Goal: Information Seeking & Learning: Learn about a topic

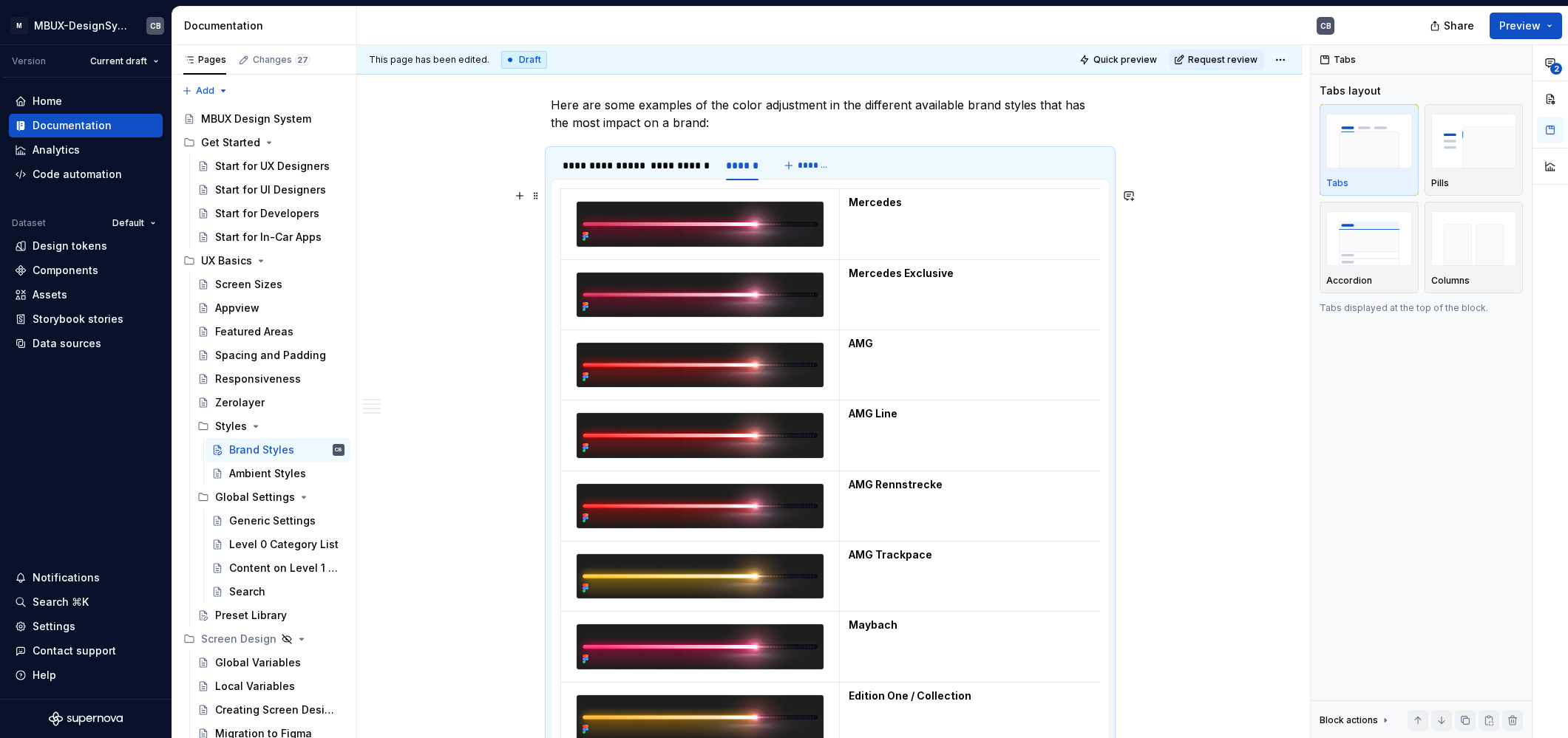
scroll to position [1262, 0]
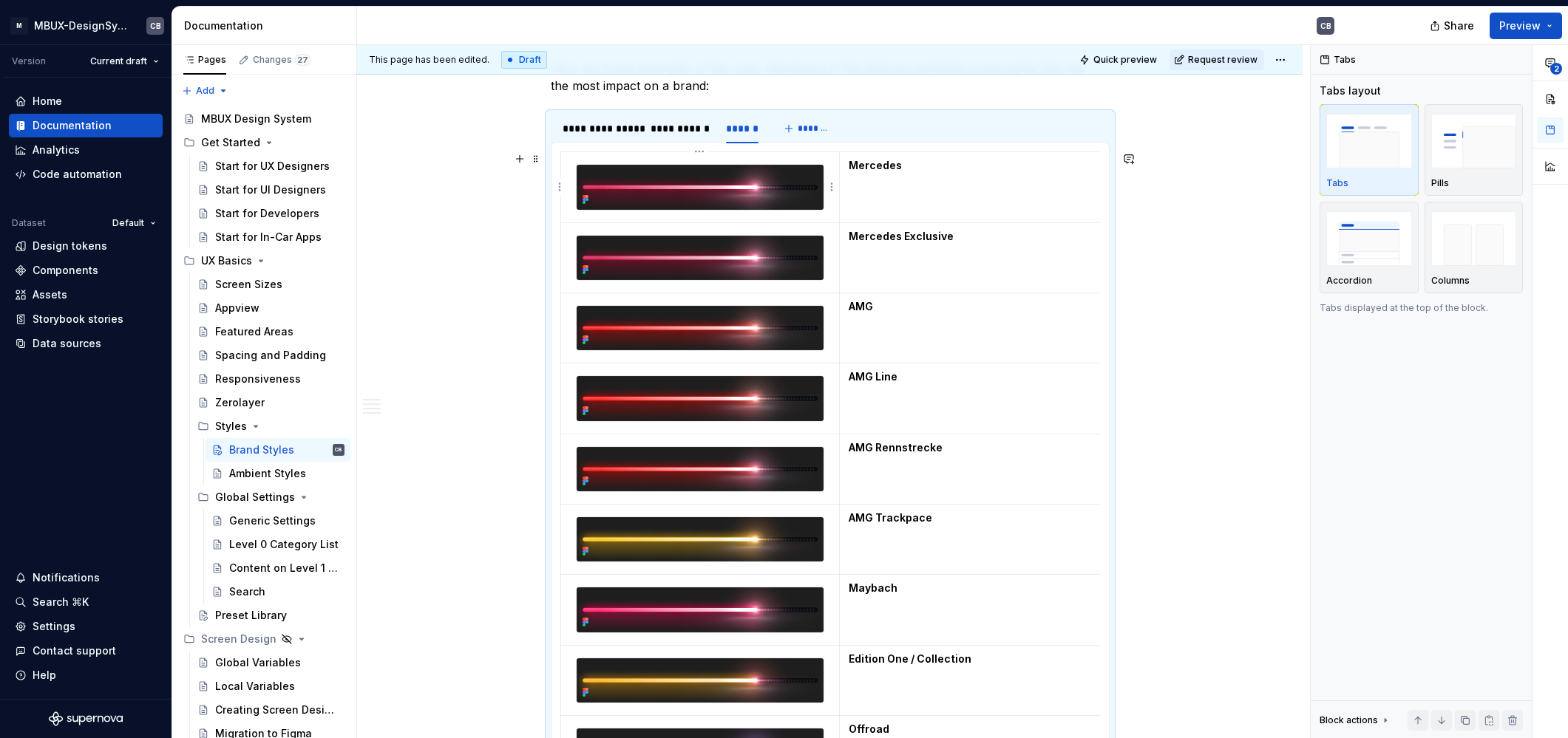
click at [708, 167] on img at bounding box center [700, 187] width 248 height 44
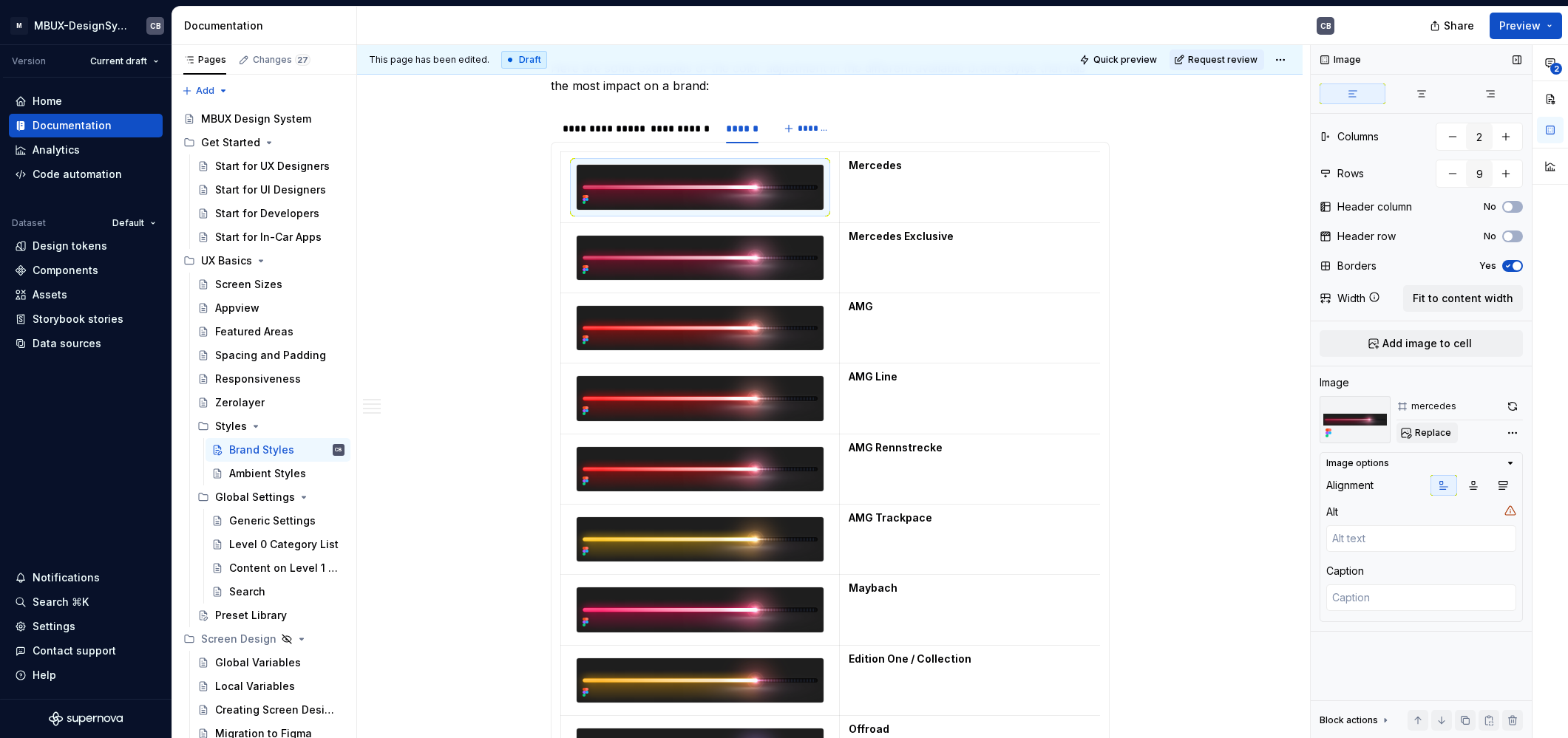
click at [1413, 433] on button "Replace" at bounding box center [1427, 432] width 62 height 20
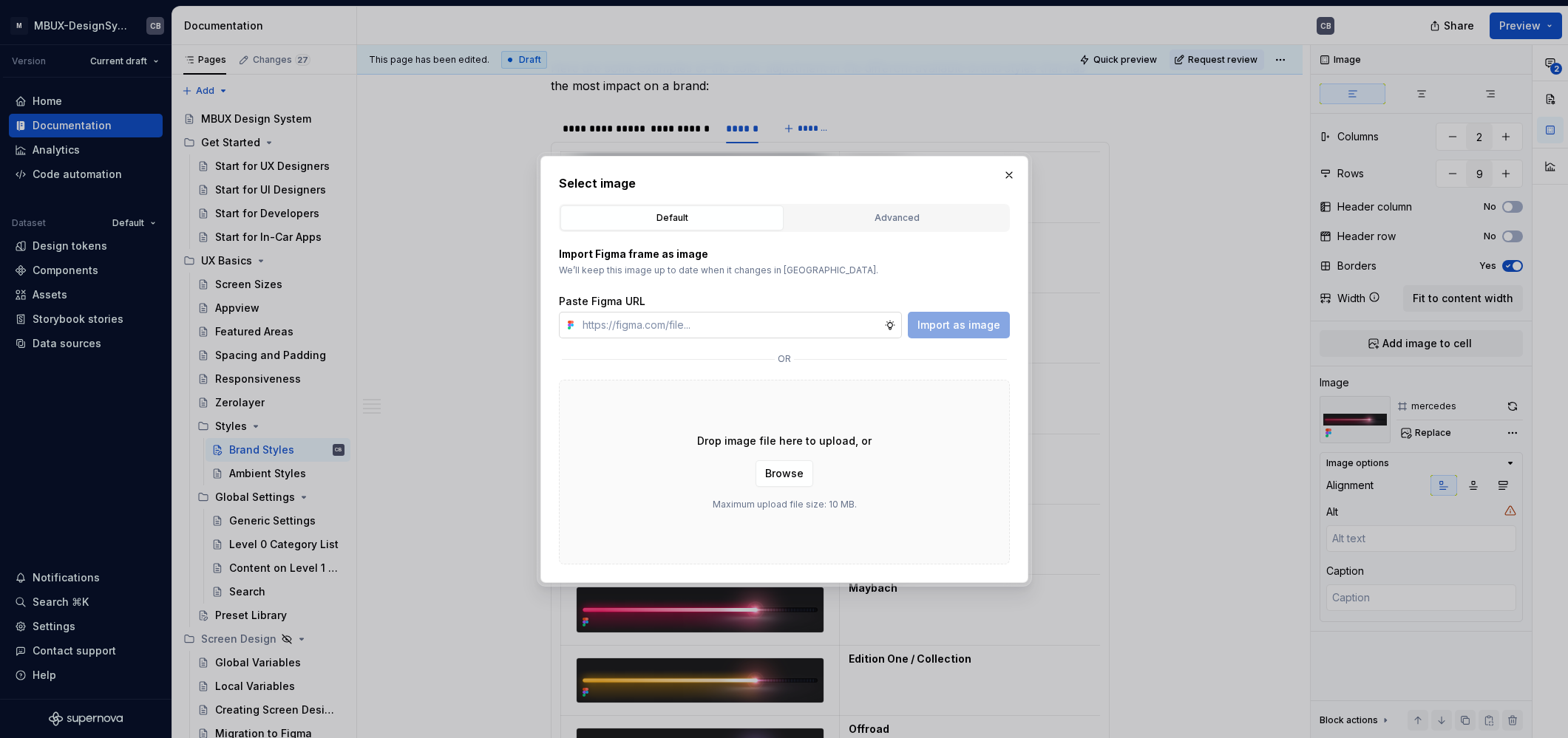
type textarea "*"
type input "[URL][DOMAIN_NAME]"
click at [941, 324] on span "Import as image" at bounding box center [959, 324] width 83 height 15
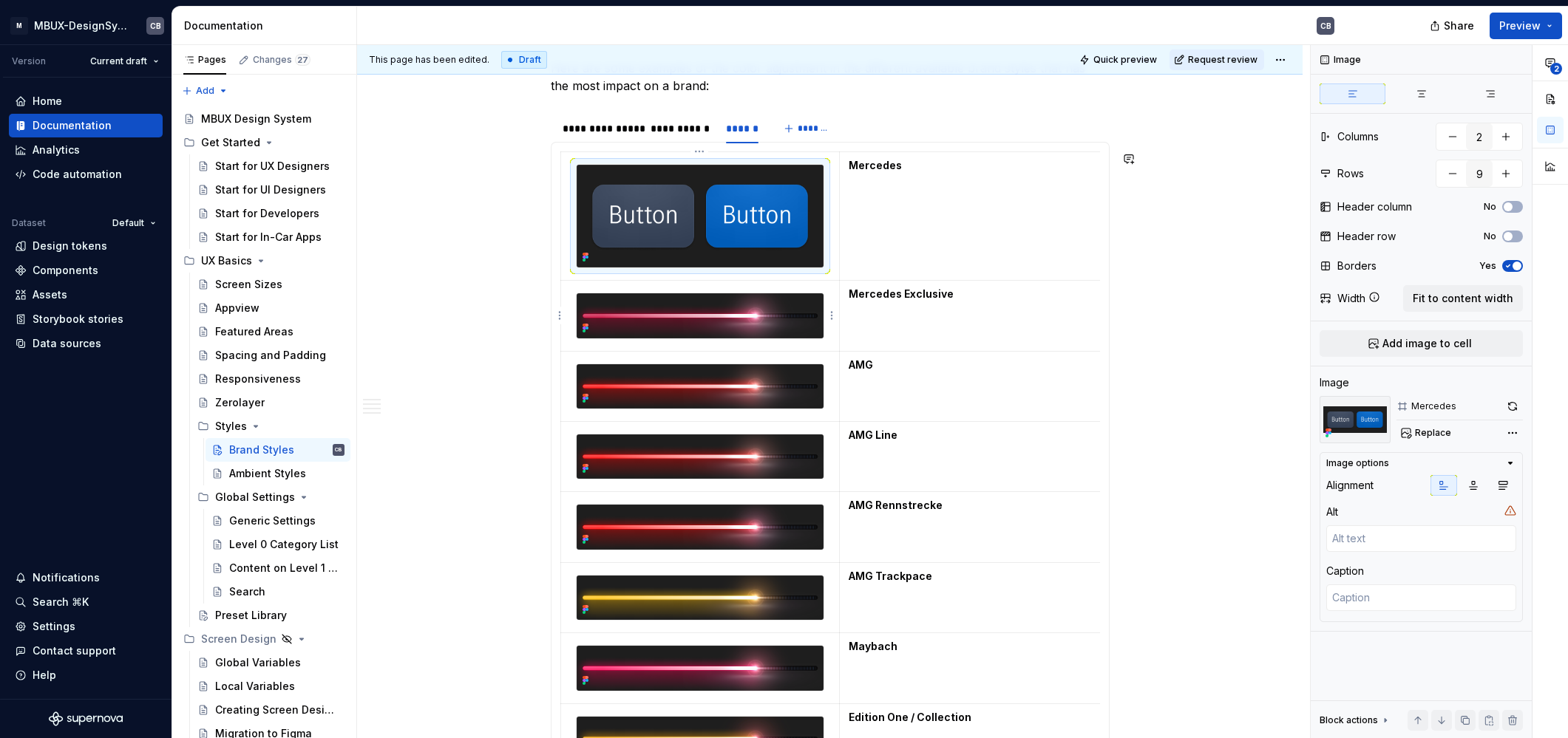
click at [759, 308] on img at bounding box center [700, 316] width 248 height 44
click at [744, 313] on img at bounding box center [700, 316] width 248 height 44
click at [1425, 430] on span "Replace" at bounding box center [1432, 432] width 36 height 11
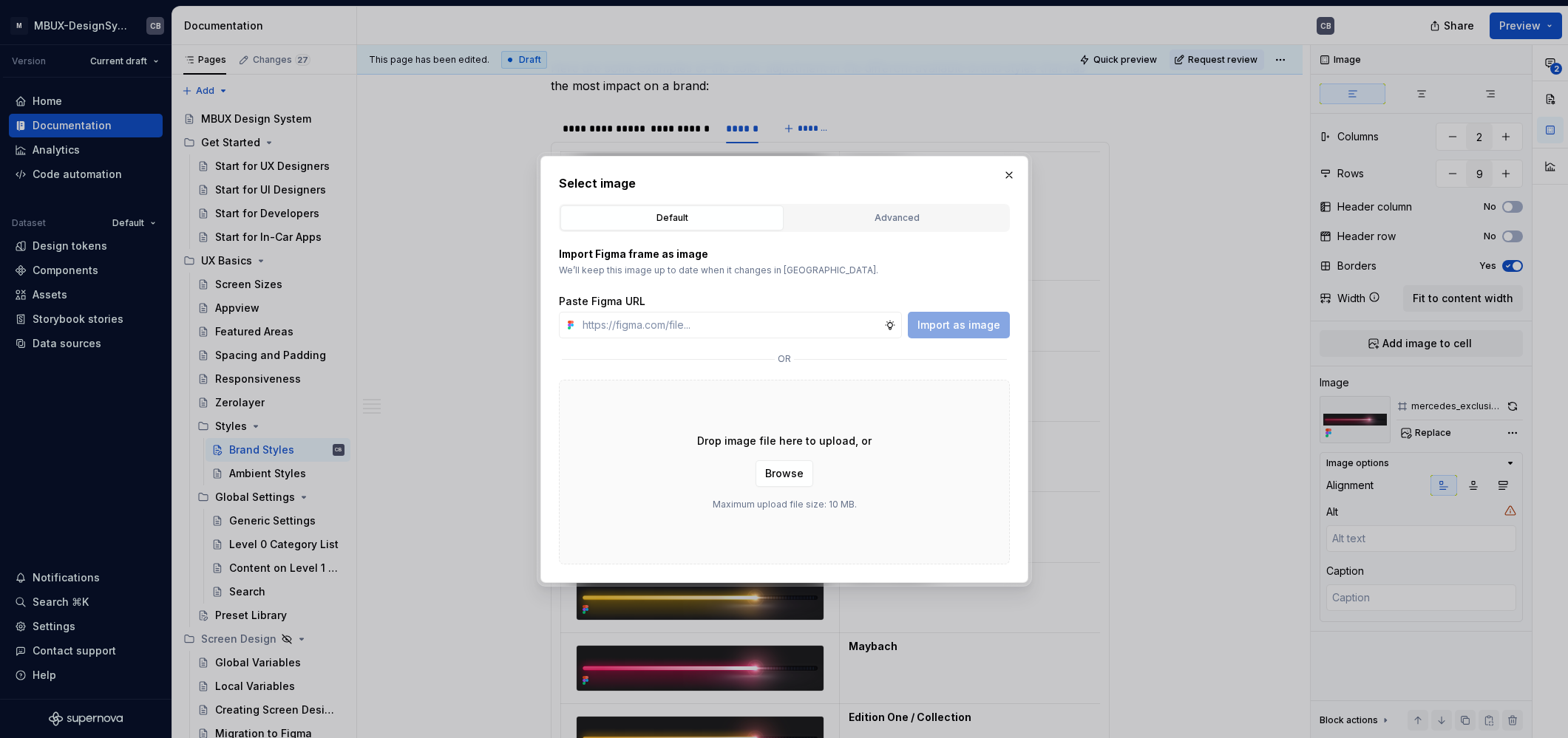
drag, startPoint x: 773, startPoint y: 335, endPoint x: 934, endPoint y: 324, distance: 161.4
click at [774, 334] on input "text" at bounding box center [730, 325] width 308 height 26
click at [956, 332] on span "Import as image" at bounding box center [959, 324] width 83 height 15
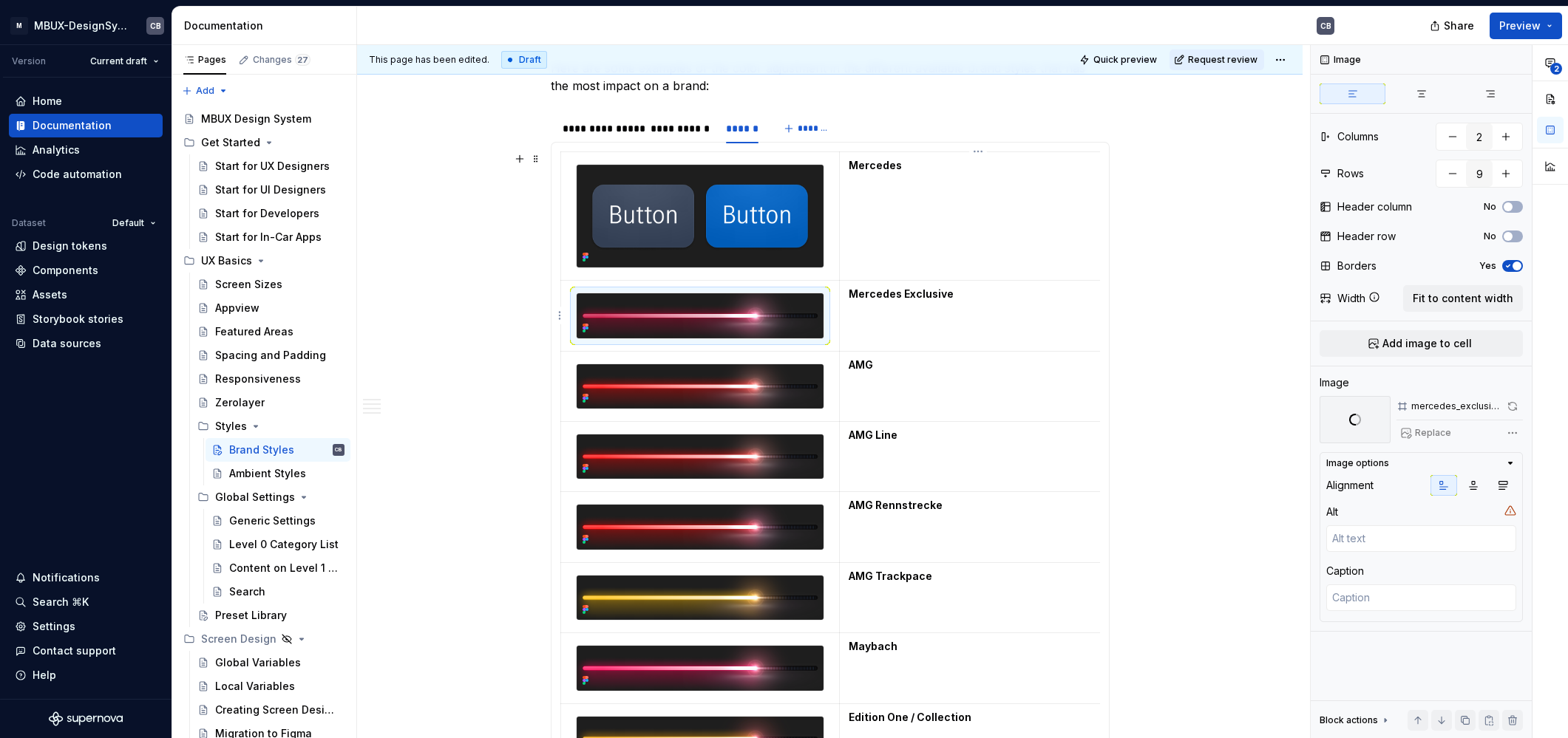
click at [934, 324] on td "Mercedes Exclusive" at bounding box center [979, 317] width 279 height 71
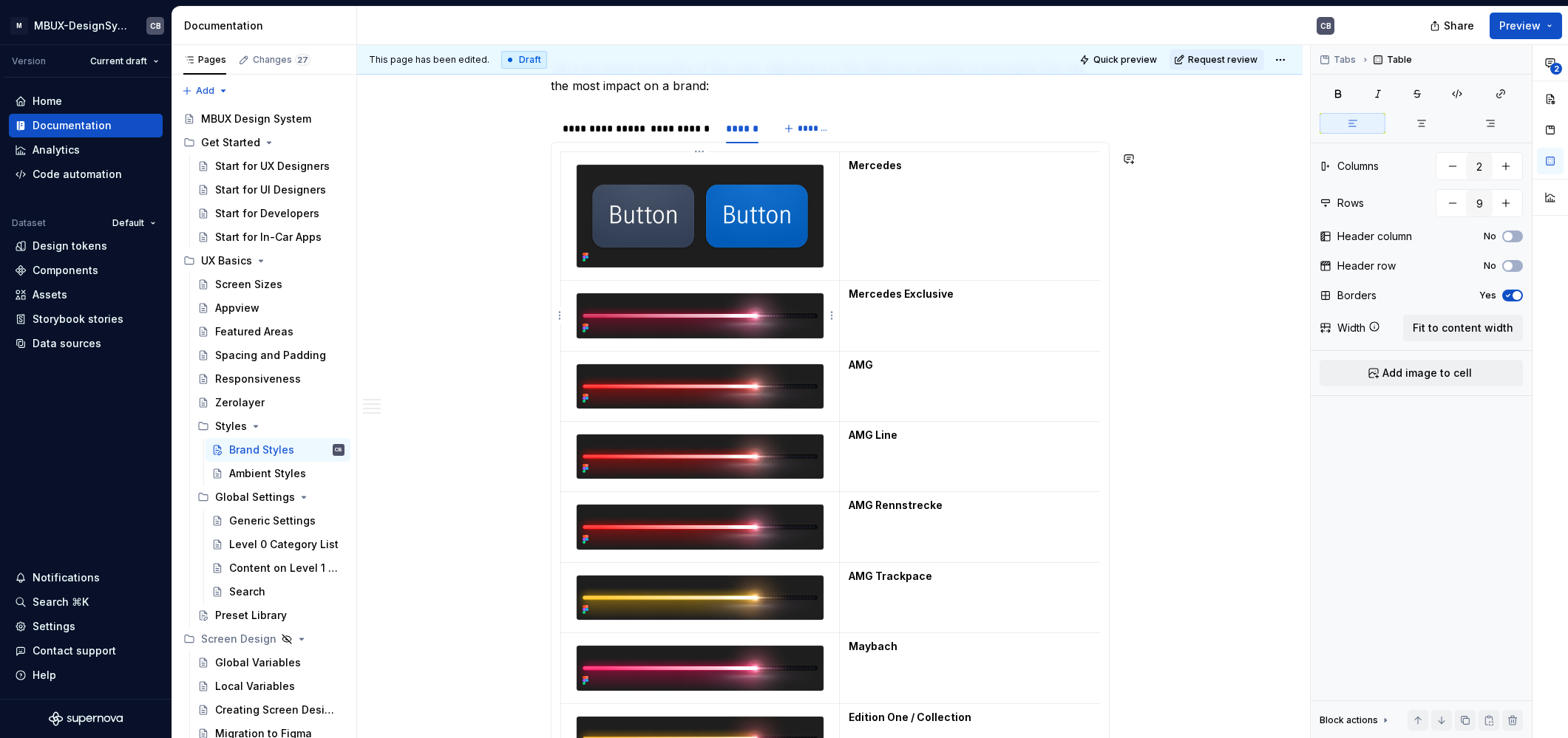
click at [728, 323] on img at bounding box center [700, 316] width 248 height 44
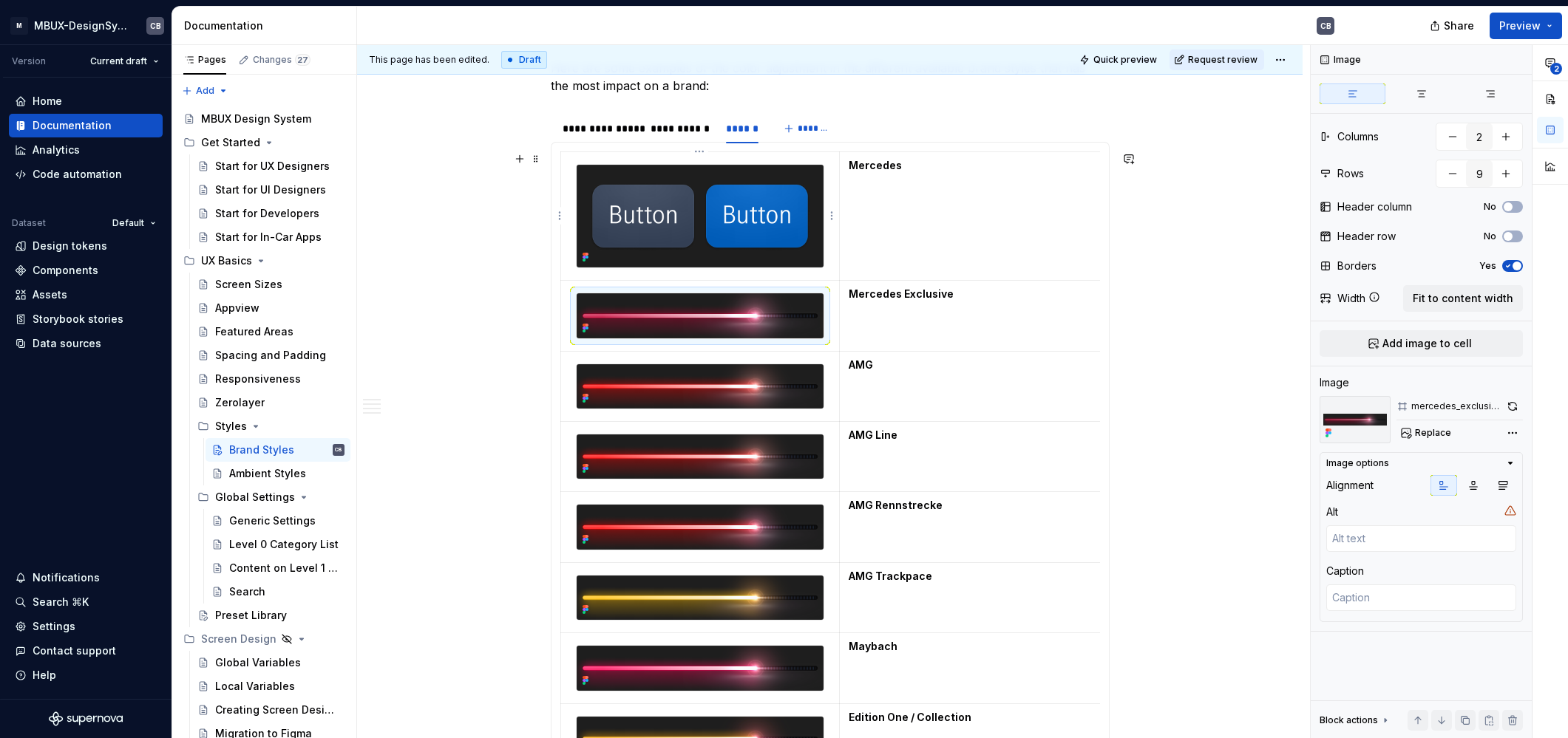
click at [726, 243] on img at bounding box center [700, 216] width 248 height 103
click at [704, 300] on img at bounding box center [700, 316] width 248 height 44
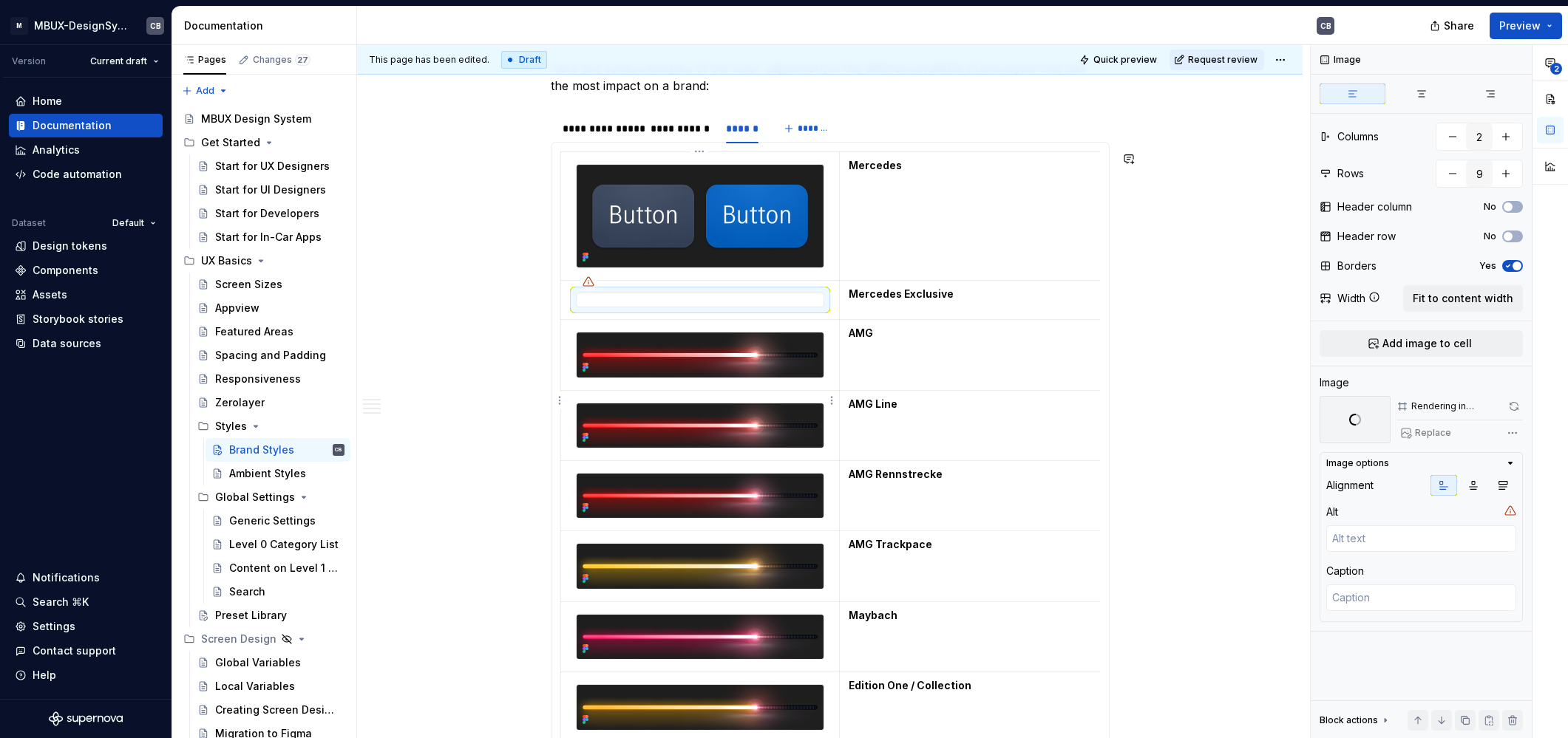
click at [656, 403] on div at bounding box center [700, 426] width 249 height 46
click at [694, 342] on img at bounding box center [700, 354] width 248 height 44
click at [691, 306] on div at bounding box center [700, 300] width 249 height 15
click at [782, 352] on img at bounding box center [700, 354] width 248 height 44
click at [1430, 431] on span "Replace" at bounding box center [1432, 432] width 36 height 11
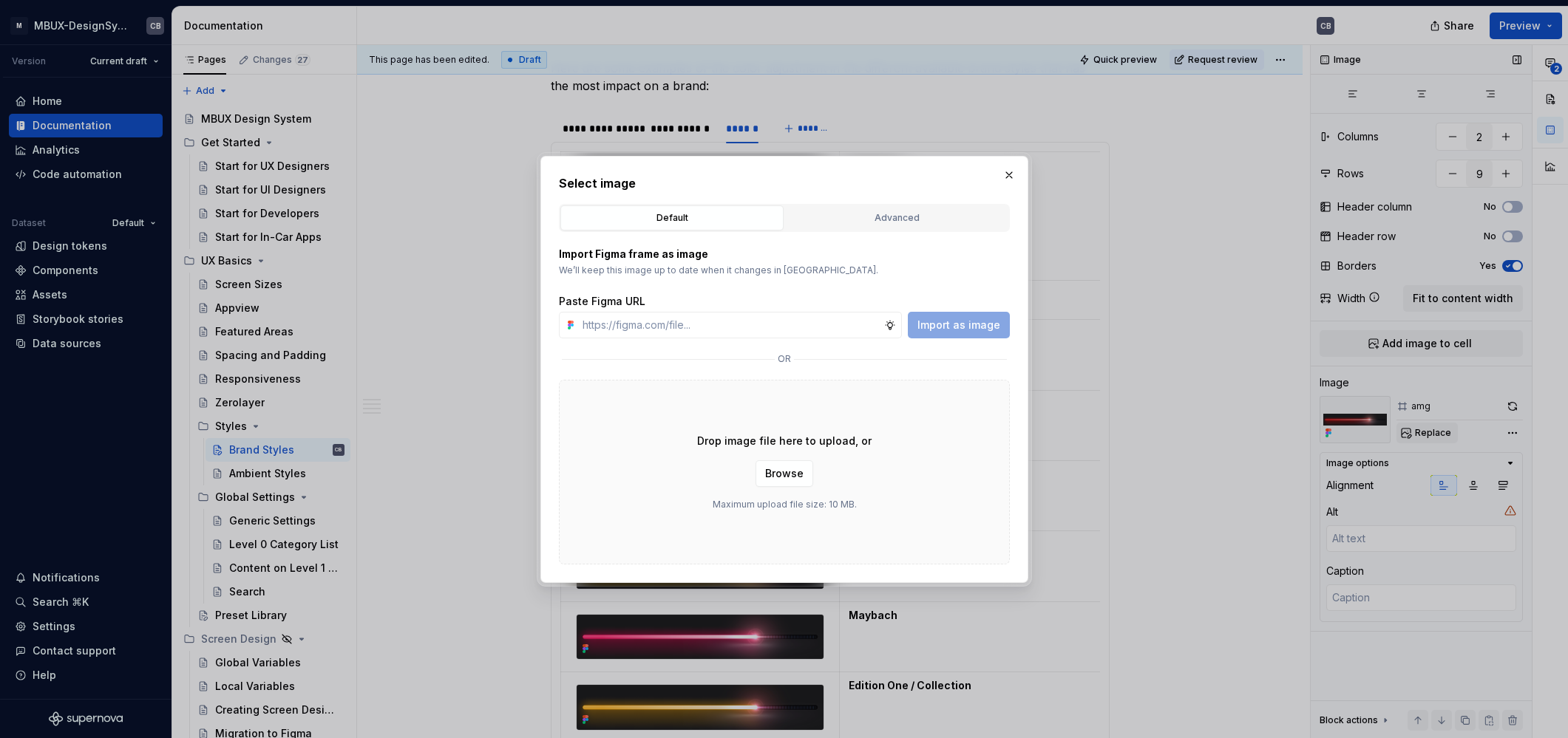
type textarea "*"
type input "[URL][DOMAIN_NAME]"
click at [930, 324] on span "Import as image" at bounding box center [959, 324] width 83 height 15
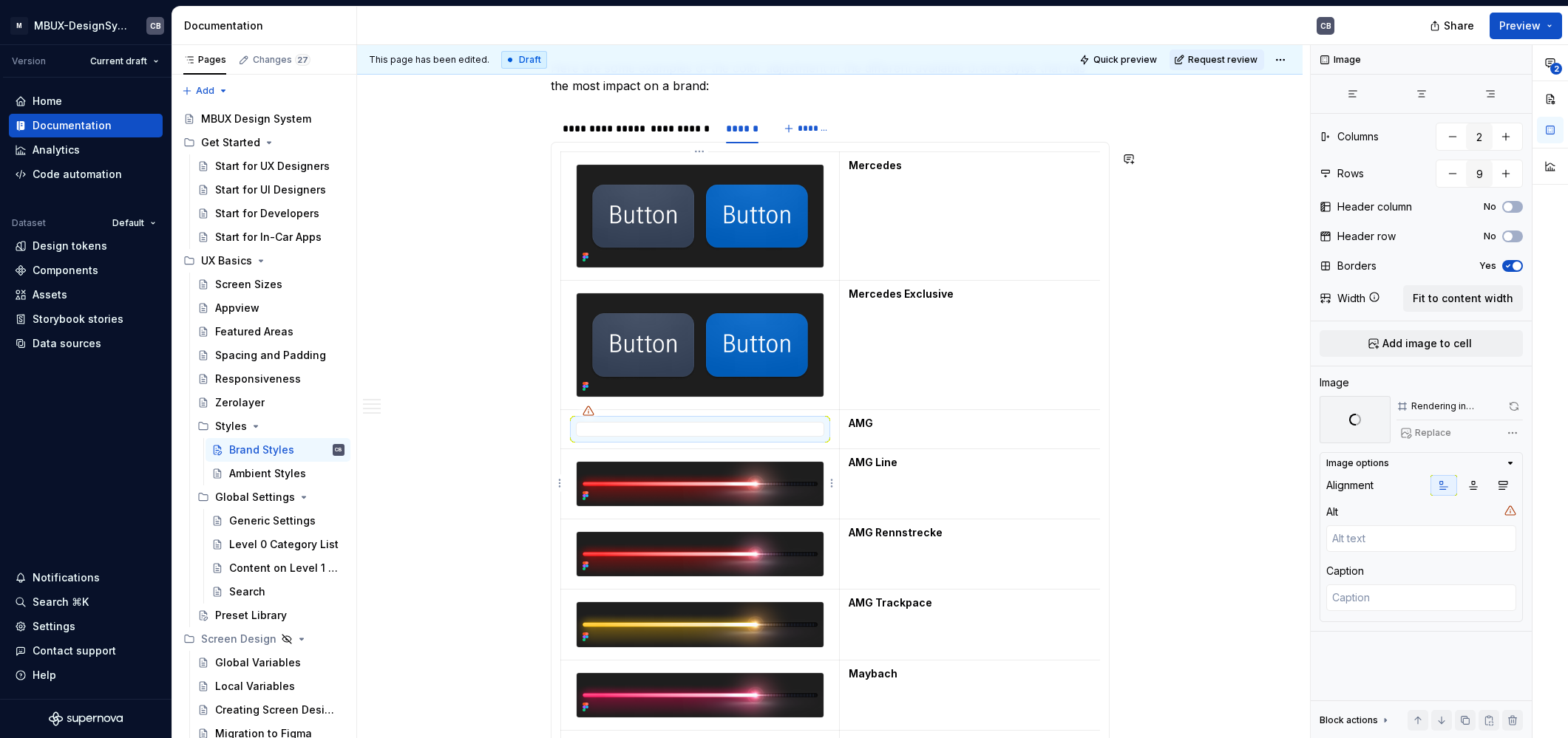
click at [748, 481] on img at bounding box center [700, 484] width 248 height 44
click at [1437, 433] on span "Replace" at bounding box center [1432, 432] width 36 height 11
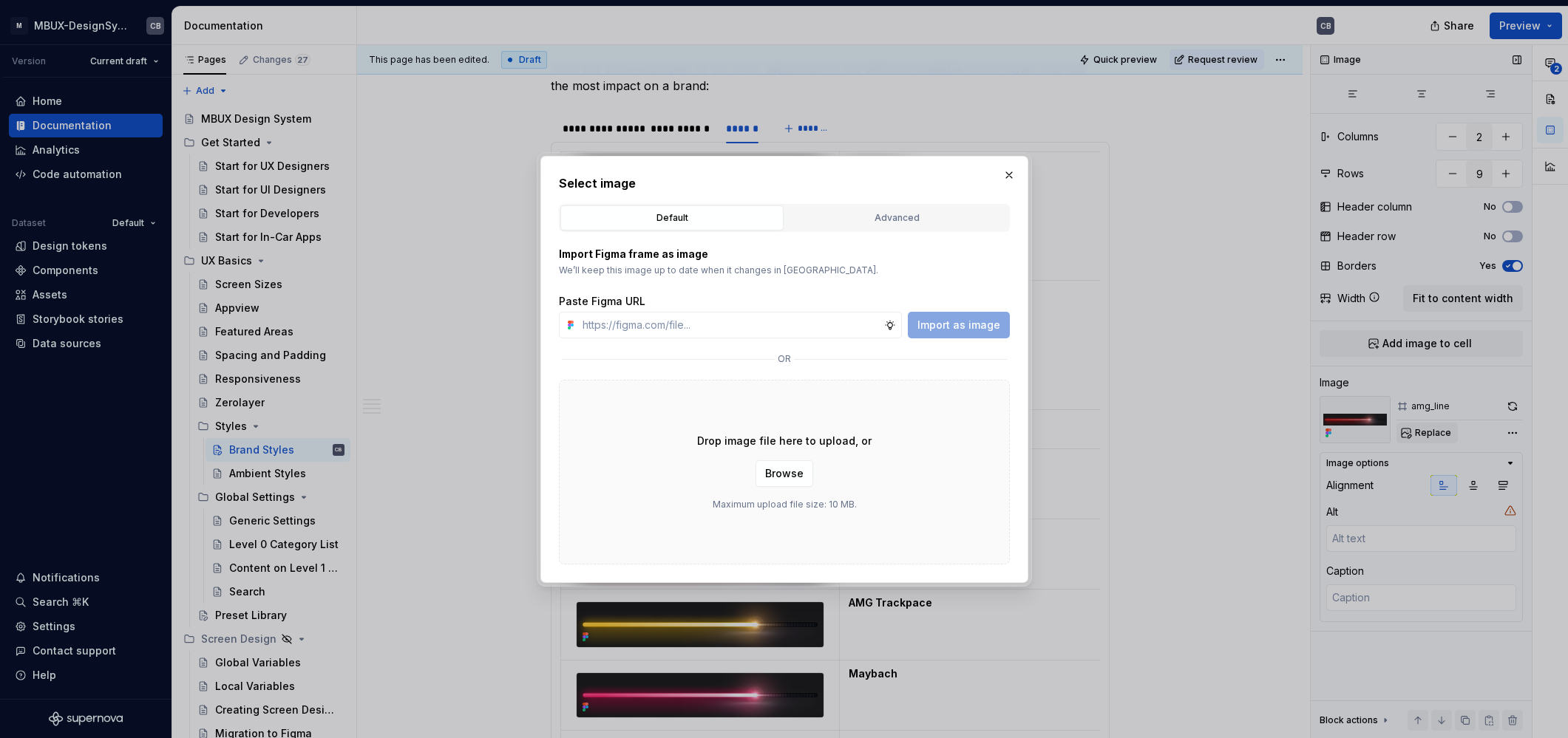
type textarea "*"
click at [803, 331] on input "text" at bounding box center [730, 325] width 308 height 26
type input "[URL][DOMAIN_NAME]"
click at [938, 324] on span "Import as image" at bounding box center [959, 324] width 83 height 15
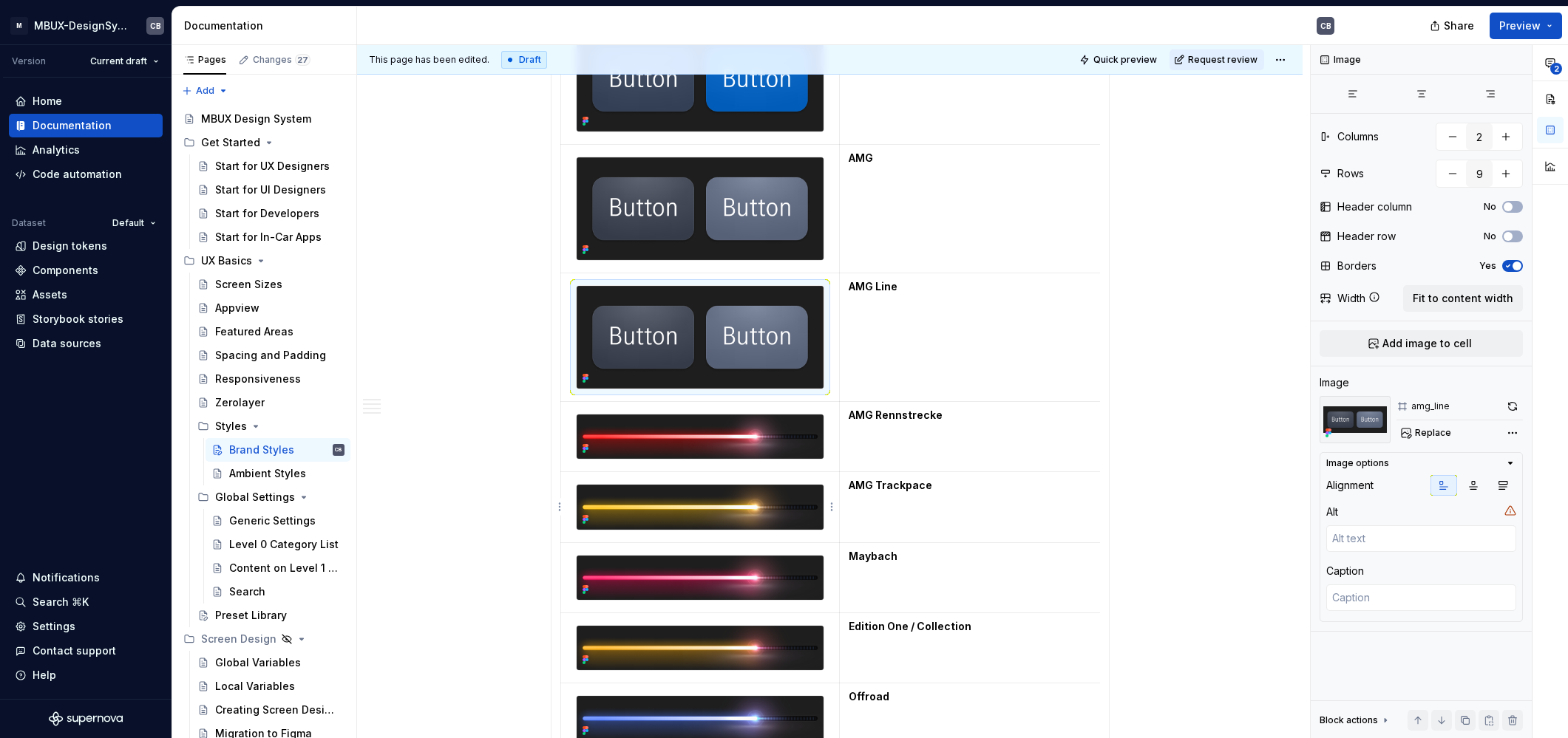
scroll to position [1560, 0]
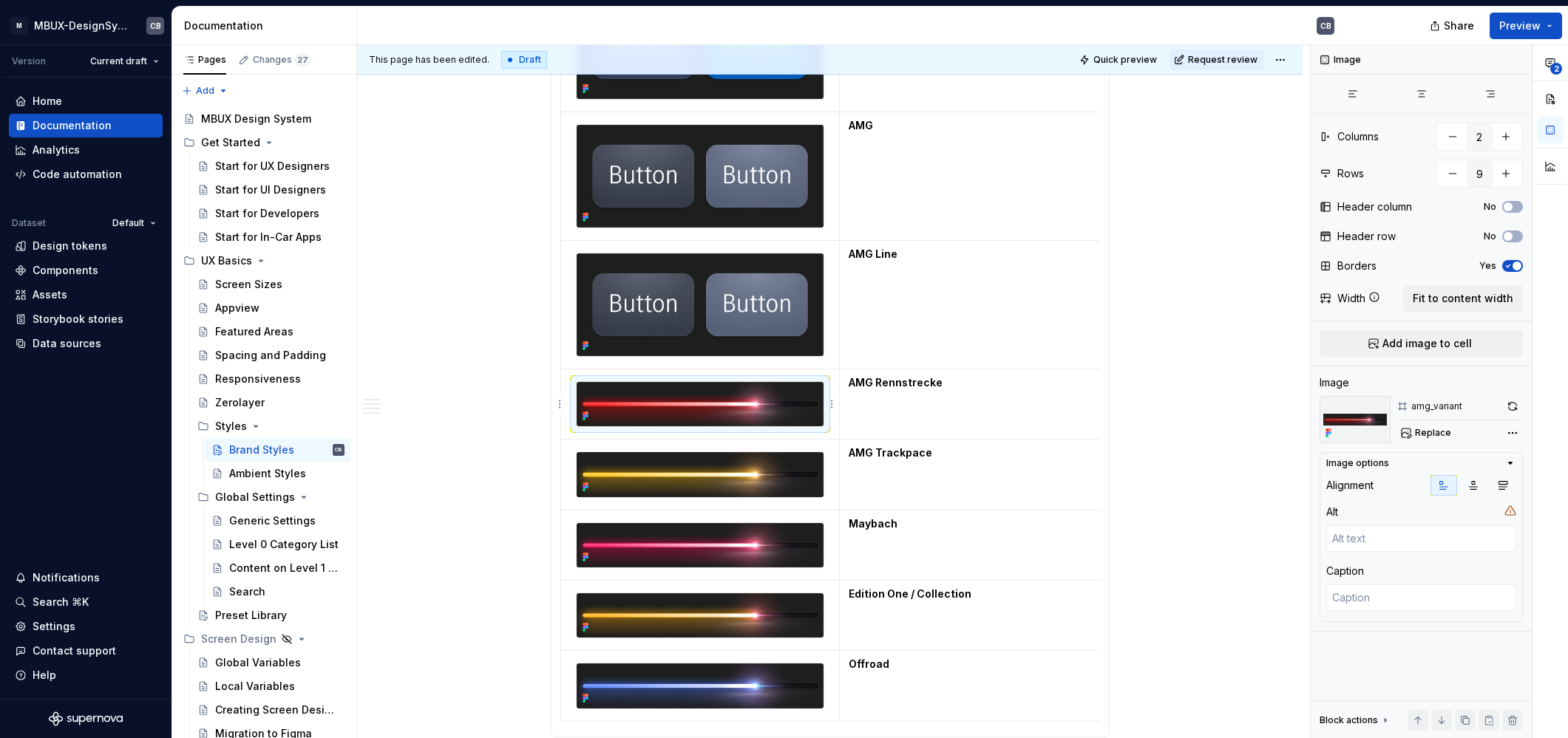
click at [724, 424] on img at bounding box center [700, 404] width 248 height 44
click at [1425, 436] on span "Replace" at bounding box center [1432, 432] width 36 height 11
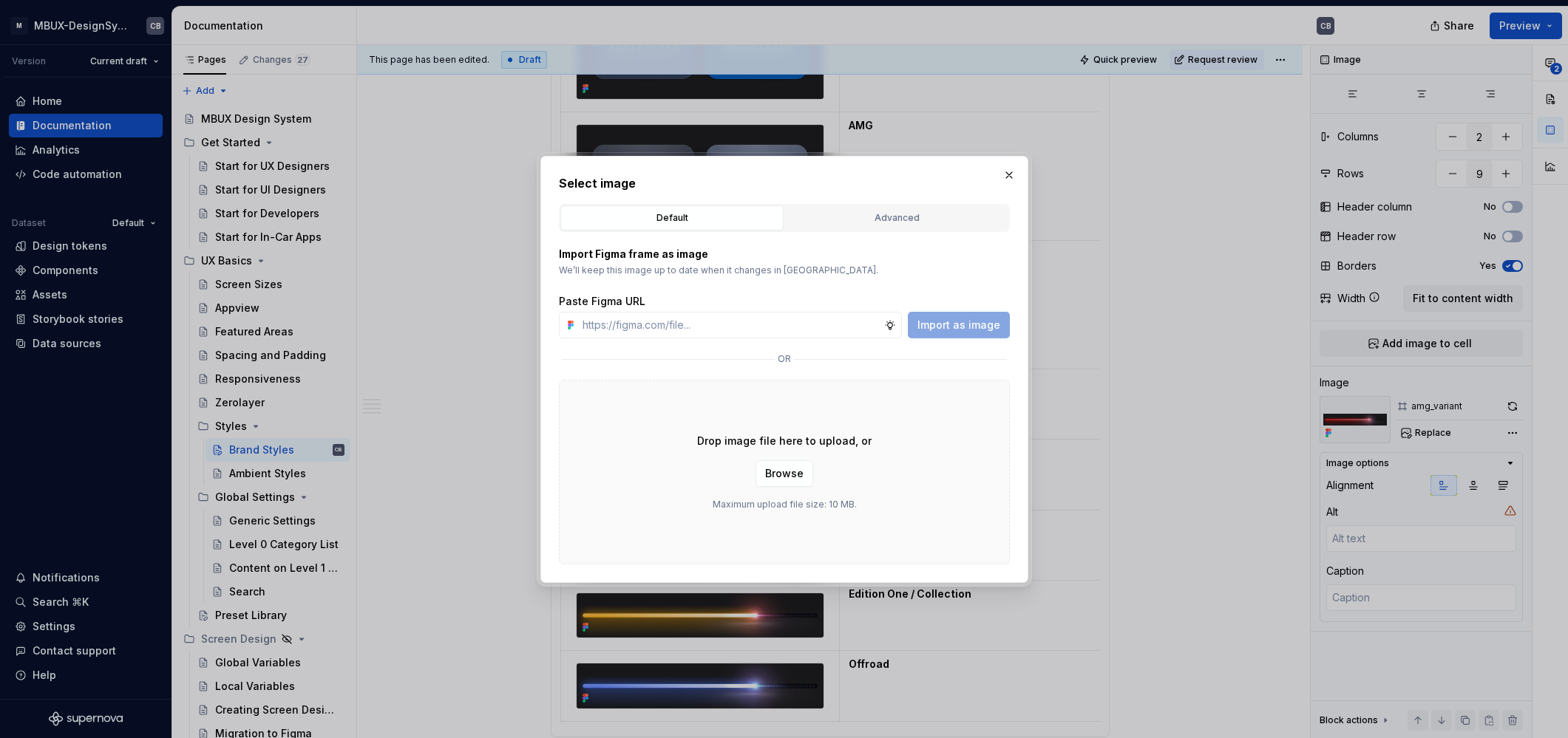
type textarea "*"
type input "[URL][DOMAIN_NAME]"
click at [930, 326] on span "Import as image" at bounding box center [959, 324] width 83 height 15
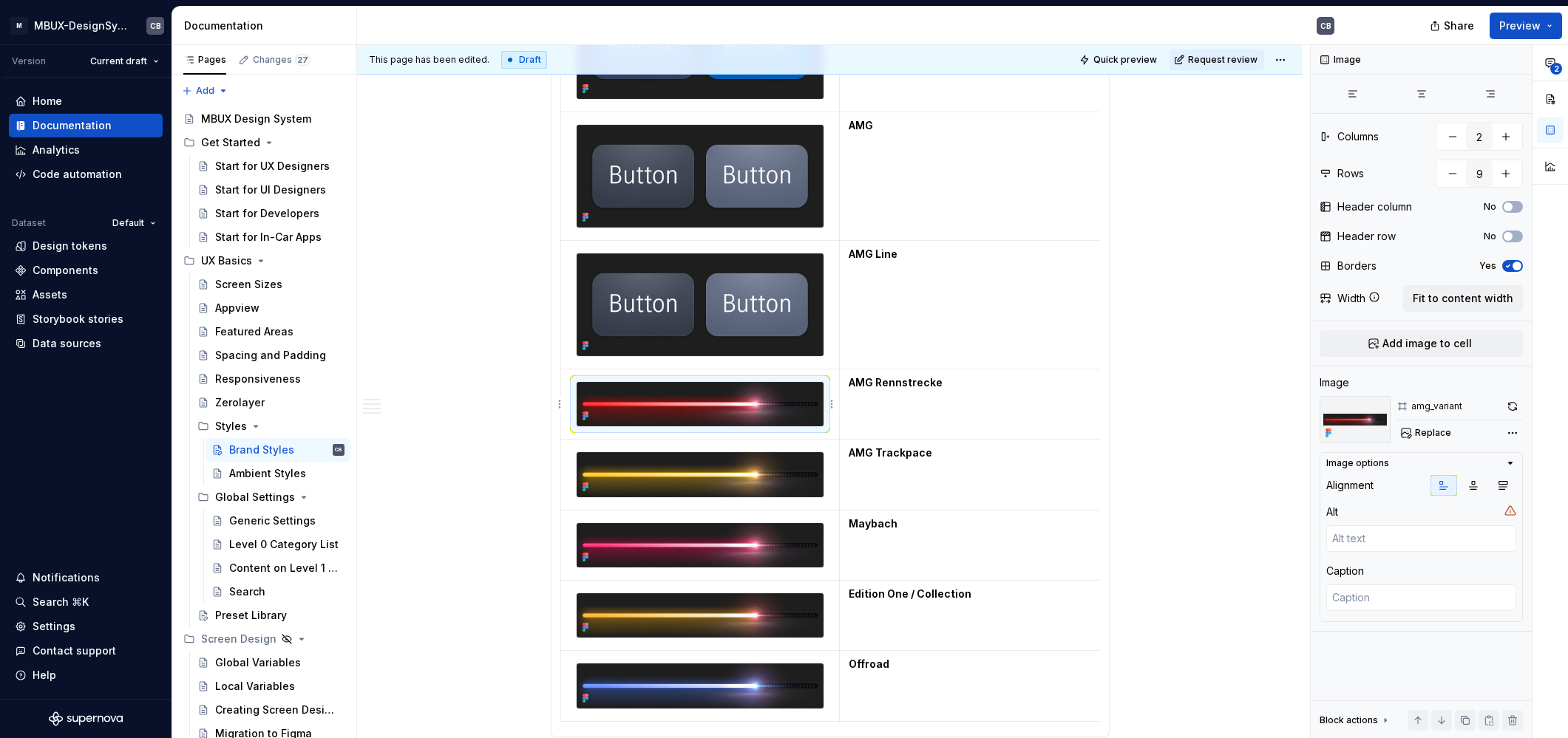
click at [774, 391] on img at bounding box center [700, 404] width 248 height 44
click at [767, 456] on img at bounding box center [700, 474] width 248 height 44
click at [746, 389] on img at bounding box center [700, 404] width 248 height 44
click at [1417, 431] on span "Replace" at bounding box center [1432, 432] width 36 height 11
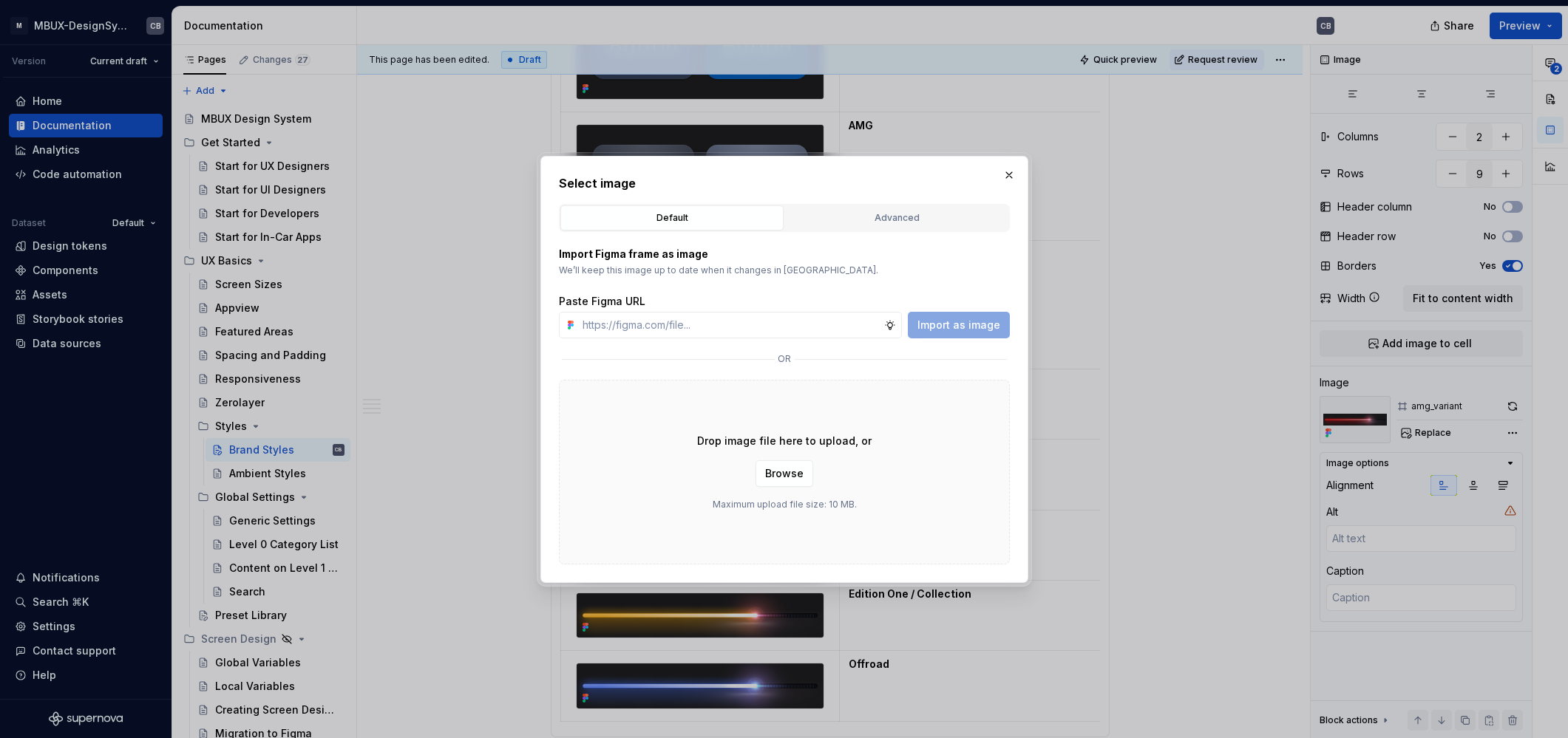
type textarea "*"
type input "[URL][DOMAIN_NAME]"
click at [942, 318] on span "Import as image" at bounding box center [959, 324] width 83 height 15
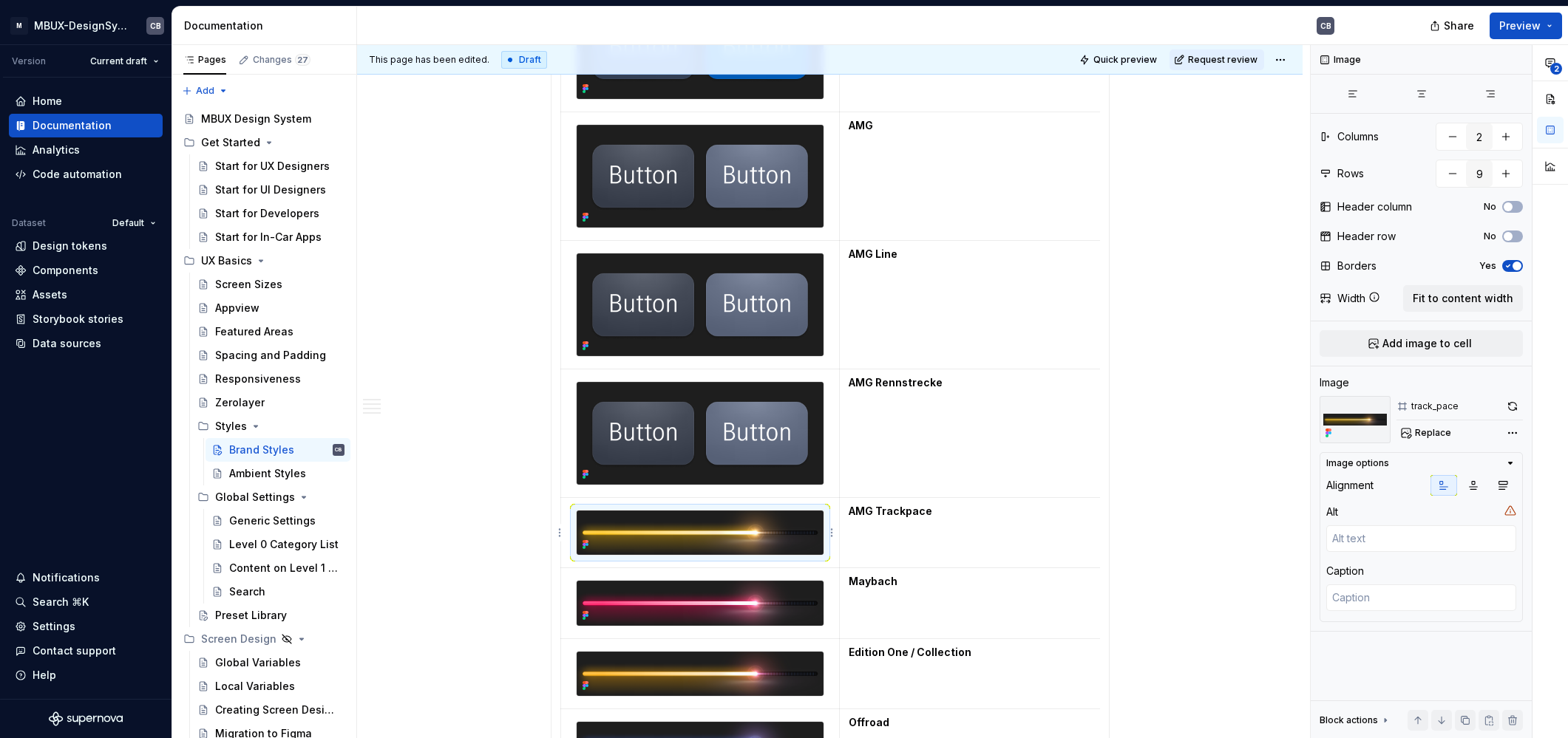
click at [721, 528] on img at bounding box center [700, 533] width 248 height 44
click at [1422, 431] on span "Replace" at bounding box center [1432, 432] width 36 height 11
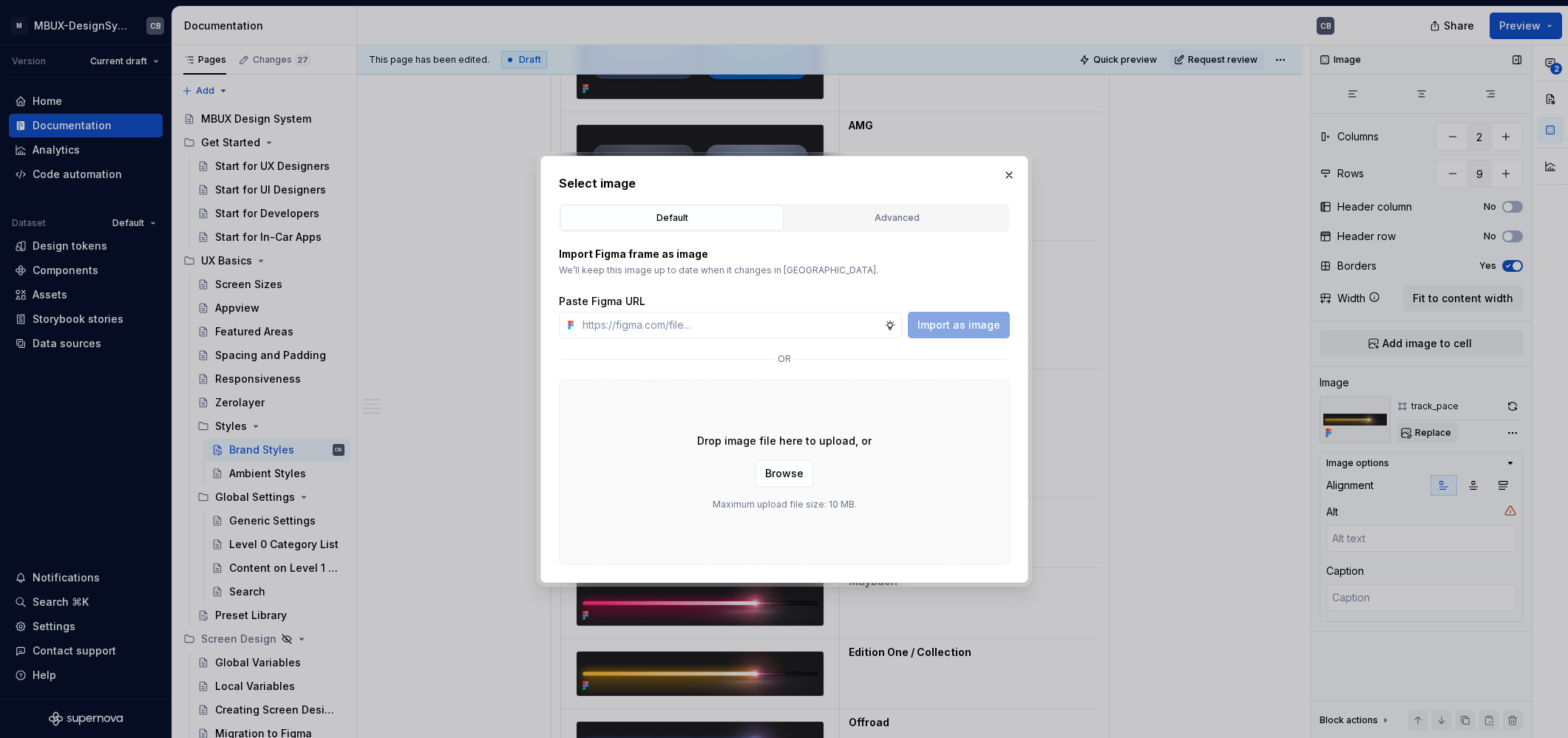
type textarea "*"
click at [779, 327] on input "text" at bounding box center [730, 325] width 308 height 26
type input "[URL][DOMAIN_NAME]"
click at [952, 318] on span "Import as image" at bounding box center [959, 324] width 83 height 15
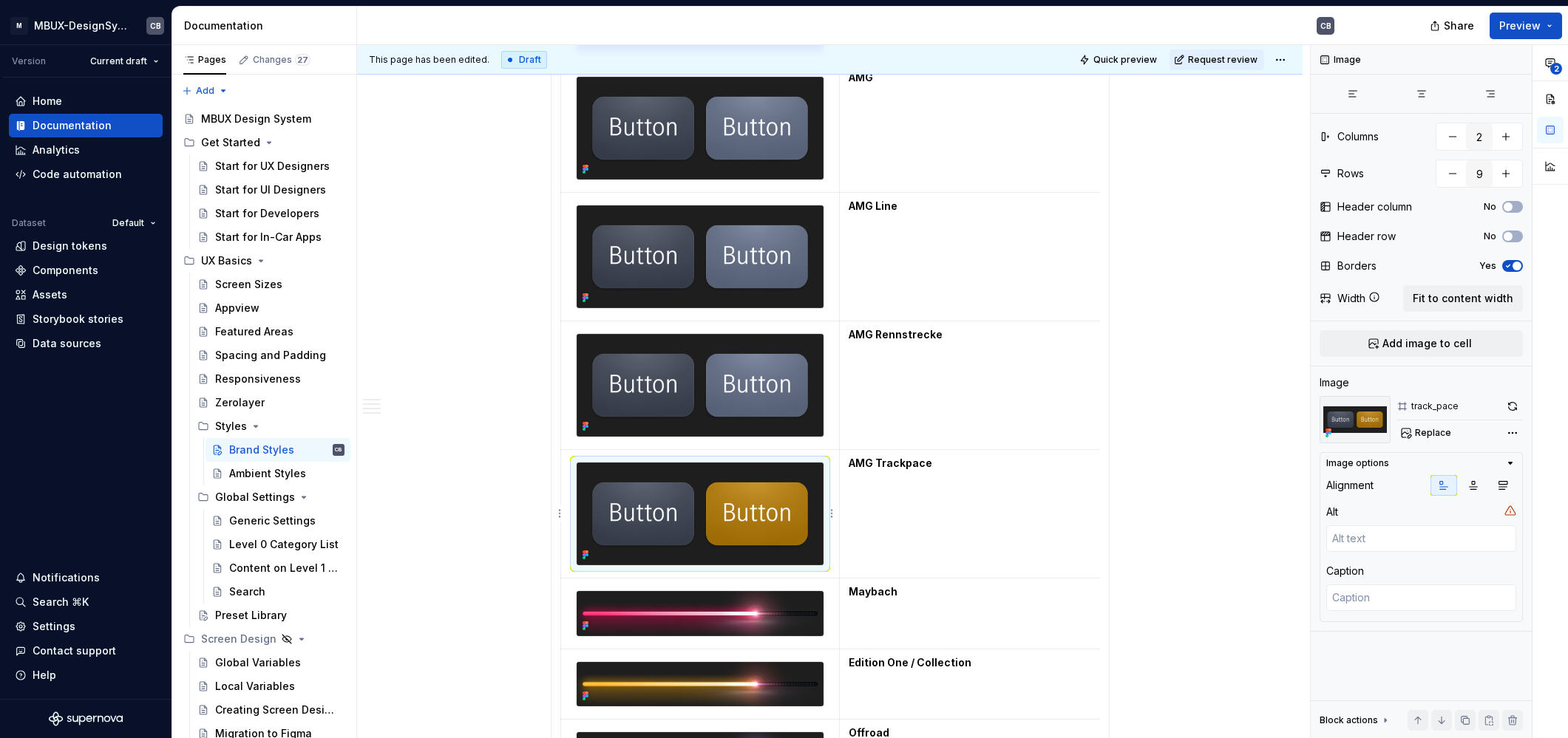
scroll to position [1753, 0]
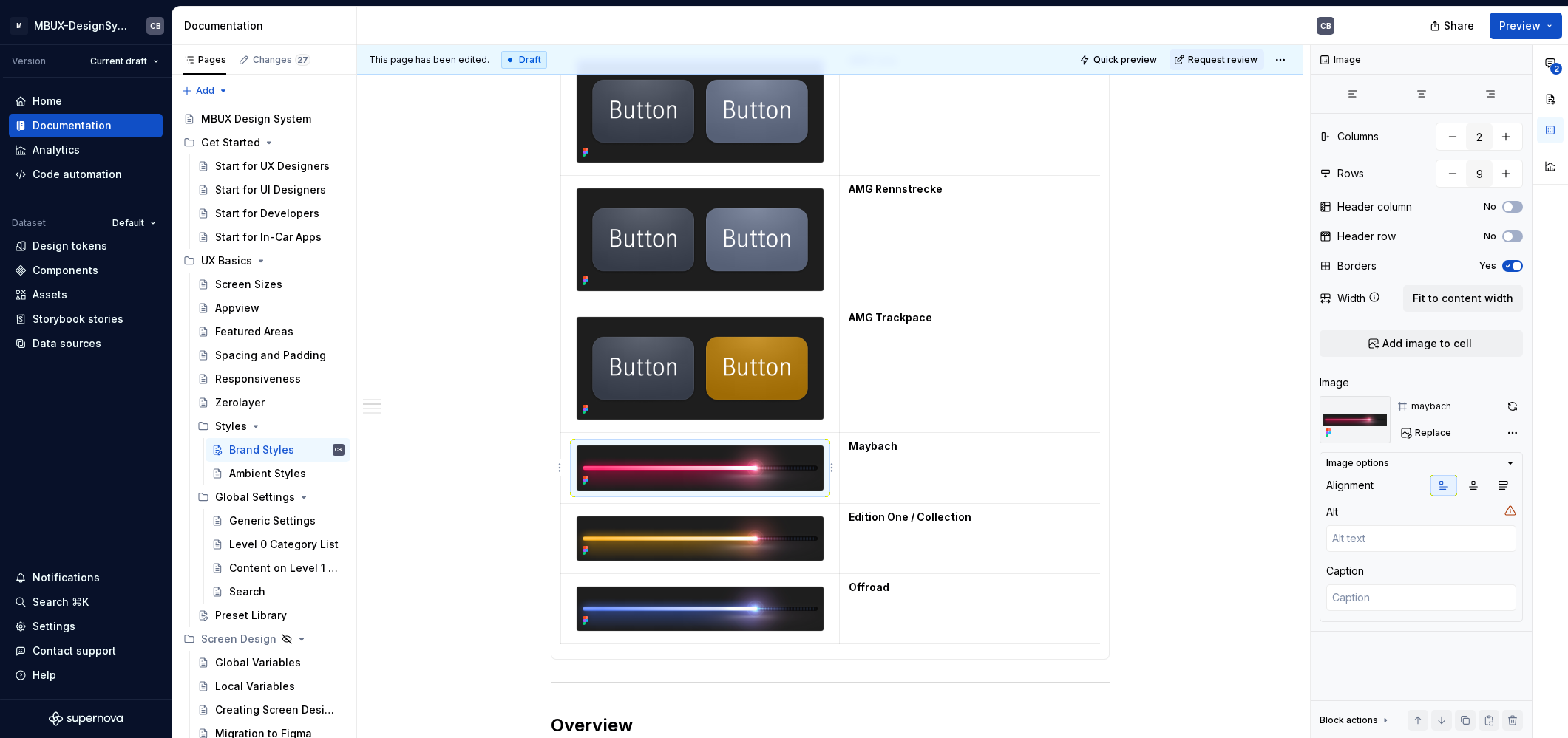
click at [699, 468] on img at bounding box center [700, 467] width 248 height 44
click at [1425, 431] on span "Replace" at bounding box center [1432, 432] width 36 height 11
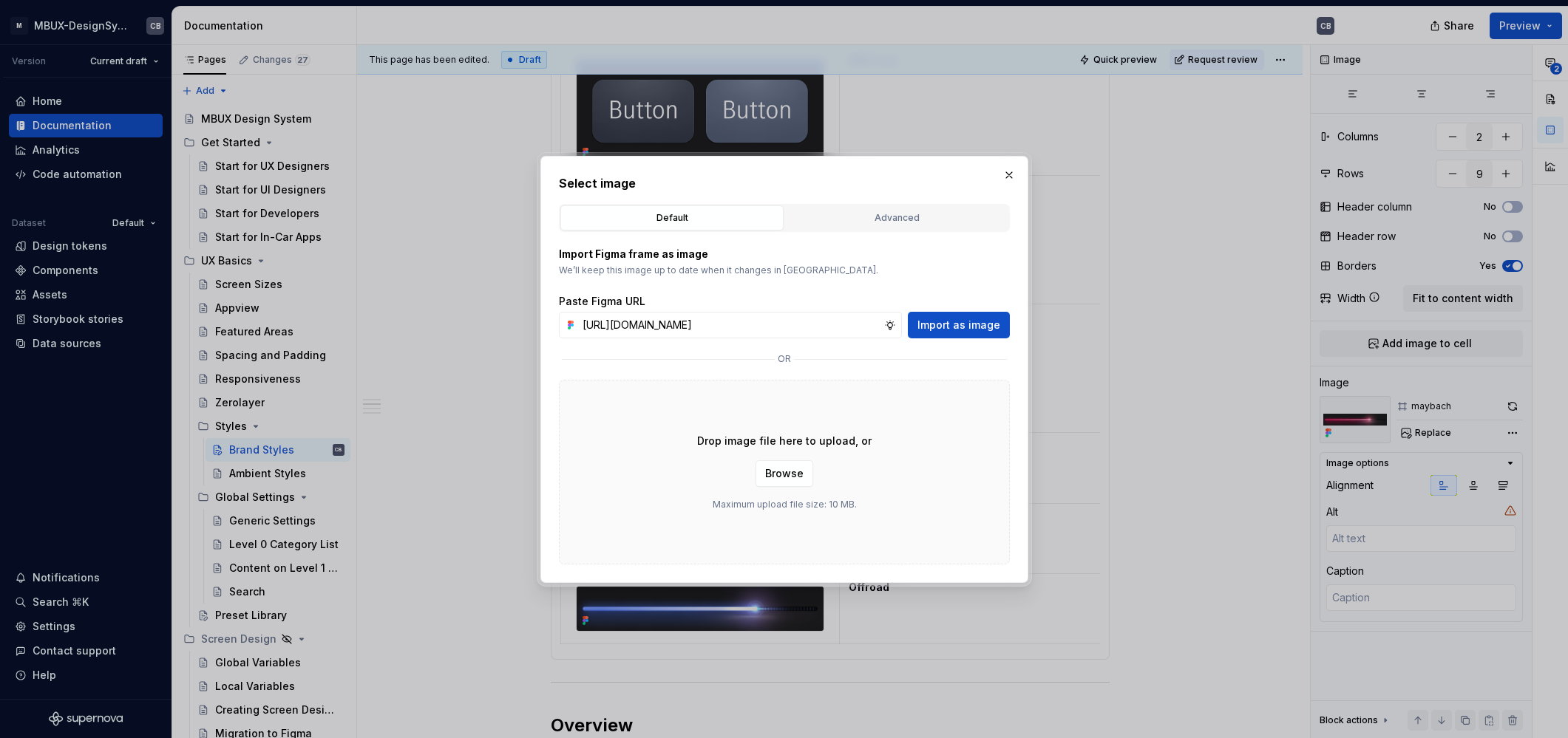
type textarea "*"
type input "[URL][DOMAIN_NAME]"
click at [946, 326] on span "Import as image" at bounding box center [959, 324] width 83 height 15
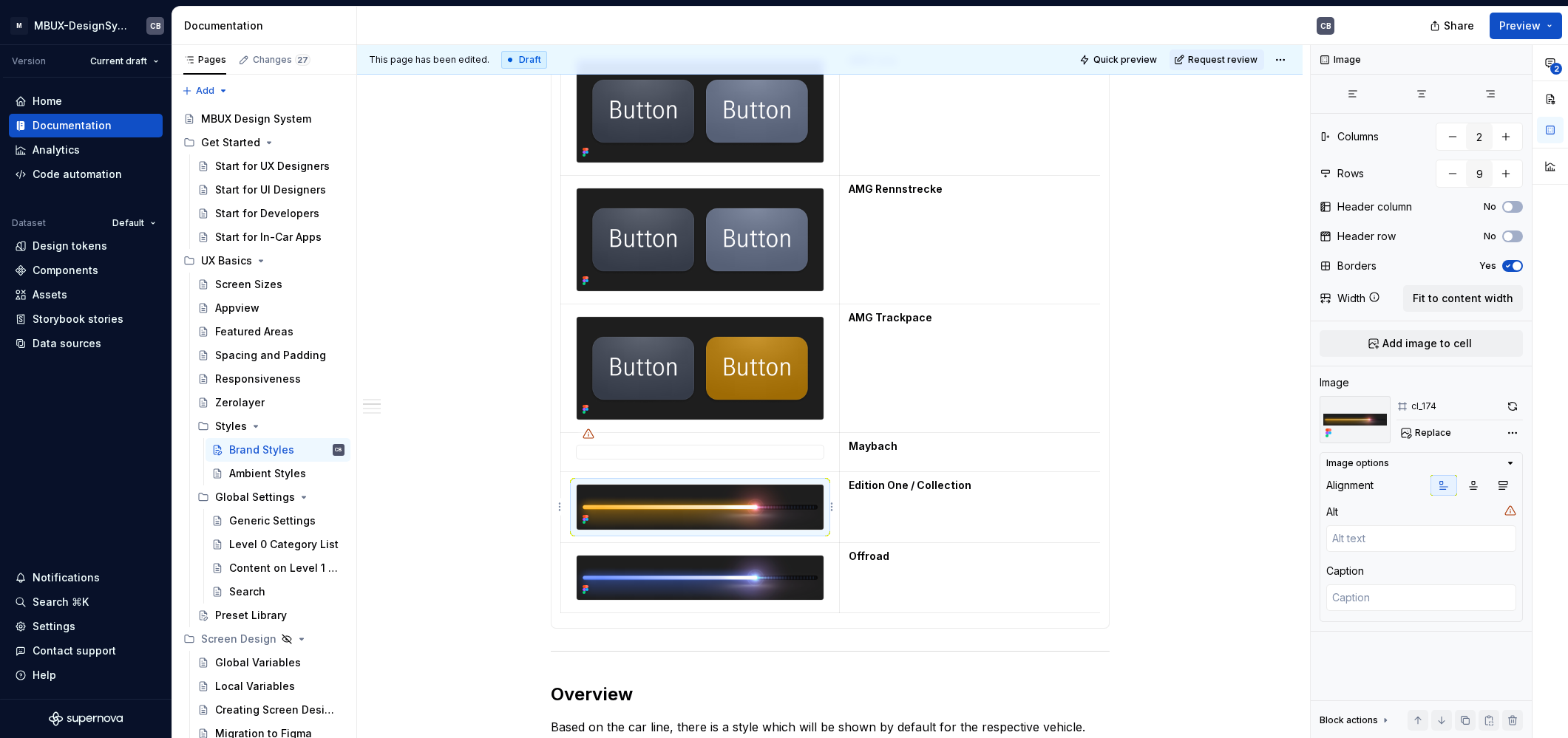
click at [762, 517] on img at bounding box center [700, 507] width 248 height 44
click at [1432, 432] on span "Replace" at bounding box center [1432, 432] width 36 height 11
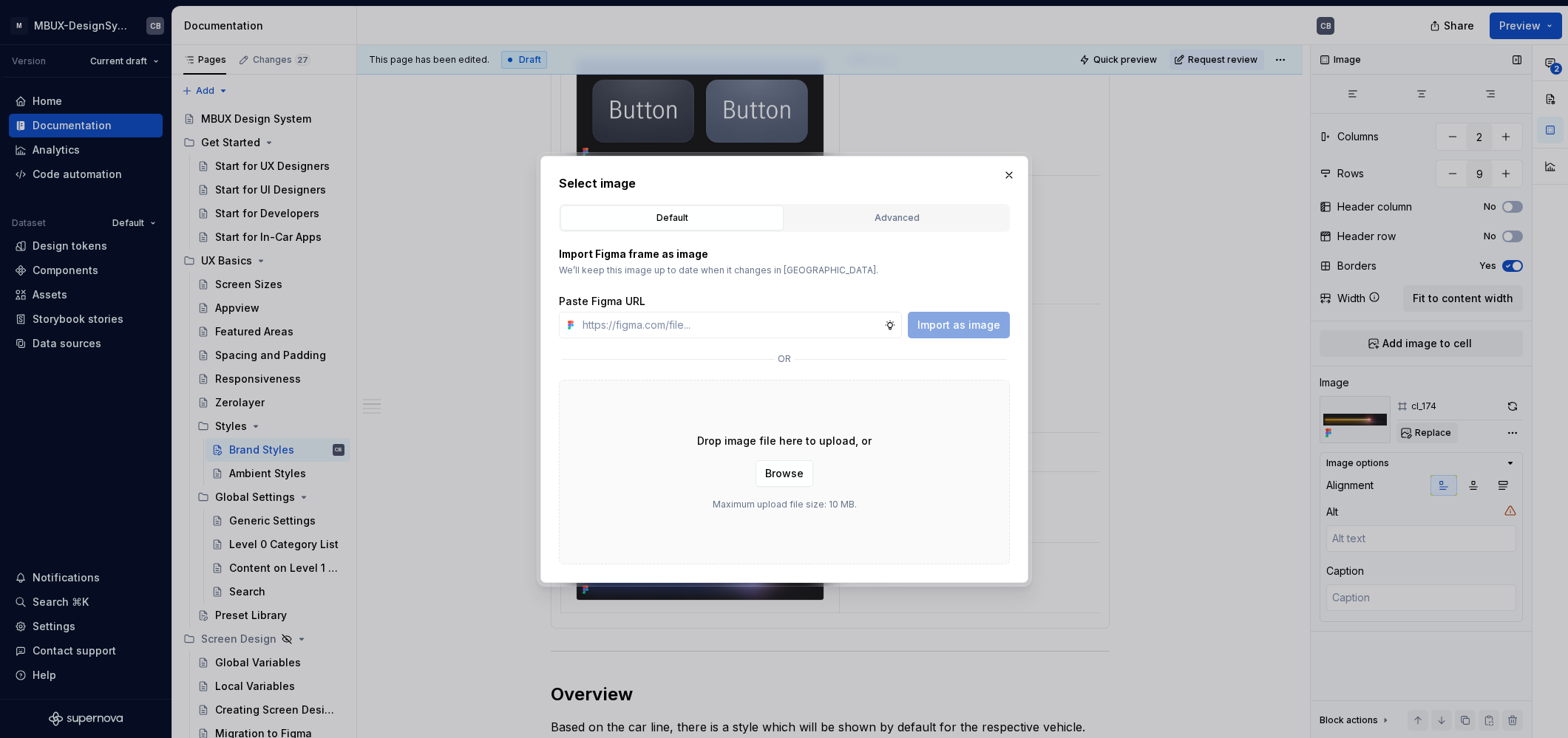
type textarea "*"
type input "[URL][DOMAIN_NAME]"
click at [977, 330] on span "Import as image" at bounding box center [959, 324] width 83 height 15
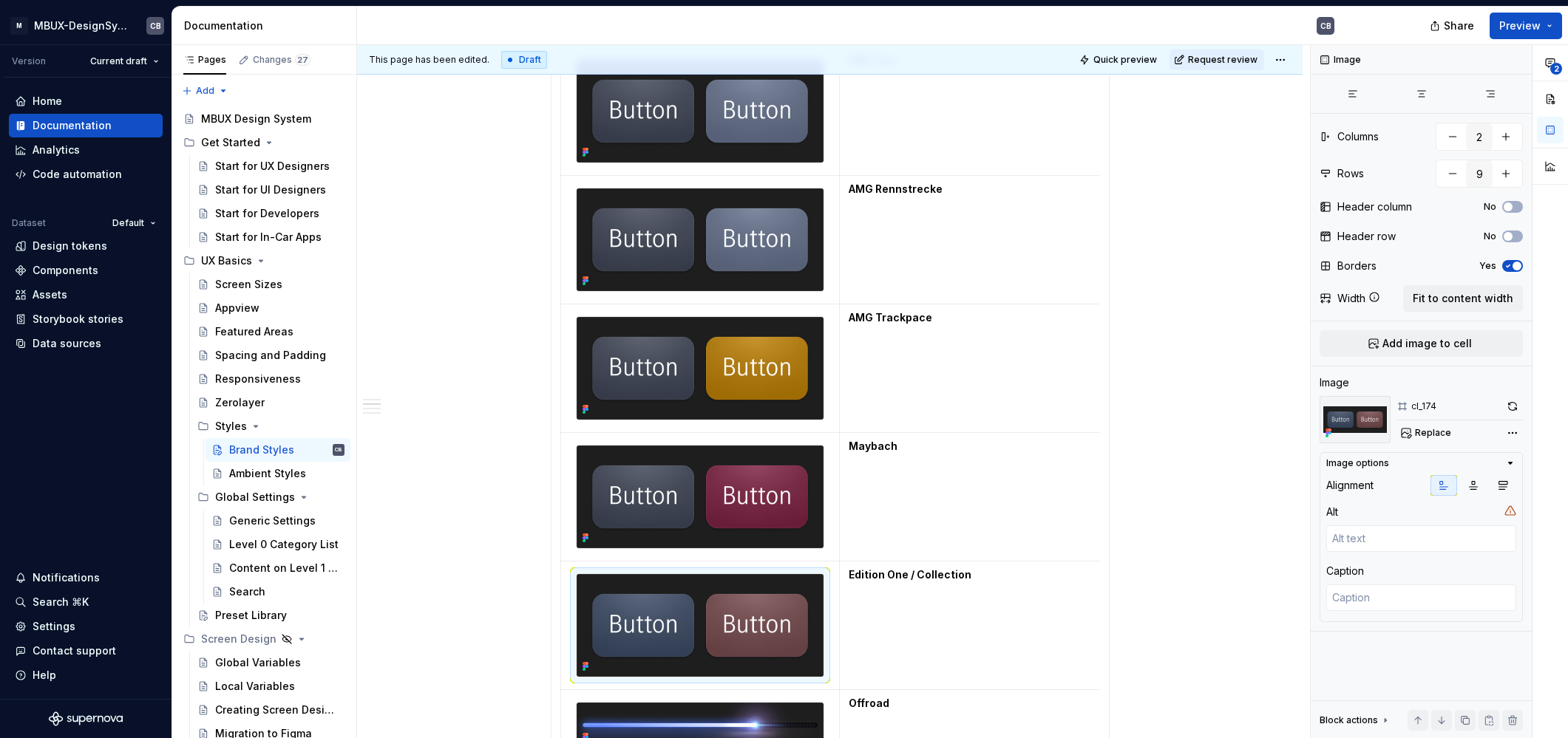
scroll to position [2149, 0]
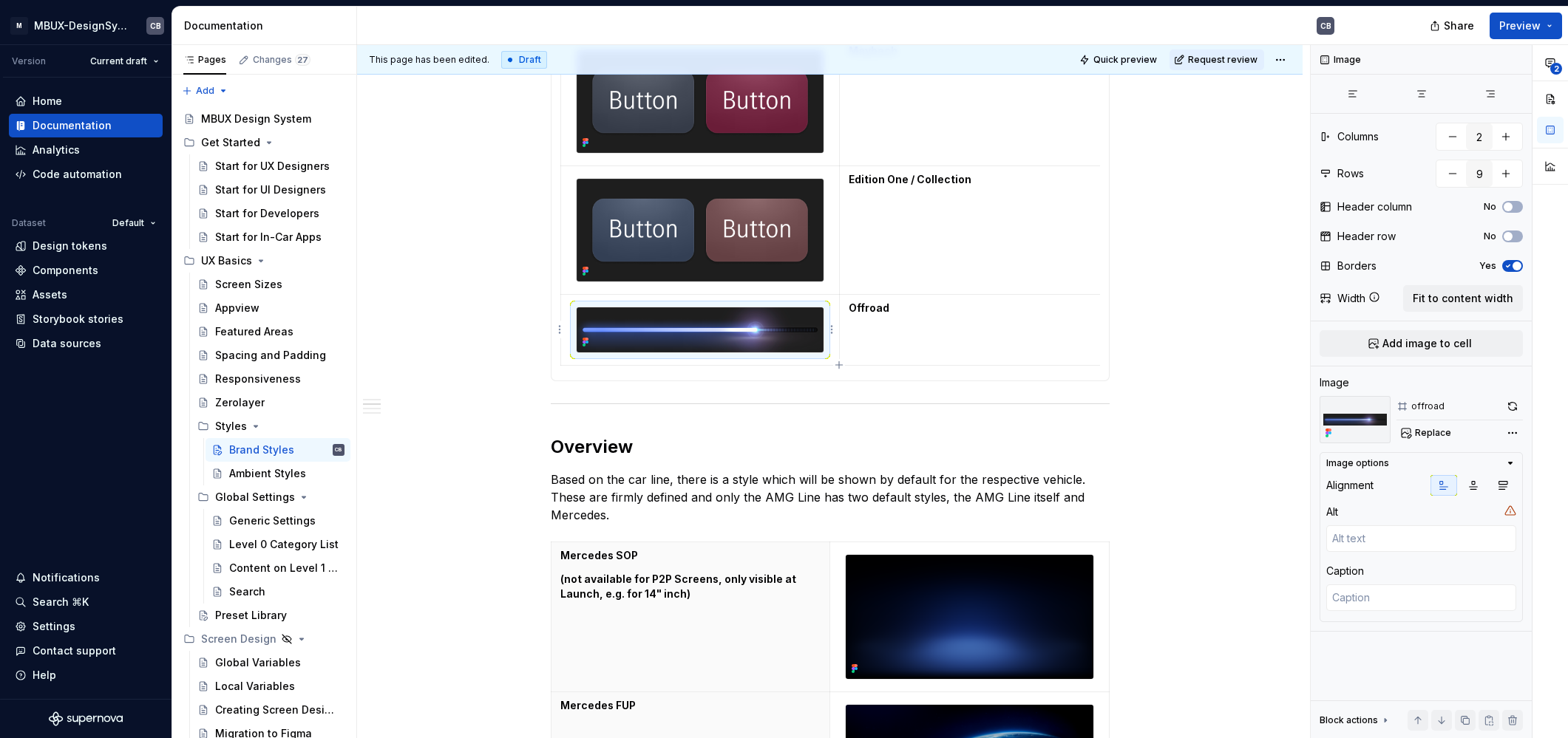
click at [781, 330] on img at bounding box center [700, 330] width 248 height 44
click at [1419, 437] on span "Replace" at bounding box center [1432, 432] width 36 height 11
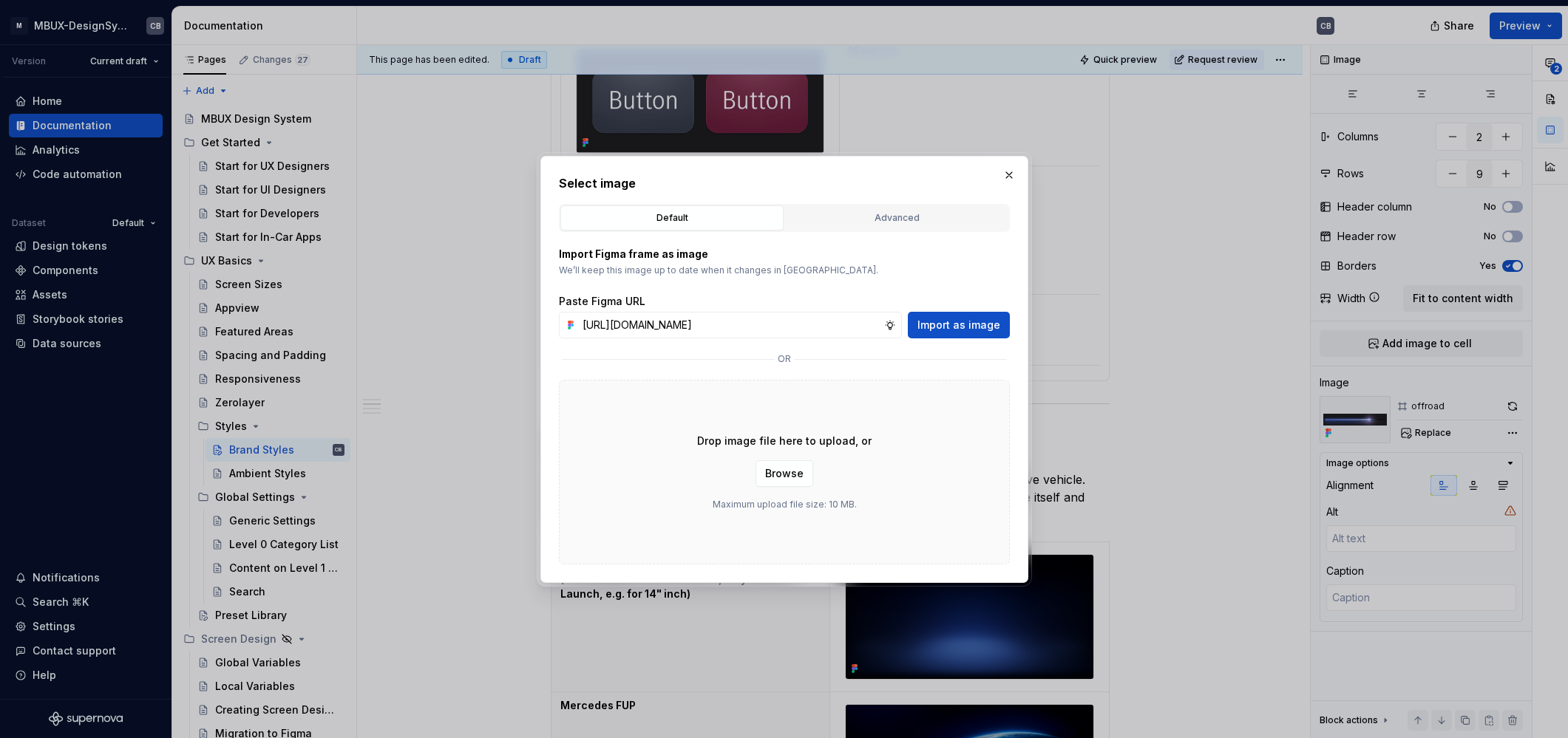
type textarea "*"
type input "[URL][DOMAIN_NAME]"
click at [987, 331] on span "Import as image" at bounding box center [959, 324] width 83 height 15
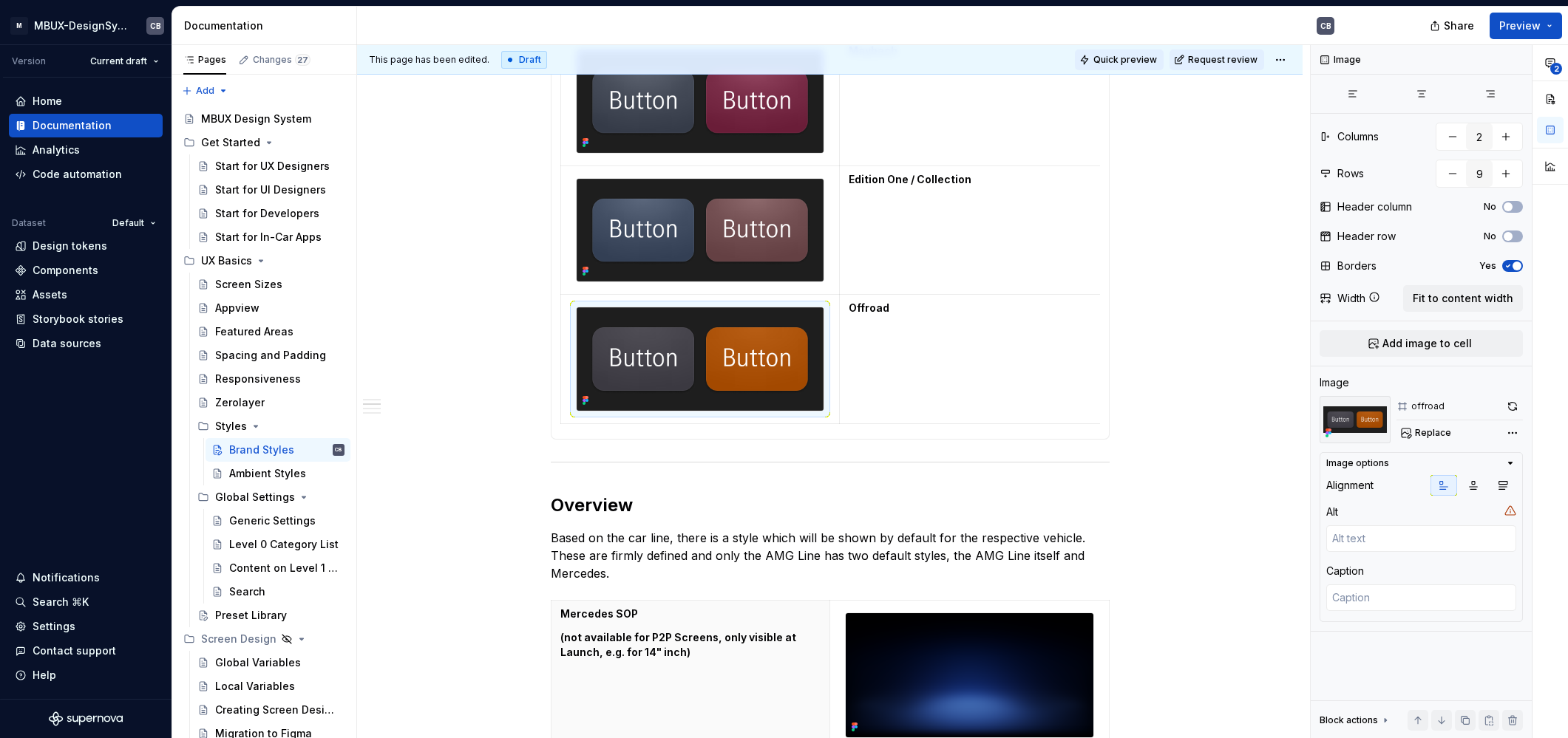
click at [1145, 57] on span "Quick preview" at bounding box center [1125, 59] width 63 height 11
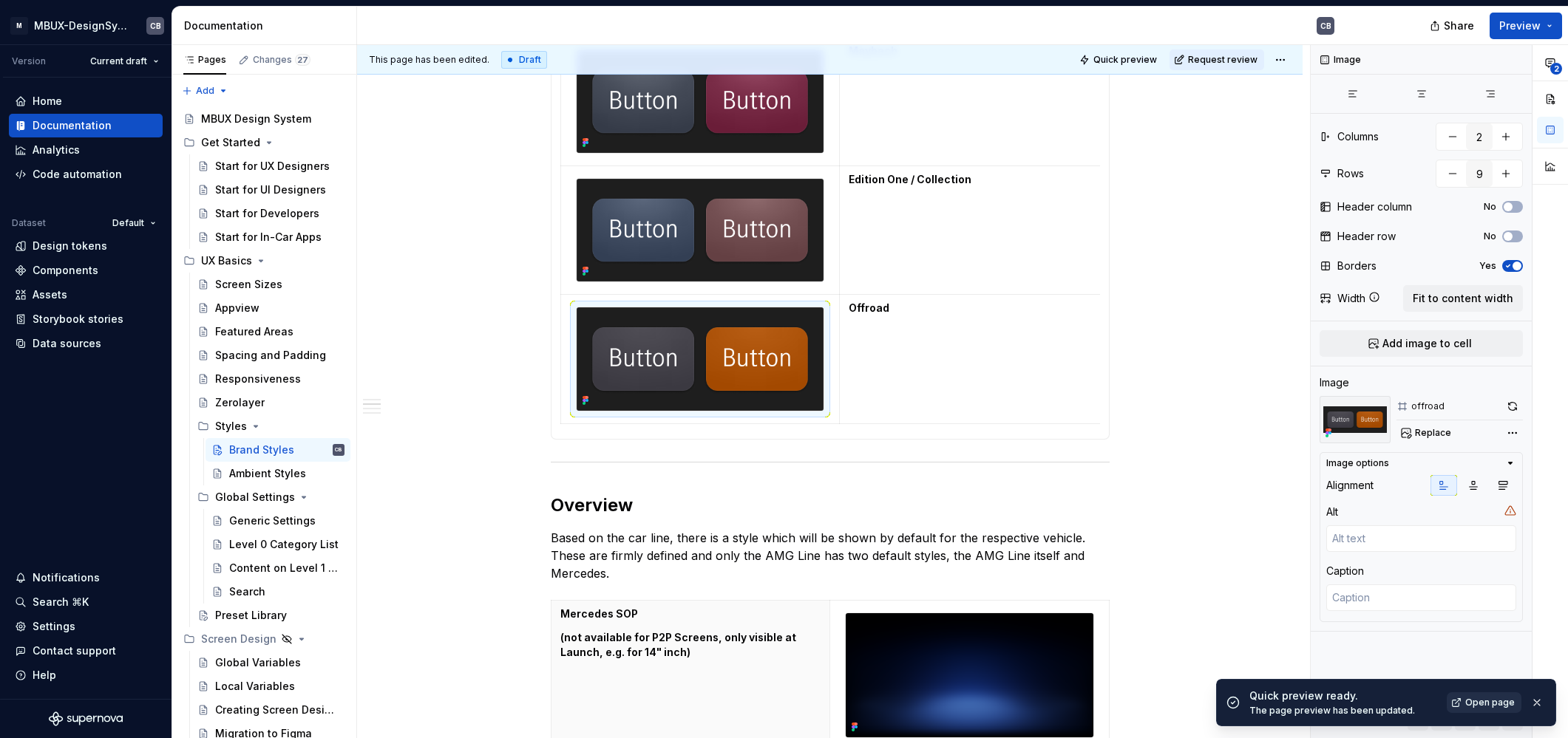
click at [1473, 704] on span "Open page" at bounding box center [1490, 702] width 49 height 11
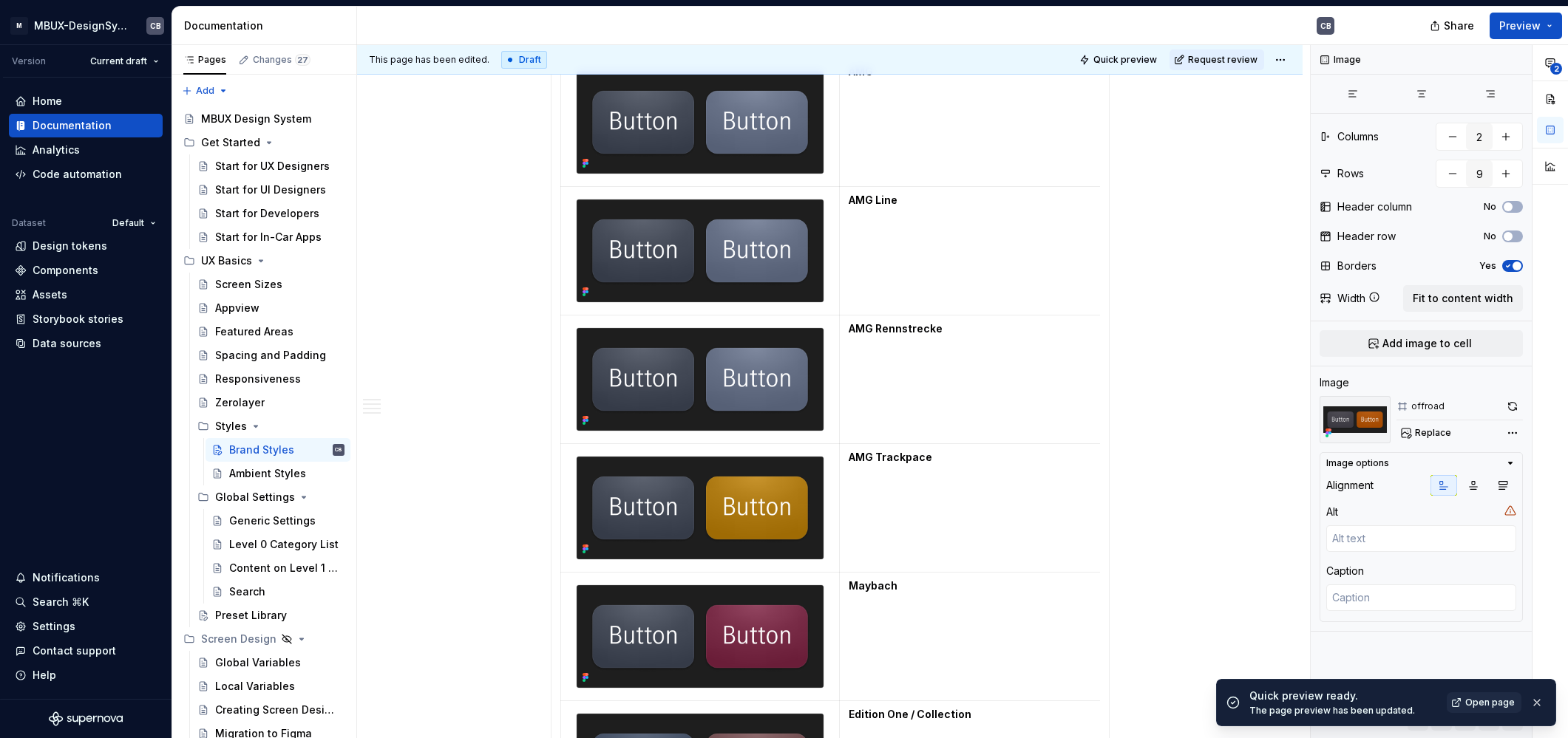
scroll to position [1118, 0]
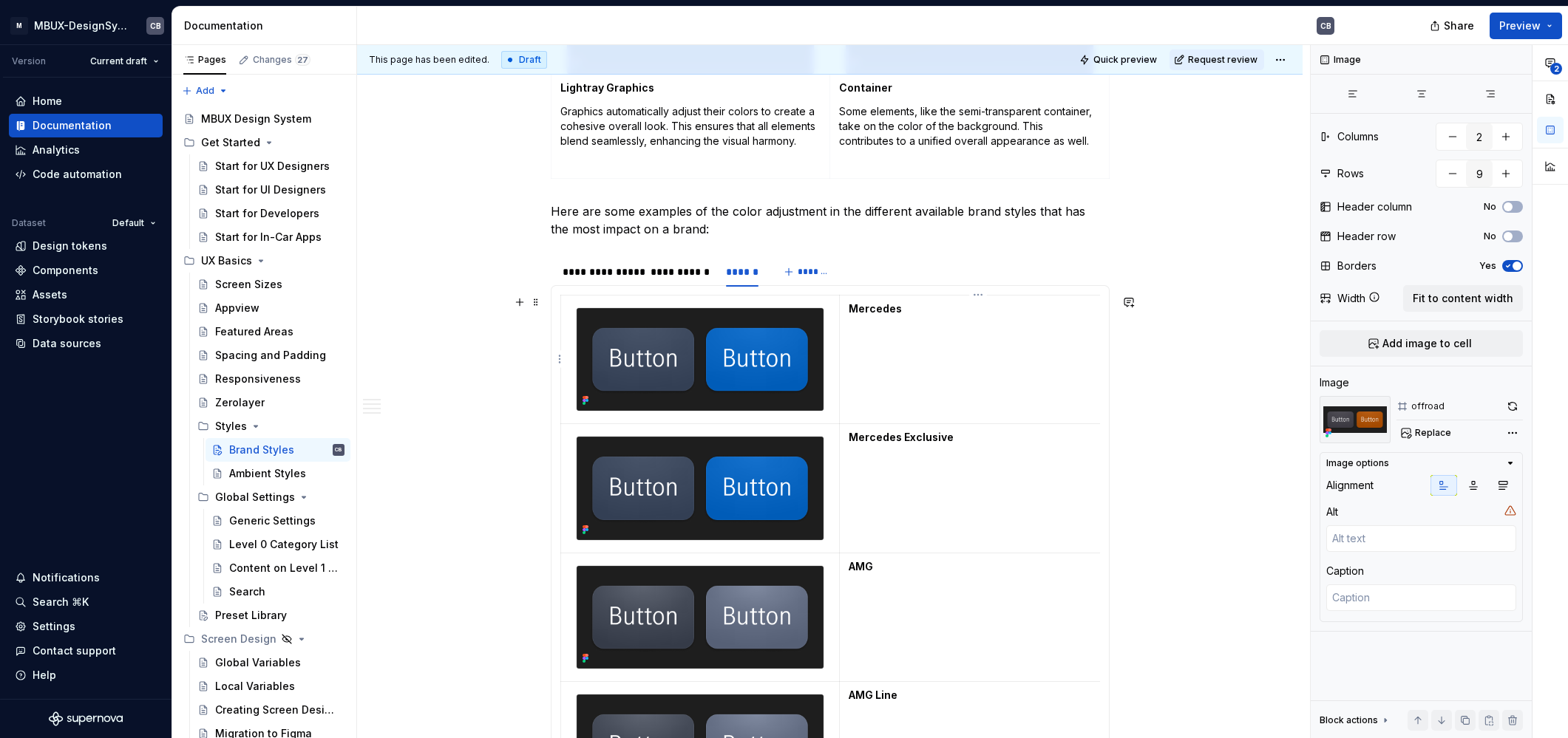
click at [915, 305] on p "Mercedes" at bounding box center [978, 309] width 260 height 15
type textarea "*"
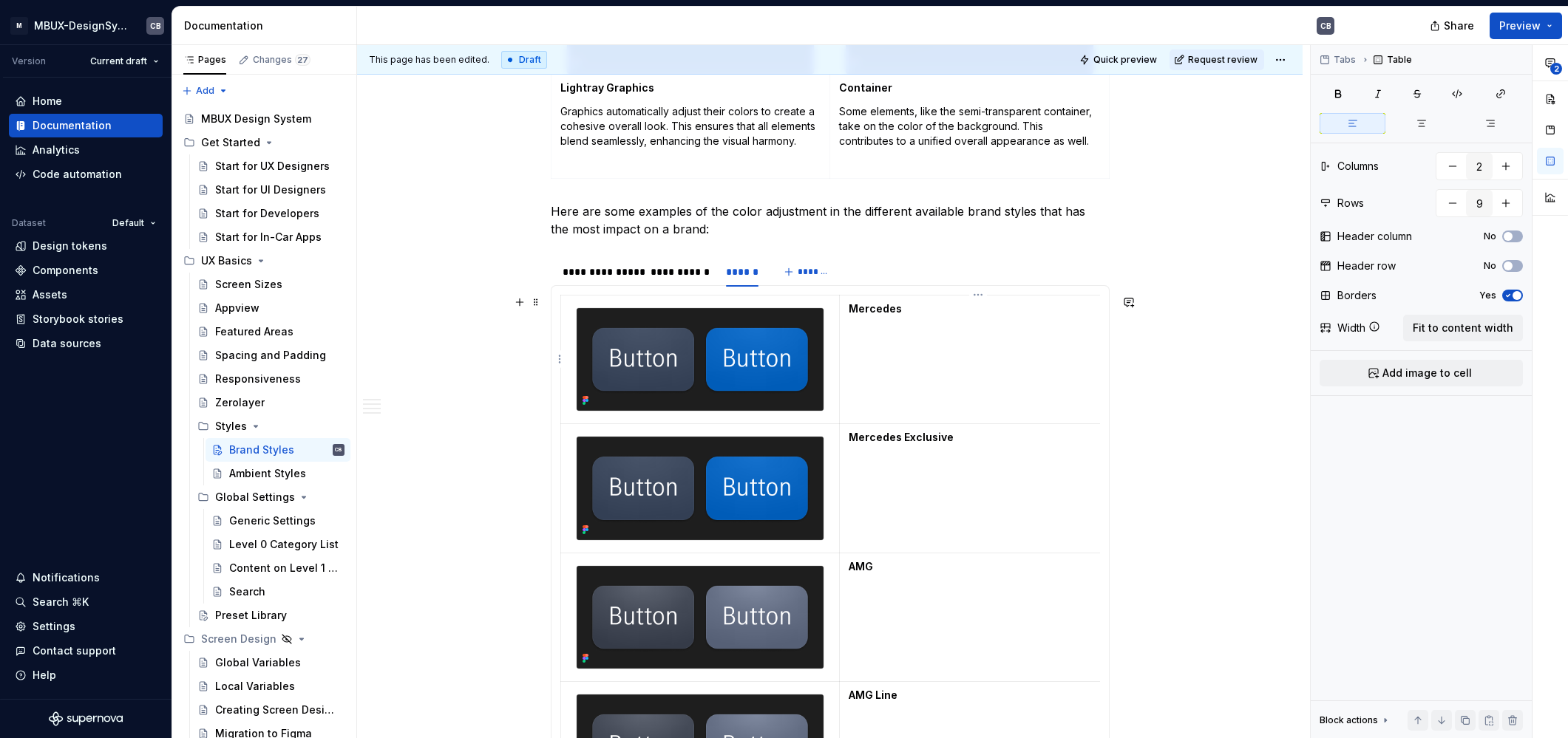
click at [908, 306] on p "Mercedes" at bounding box center [978, 309] width 260 height 15
drag, startPoint x: 928, startPoint y: 326, endPoint x: 850, endPoint y: 328, distance: 78.0
click at [850, 328] on p "normal / high affordance" at bounding box center [978, 332] width 260 height 15
copy p "normal / high affordance"
click at [877, 454] on td "Mercedes Exclusive" at bounding box center [979, 488] width 279 height 129
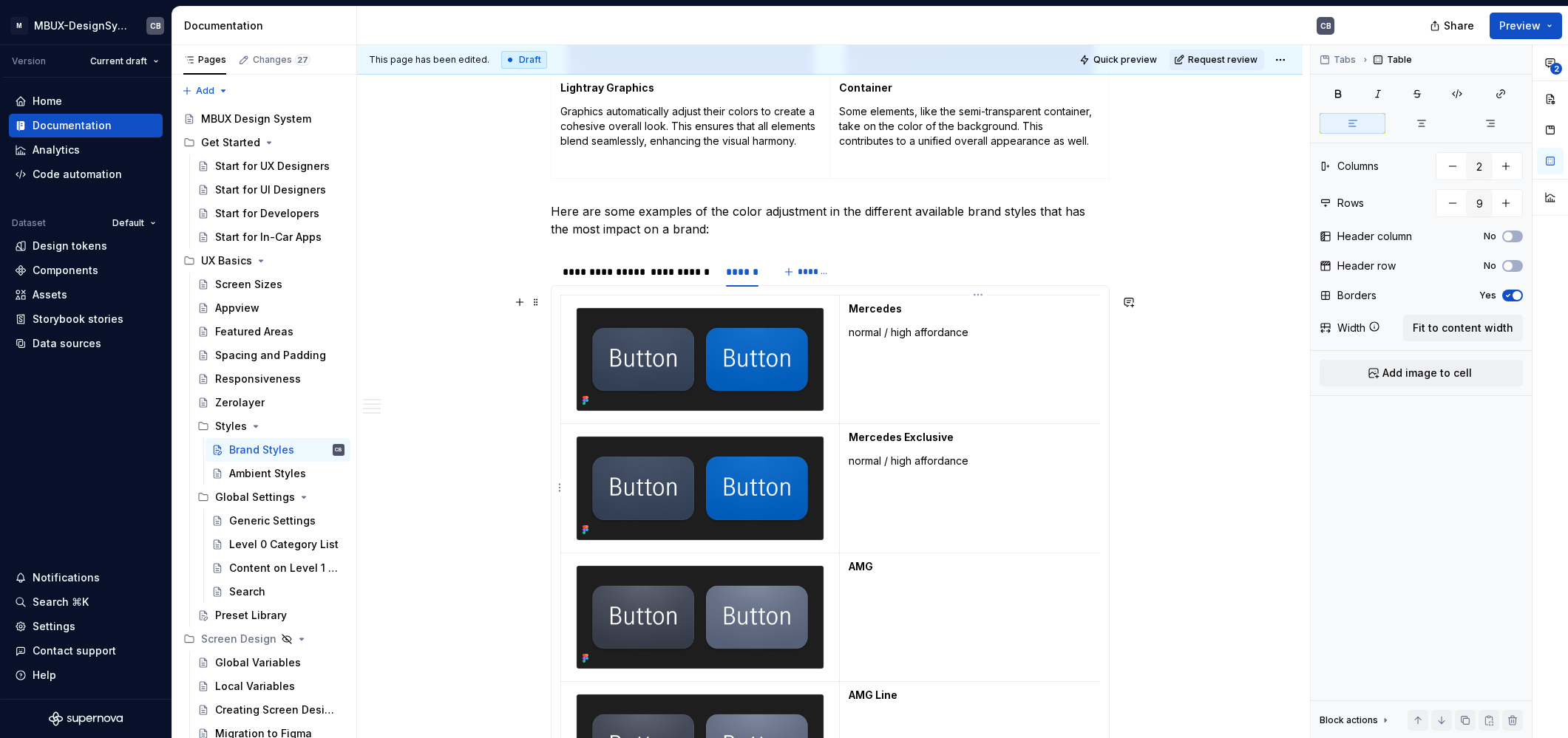
scroll to position [1152, 0]
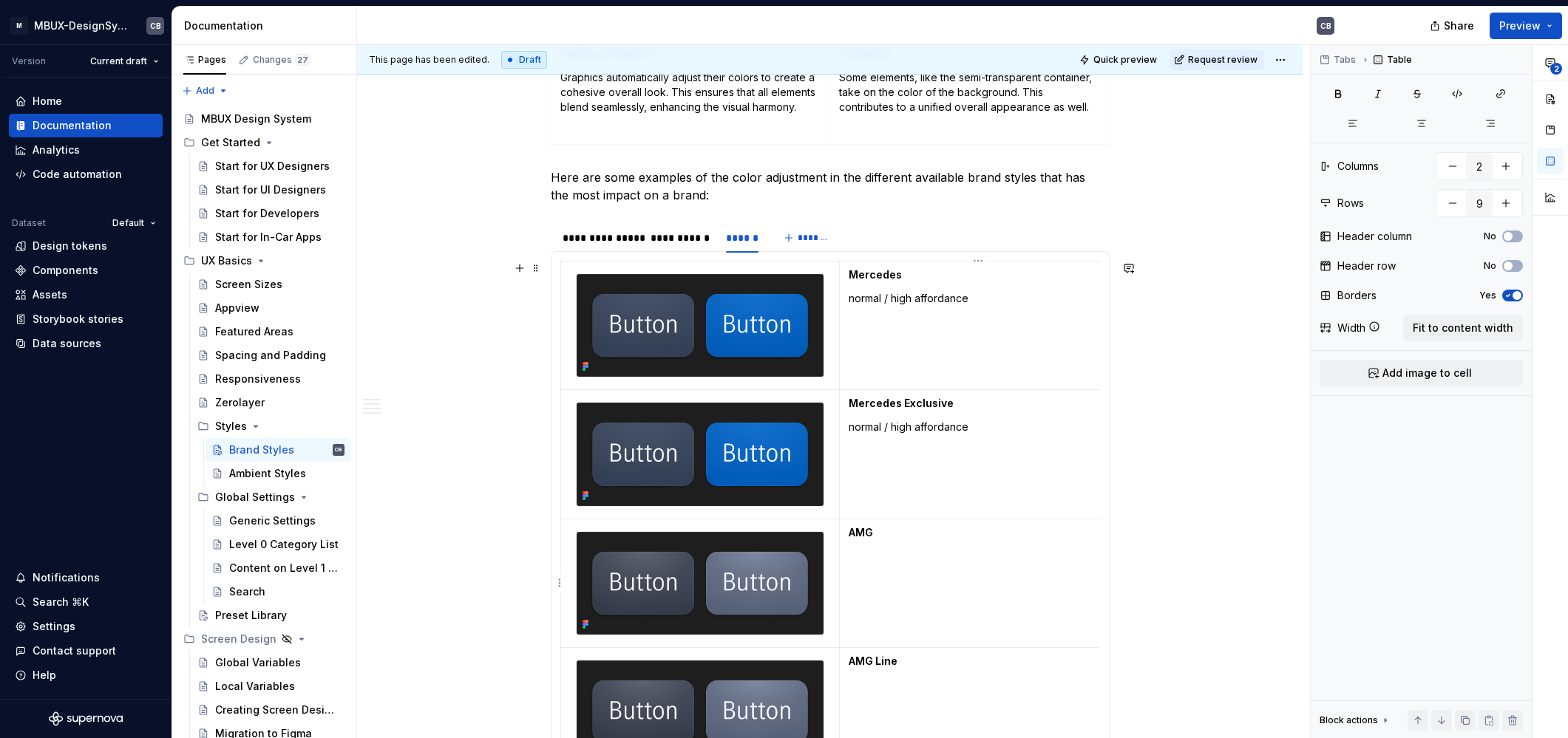
click at [889, 526] on p "AMG" at bounding box center [978, 533] width 260 height 15
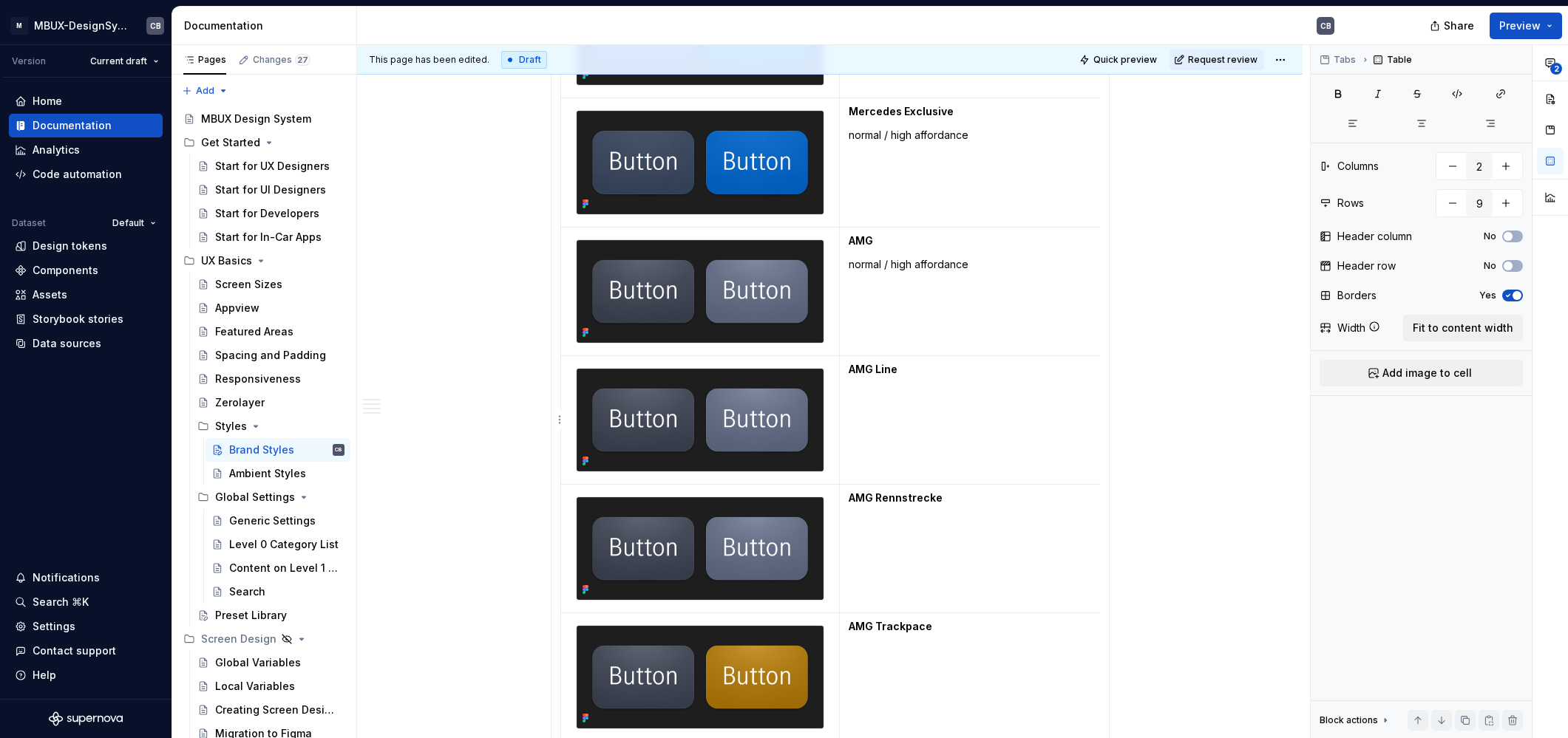
click at [912, 385] on td "AMG Line" at bounding box center [979, 420] width 279 height 129
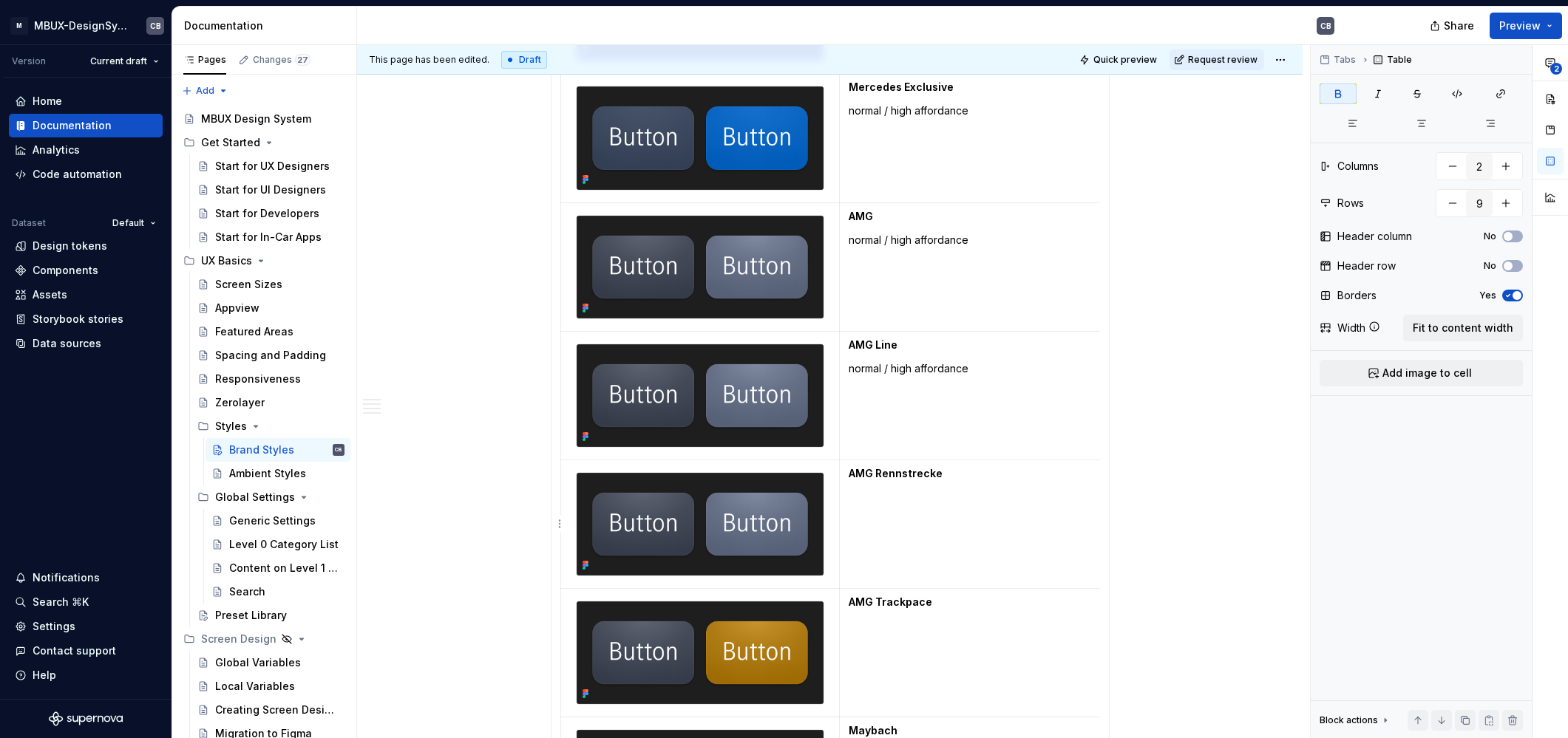
click at [956, 470] on p "AMG Rennstrecke" at bounding box center [978, 473] width 260 height 15
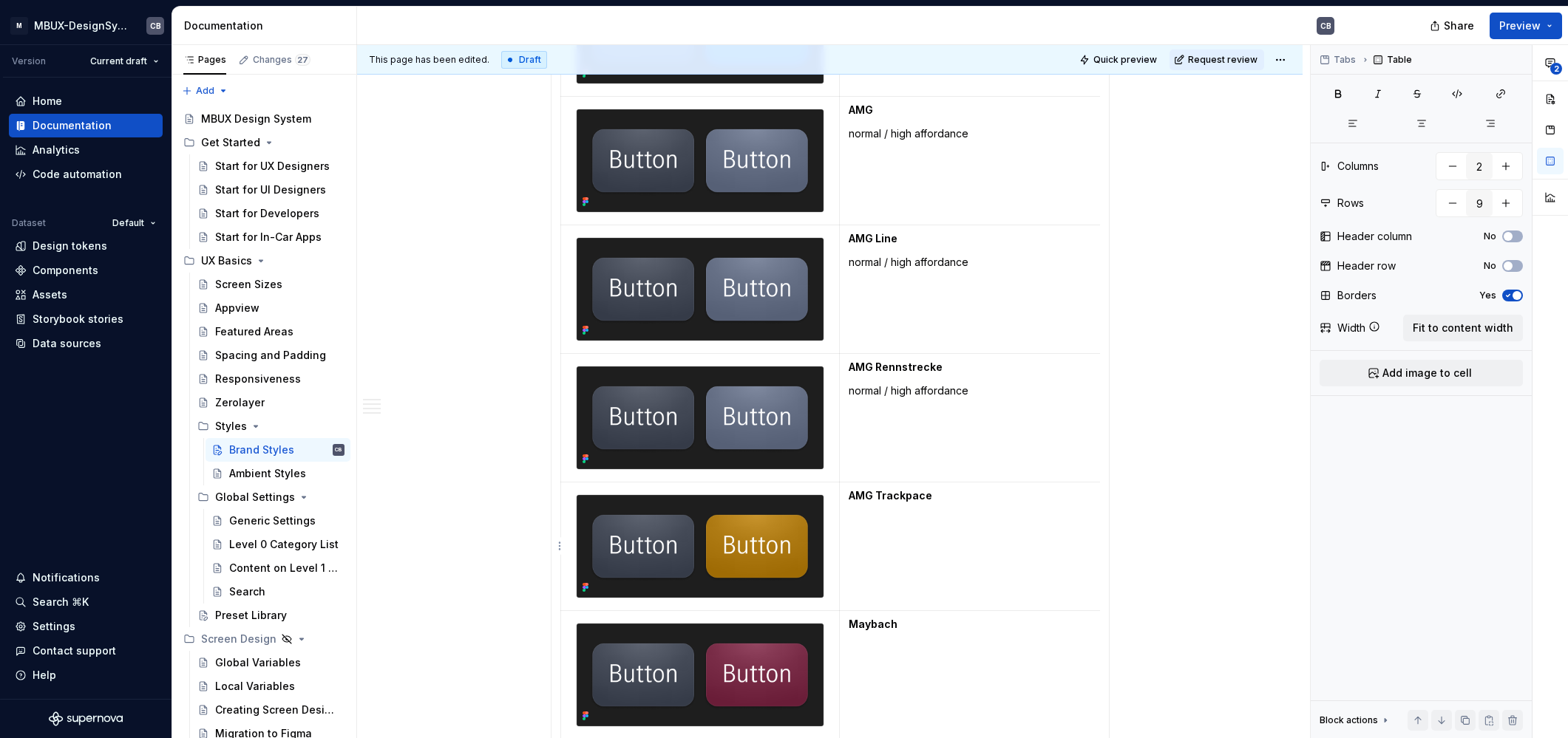
click at [941, 496] on p "AMG Trackpace" at bounding box center [978, 496] width 260 height 15
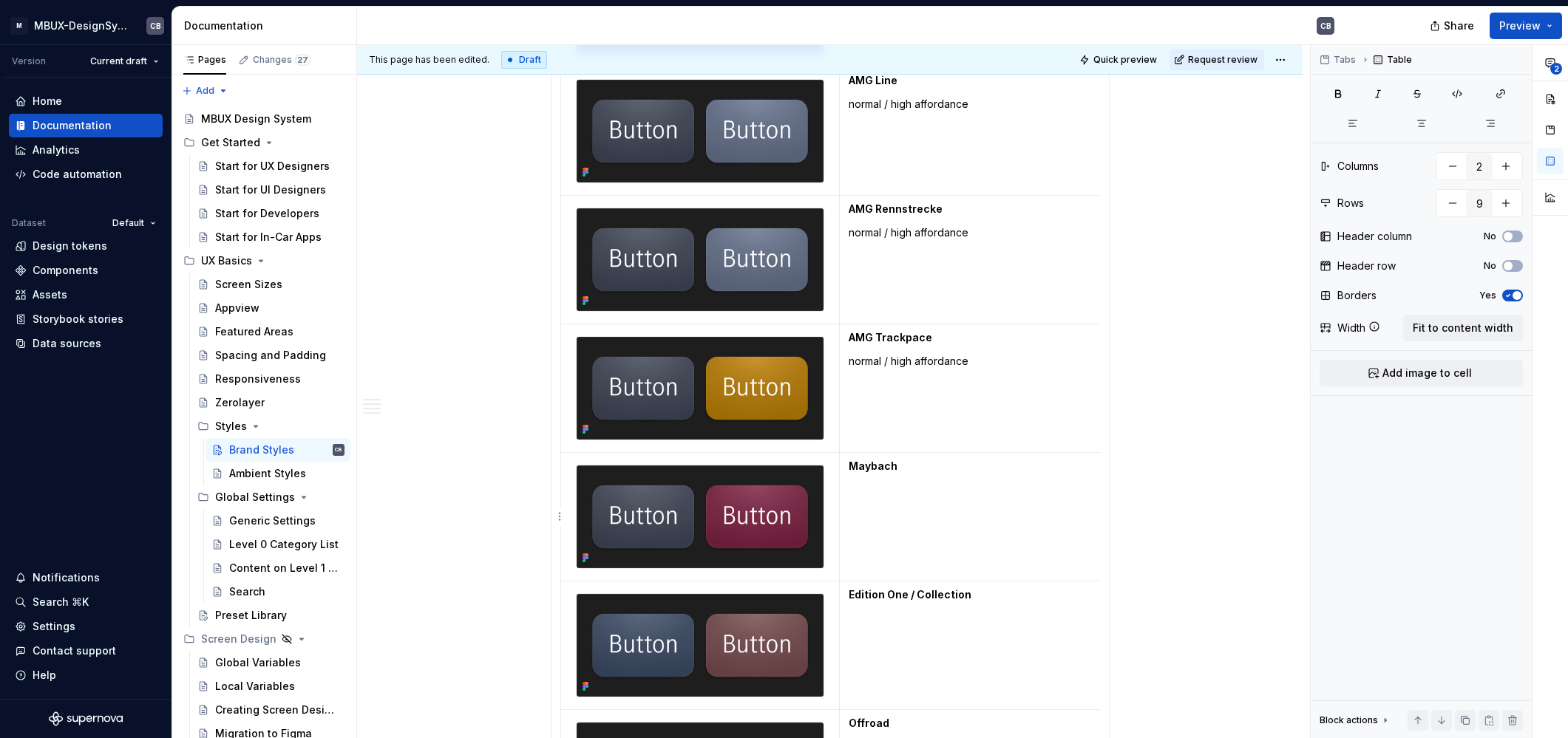
click at [930, 473] on p "Maybach" at bounding box center [978, 466] width 260 height 15
click at [969, 603] on td "Edition One / Collection" at bounding box center [979, 646] width 279 height 129
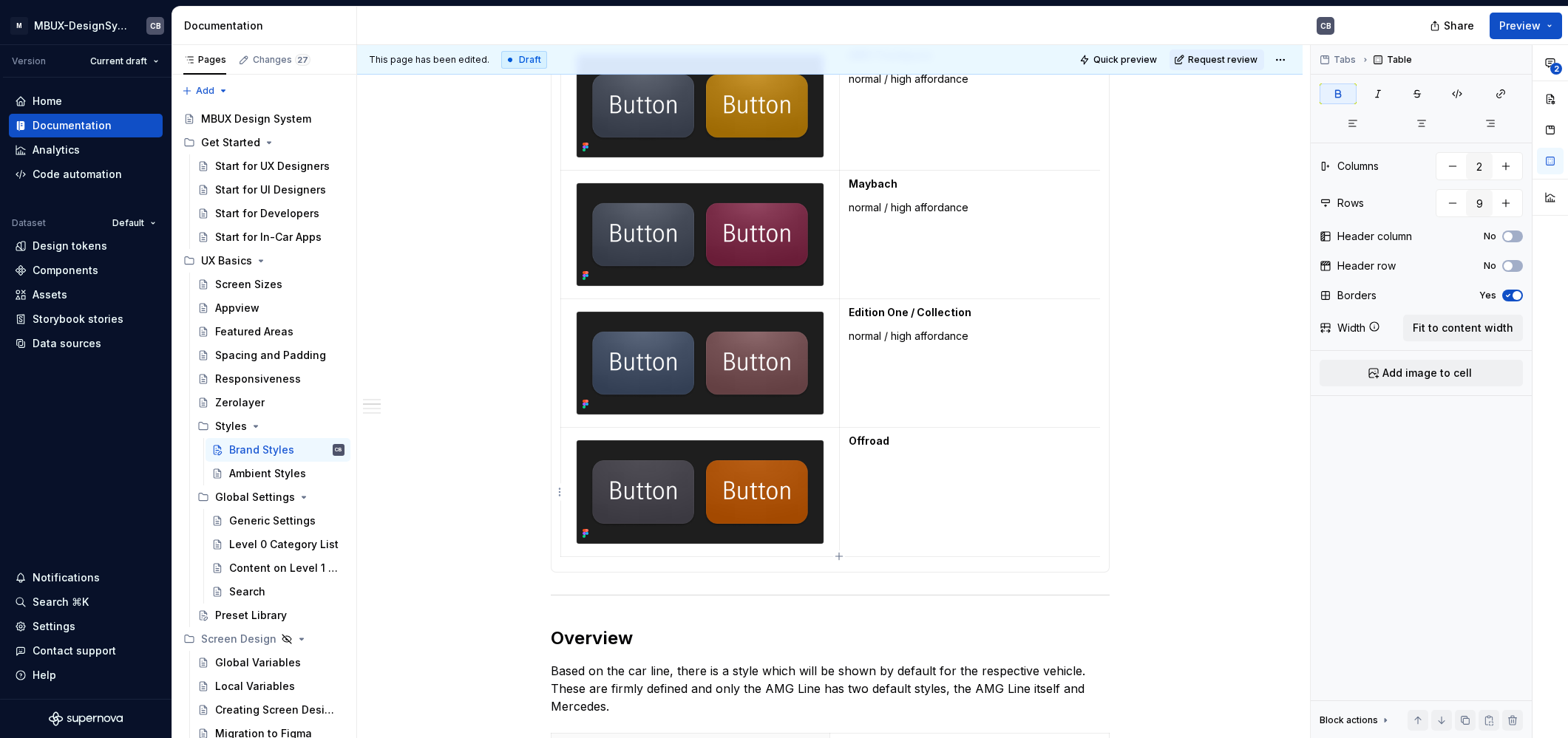
click at [926, 428] on td "Offroad" at bounding box center [979, 492] width 279 height 129
click at [925, 439] on p "Offroad" at bounding box center [978, 441] width 260 height 15
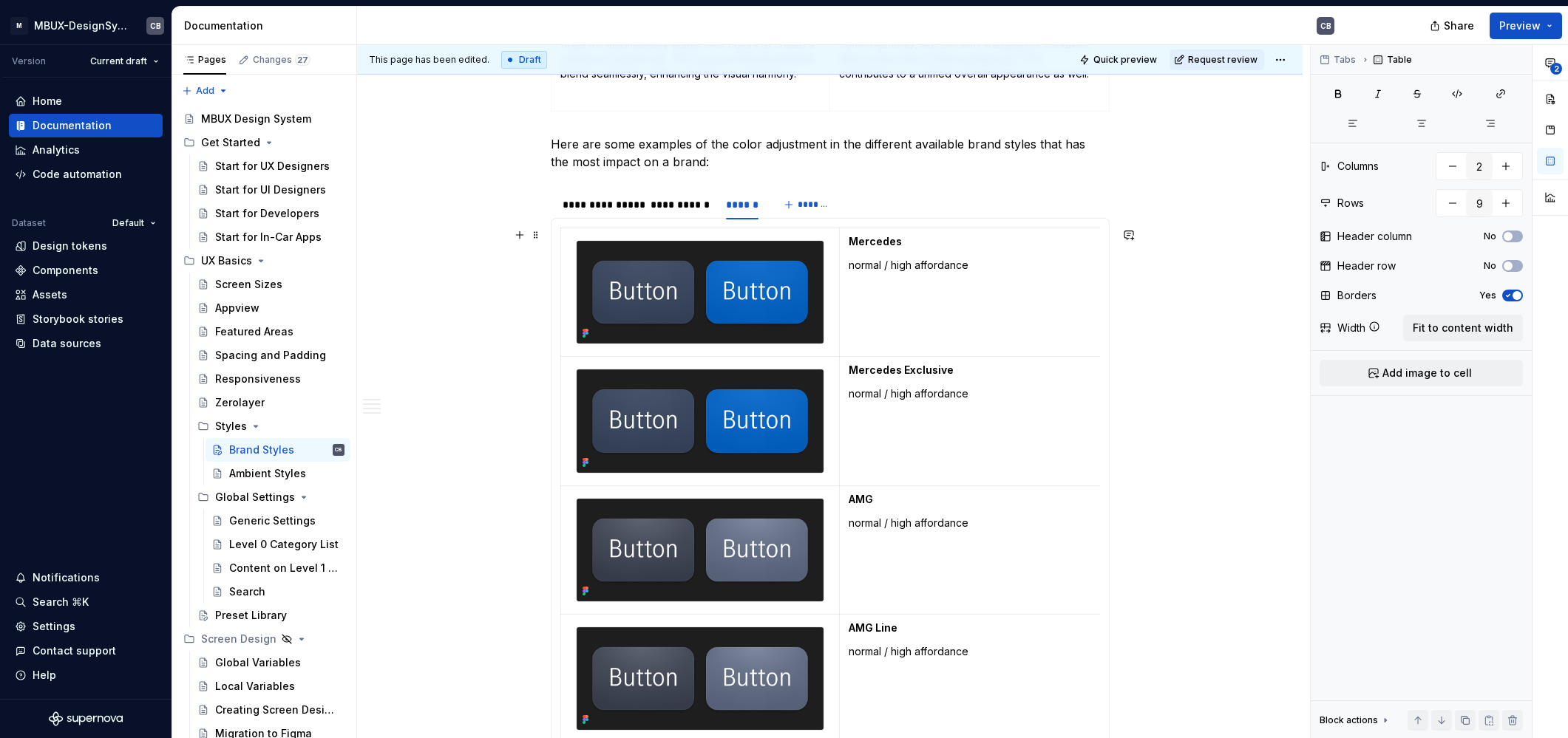
scroll to position [893, 0]
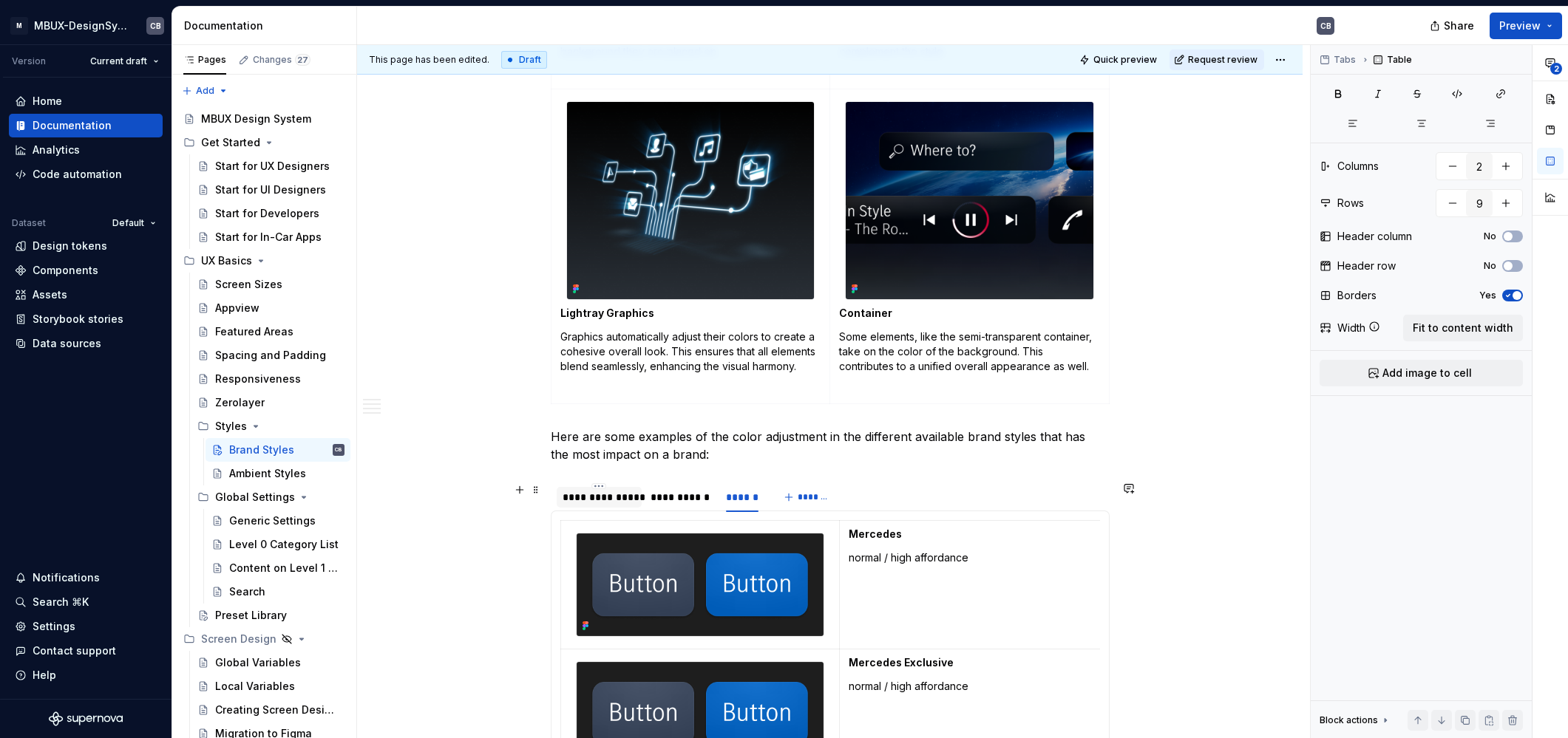
click at [585, 495] on div "**********" at bounding box center [600, 497] width 74 height 15
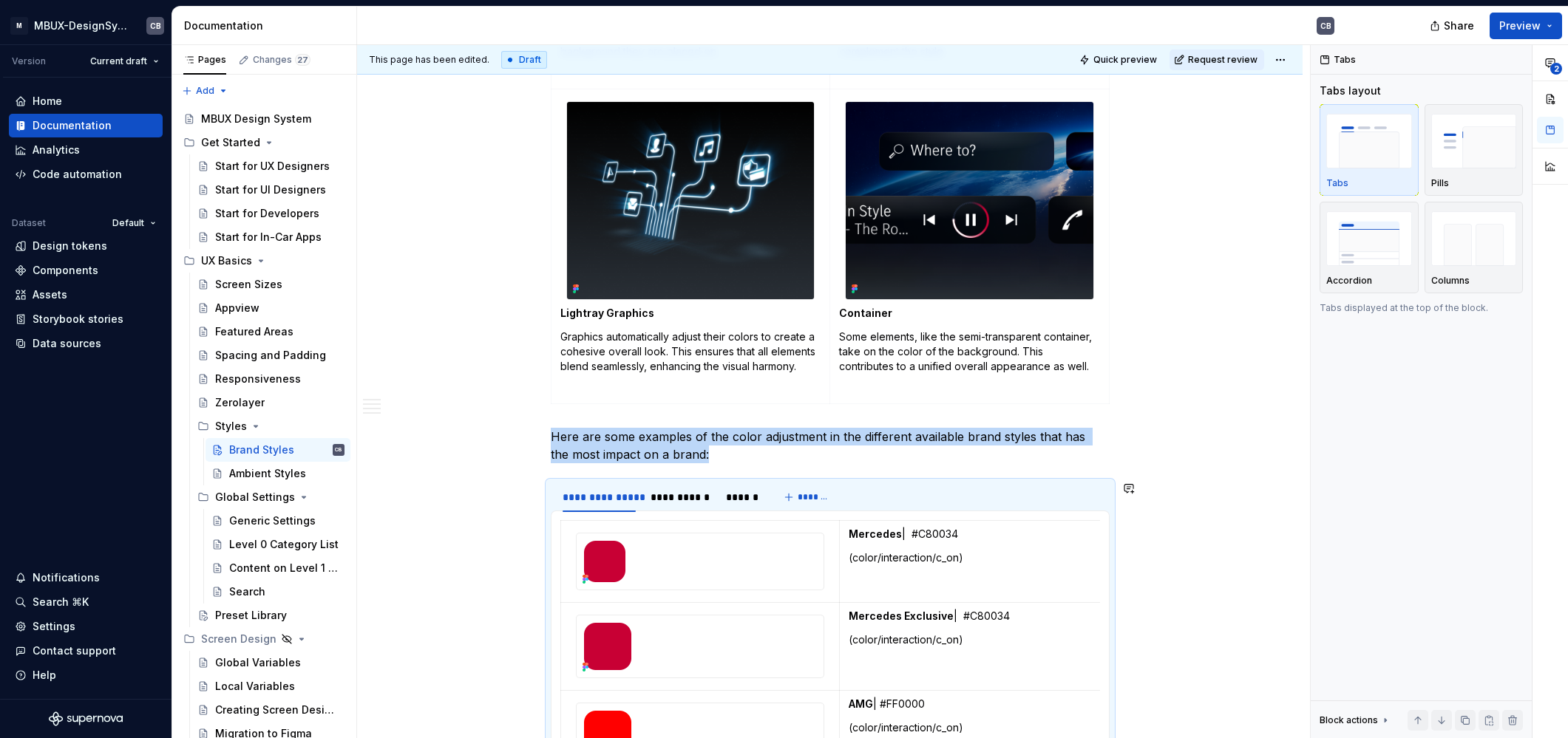
click at [726, 561] on div at bounding box center [700, 562] width 248 height 56
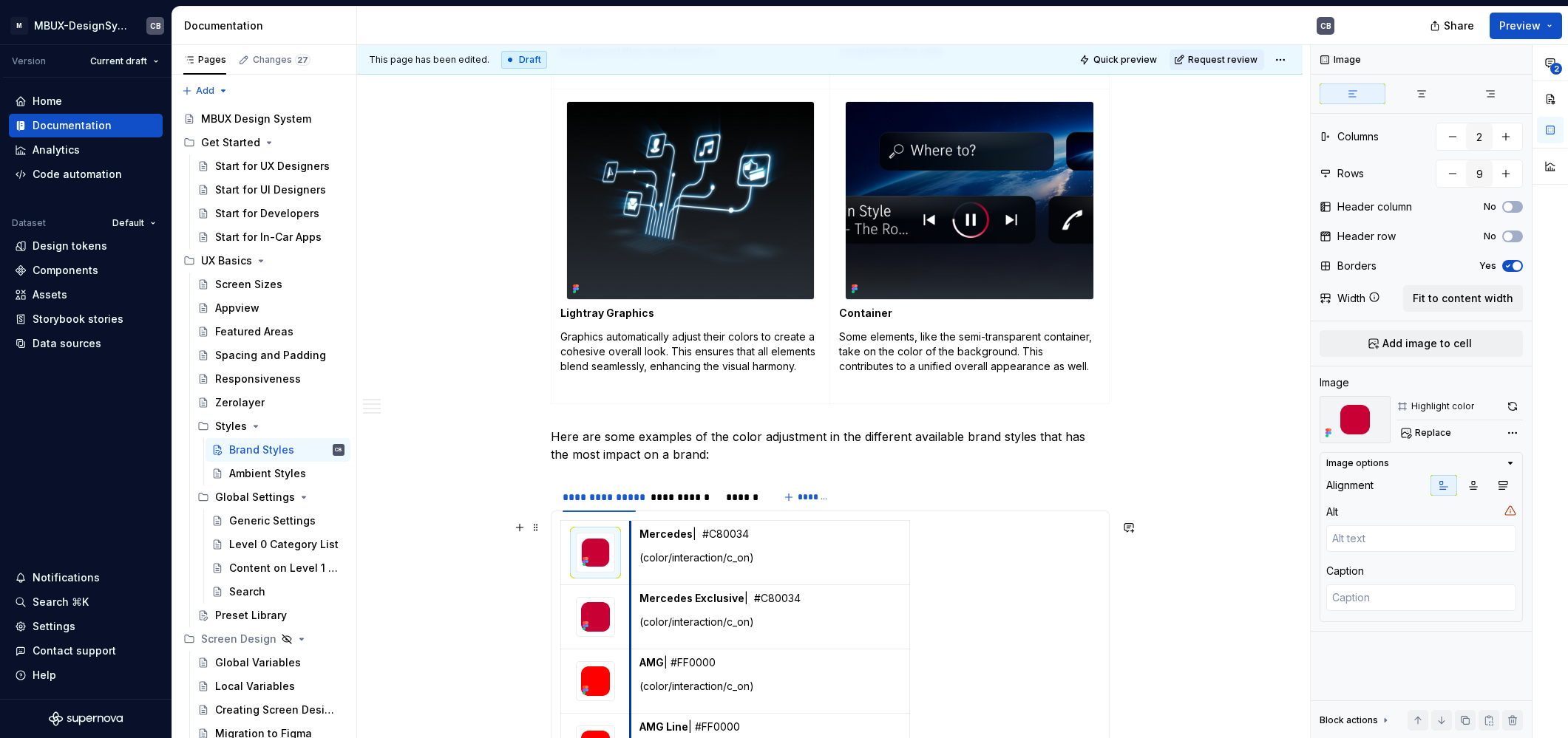
drag, startPoint x: 839, startPoint y: 534, endPoint x: 630, endPoint y: 541, distance: 209.1
click at [631, 541] on td "Mercedes | #C80034 (color/interaction/c_on)" at bounding box center [770, 553] width 279 height 64
click at [1116, 53] on button "Quick preview" at bounding box center [1119, 59] width 89 height 20
click at [1116, 67] on button "Quick preview" at bounding box center [1119, 59] width 89 height 20
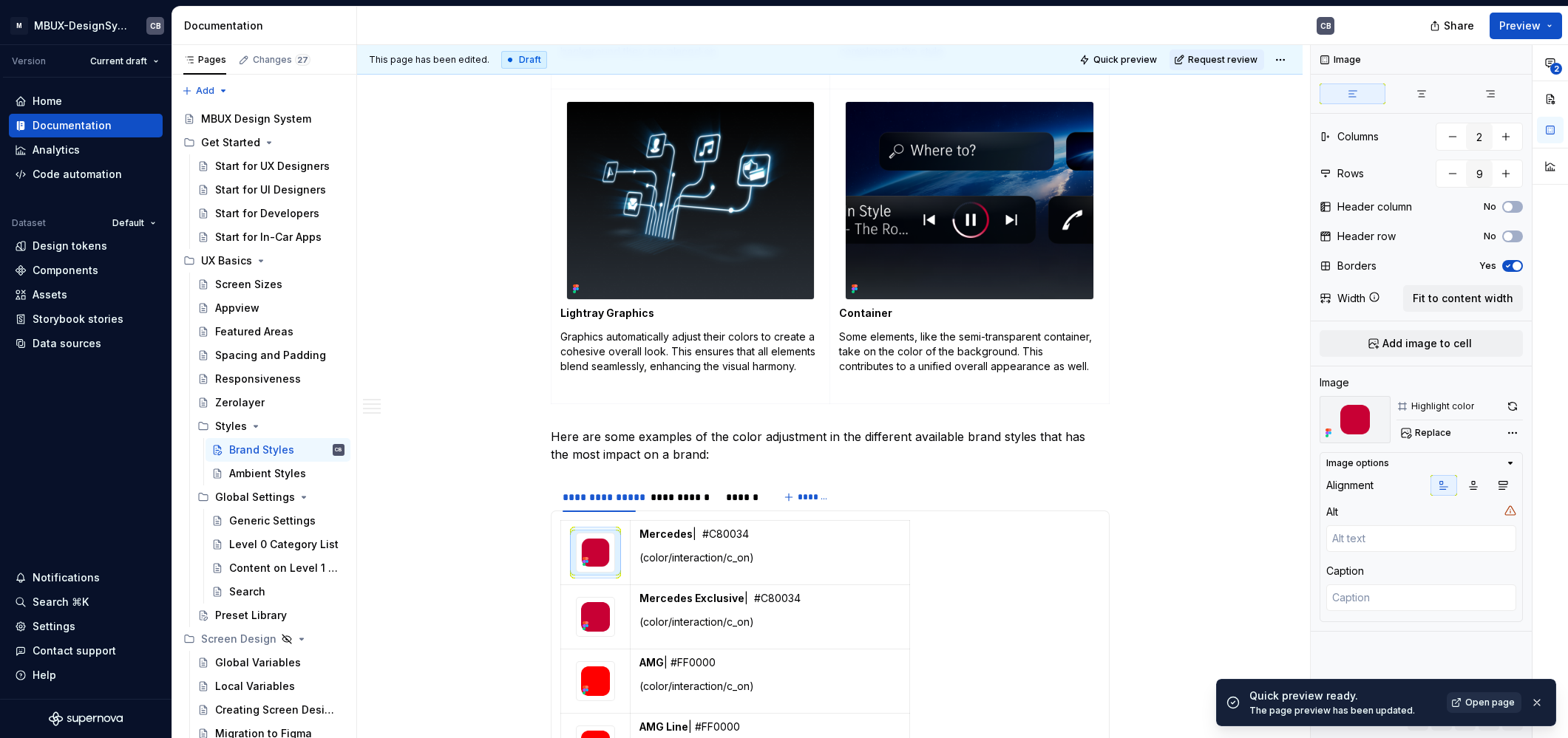
click at [1475, 701] on span "Open page" at bounding box center [1490, 702] width 49 height 11
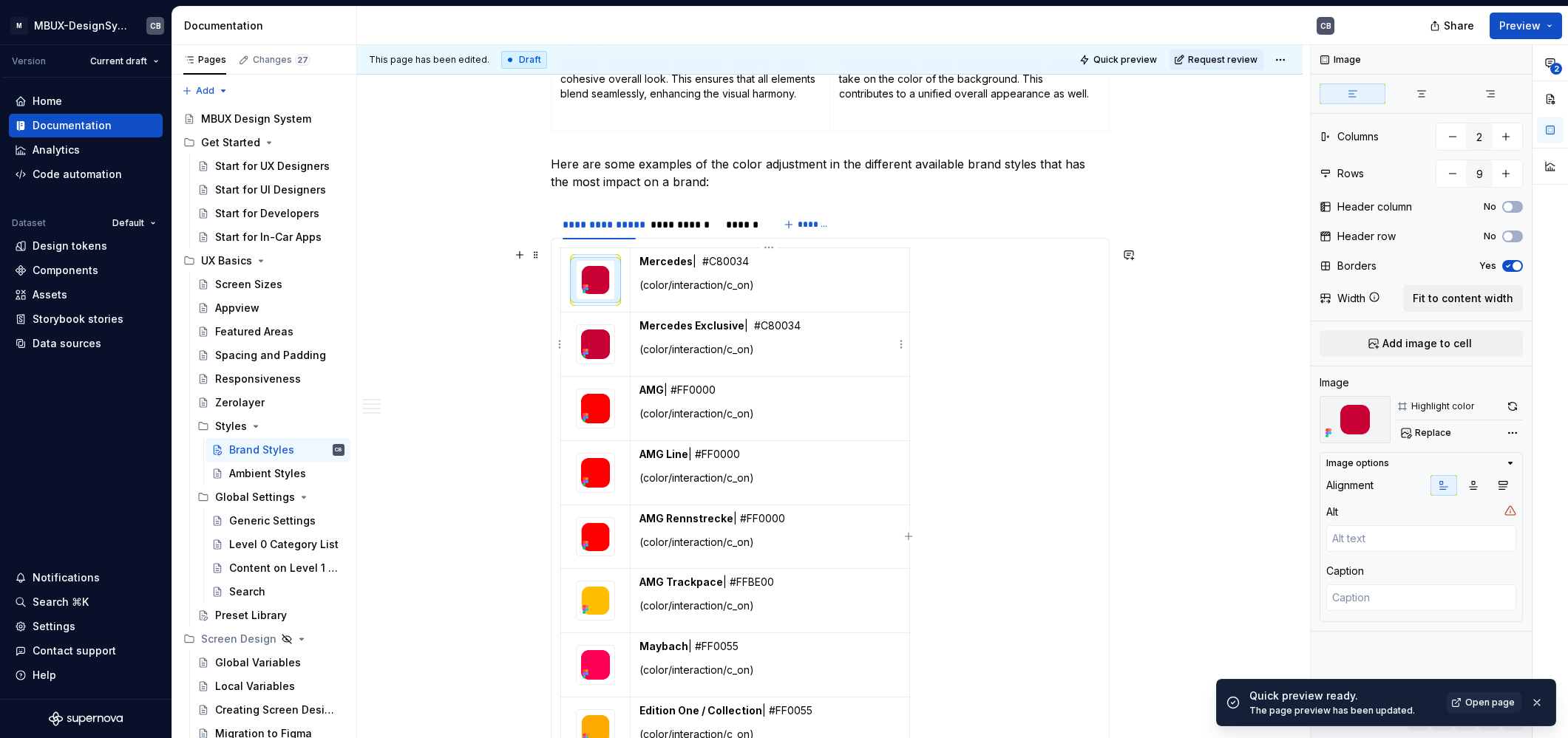
click at [871, 294] on td "Mercedes | #C80034 (color/interaction/c_on)" at bounding box center [770, 280] width 279 height 64
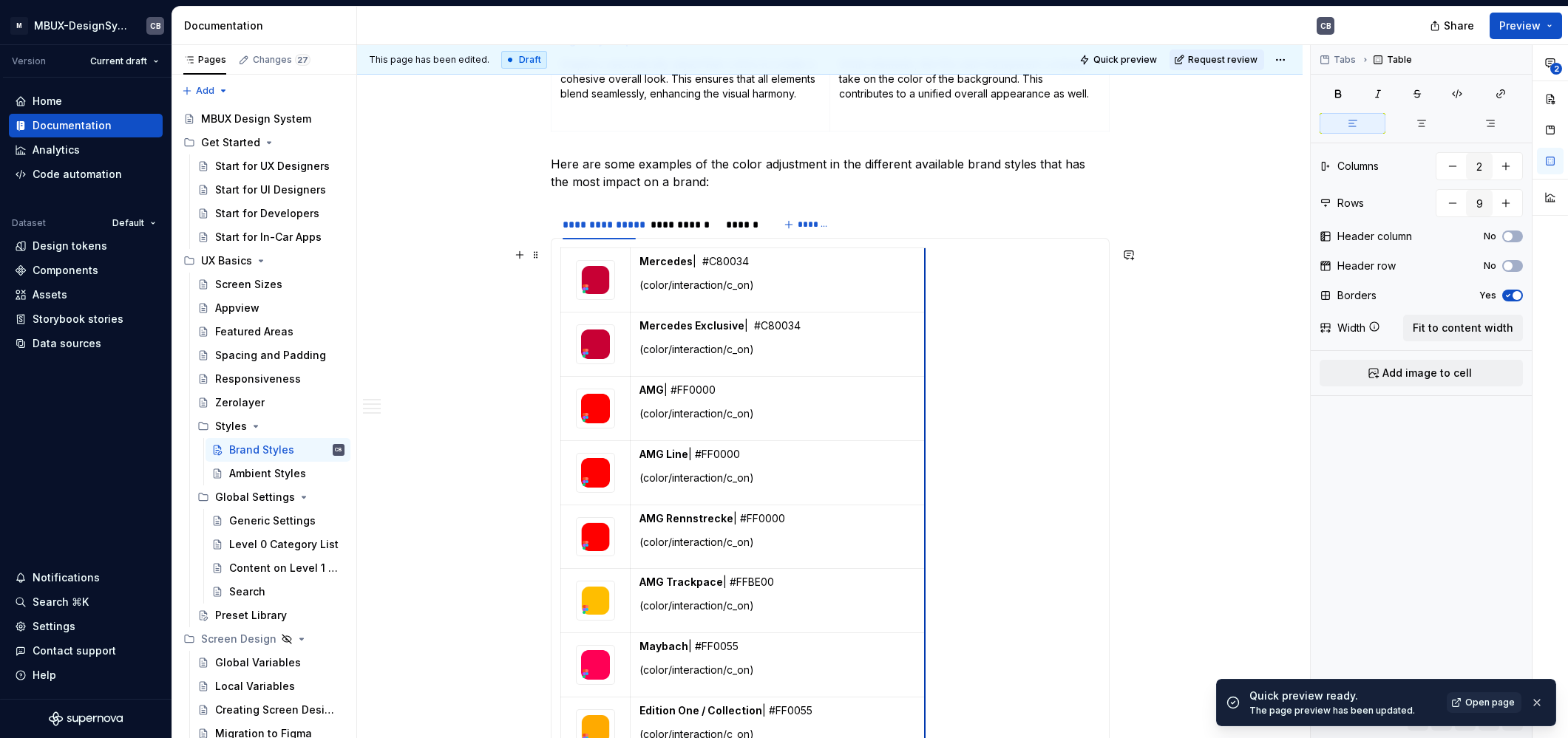
drag, startPoint x: 907, startPoint y: 262, endPoint x: 930, endPoint y: 263, distance: 23.0
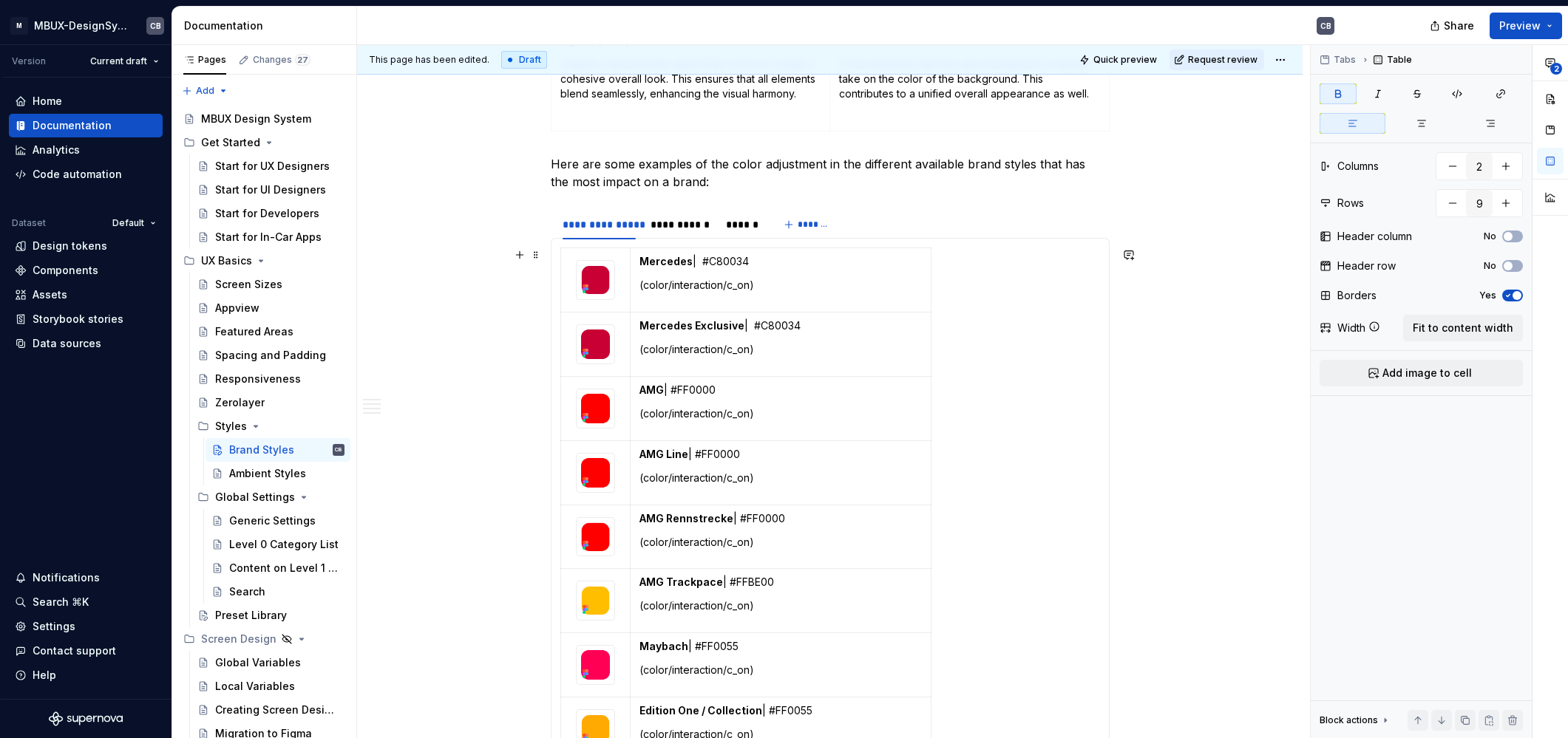
click at [759, 249] on td "Mercedes | #C80034 (color/interaction/c_on)" at bounding box center [780, 280] width 300 height 64
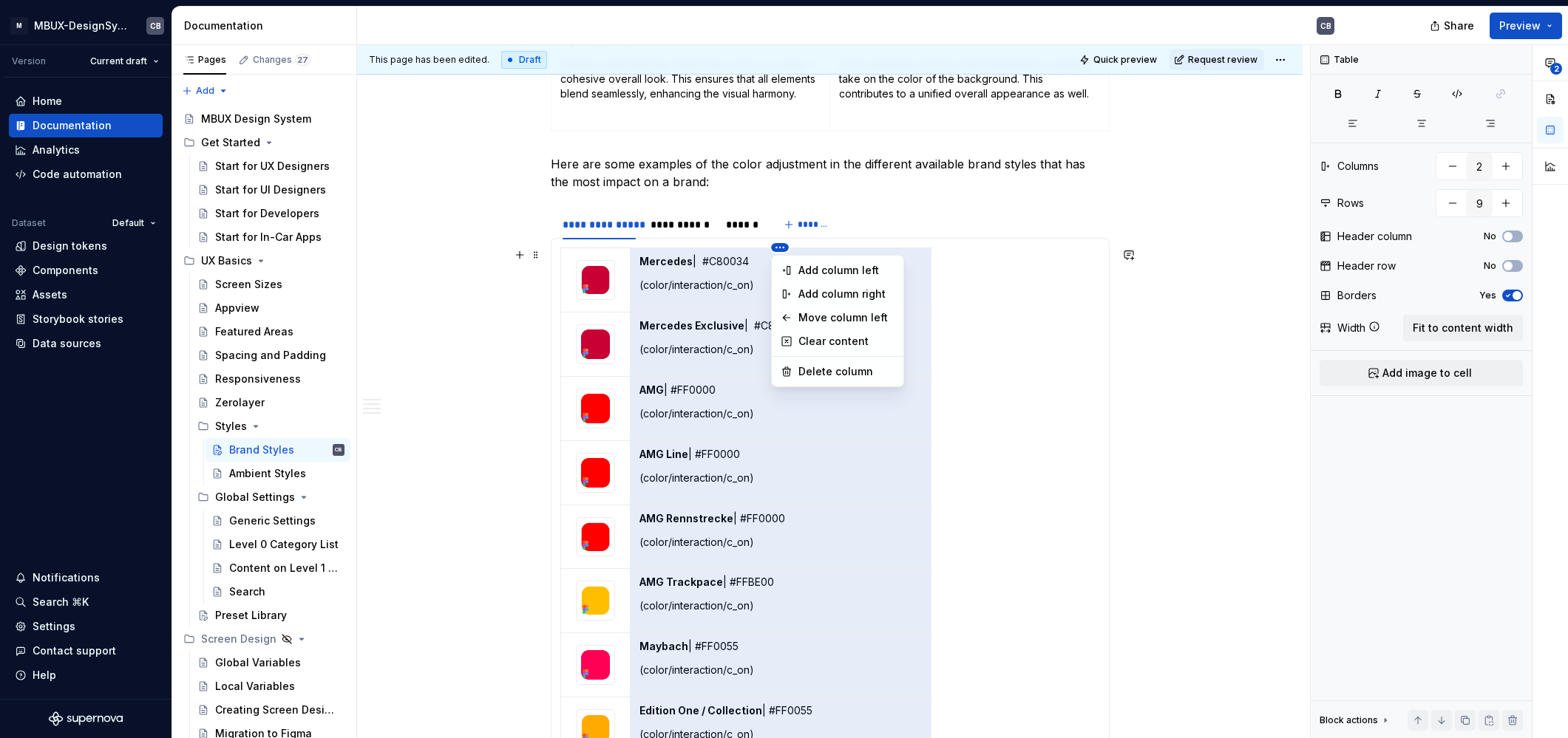
click at [780, 252] on html "M MBUX-DesignSystem CB Version Current draft Home Documentation Analytics Code …" at bounding box center [784, 369] width 1568 height 738
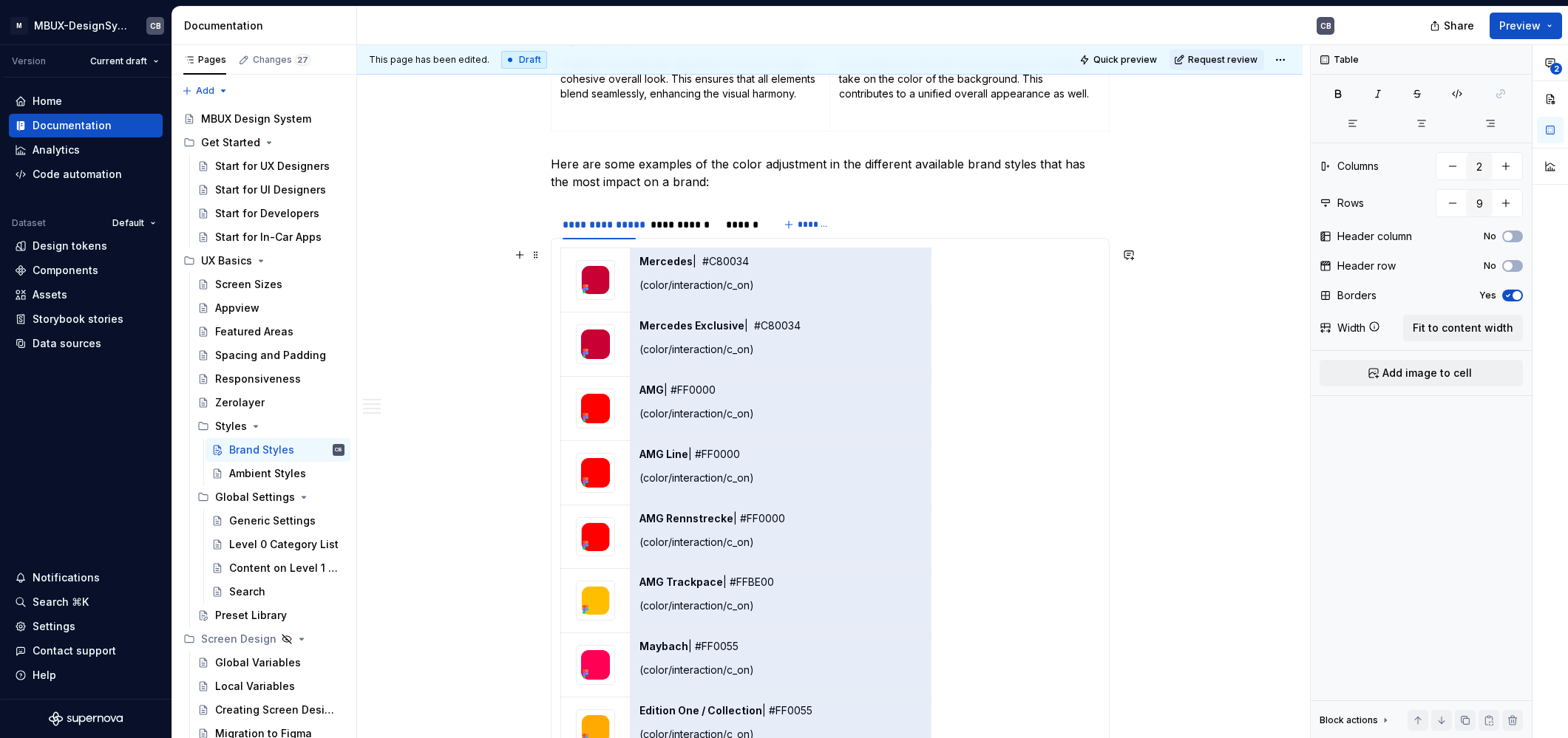
click at [779, 249] on html "M MBUX-DesignSystem CB Version Current draft Home Documentation Analytics Code …" at bounding box center [784, 369] width 1568 height 738
click at [789, 249] on td "Mercedes | #C80034 (color/interaction/c_on)" at bounding box center [780, 280] width 300 height 64
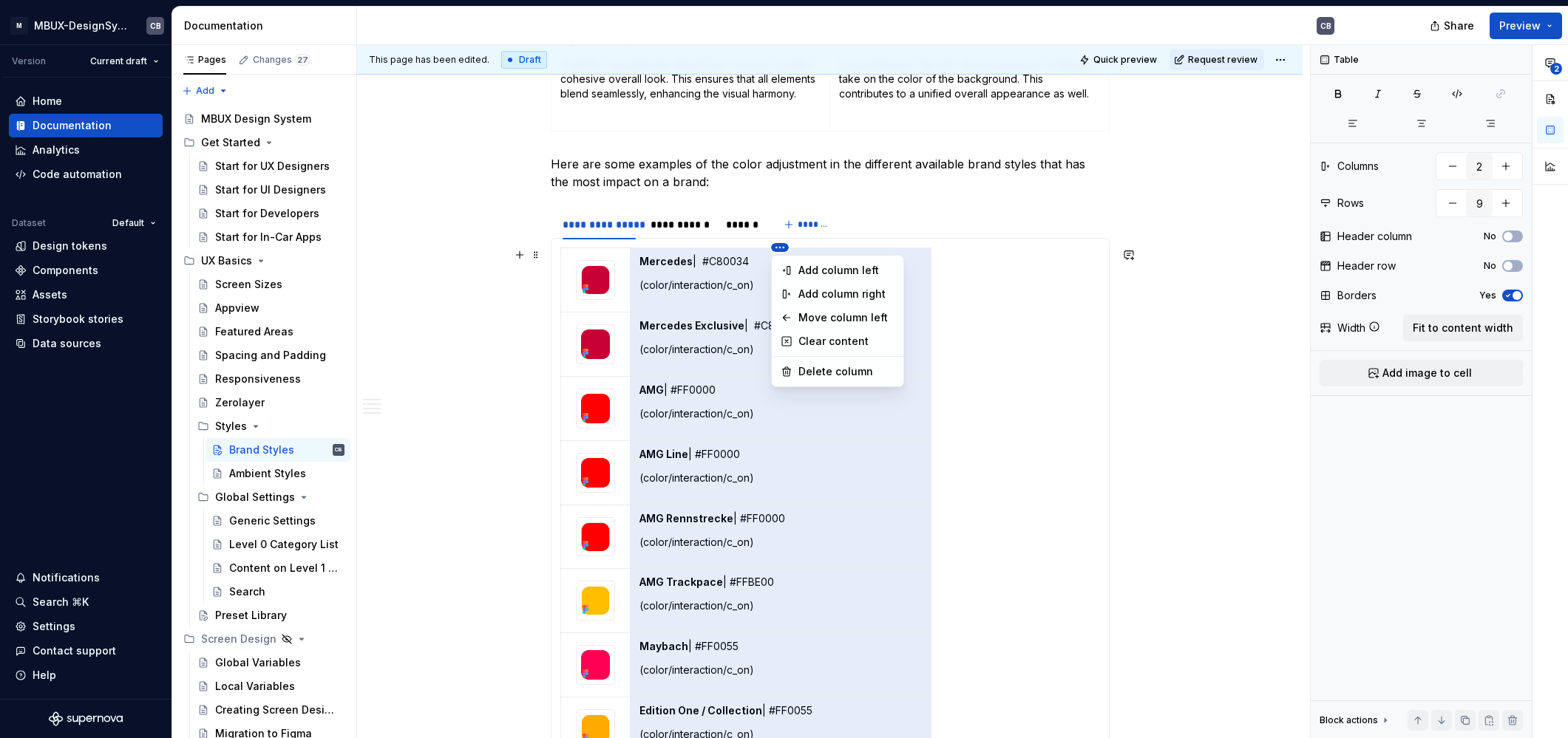
click at [783, 248] on html "M MBUX-DesignSystem CB Version Current draft Home Documentation Analytics Code …" at bounding box center [784, 369] width 1568 height 738
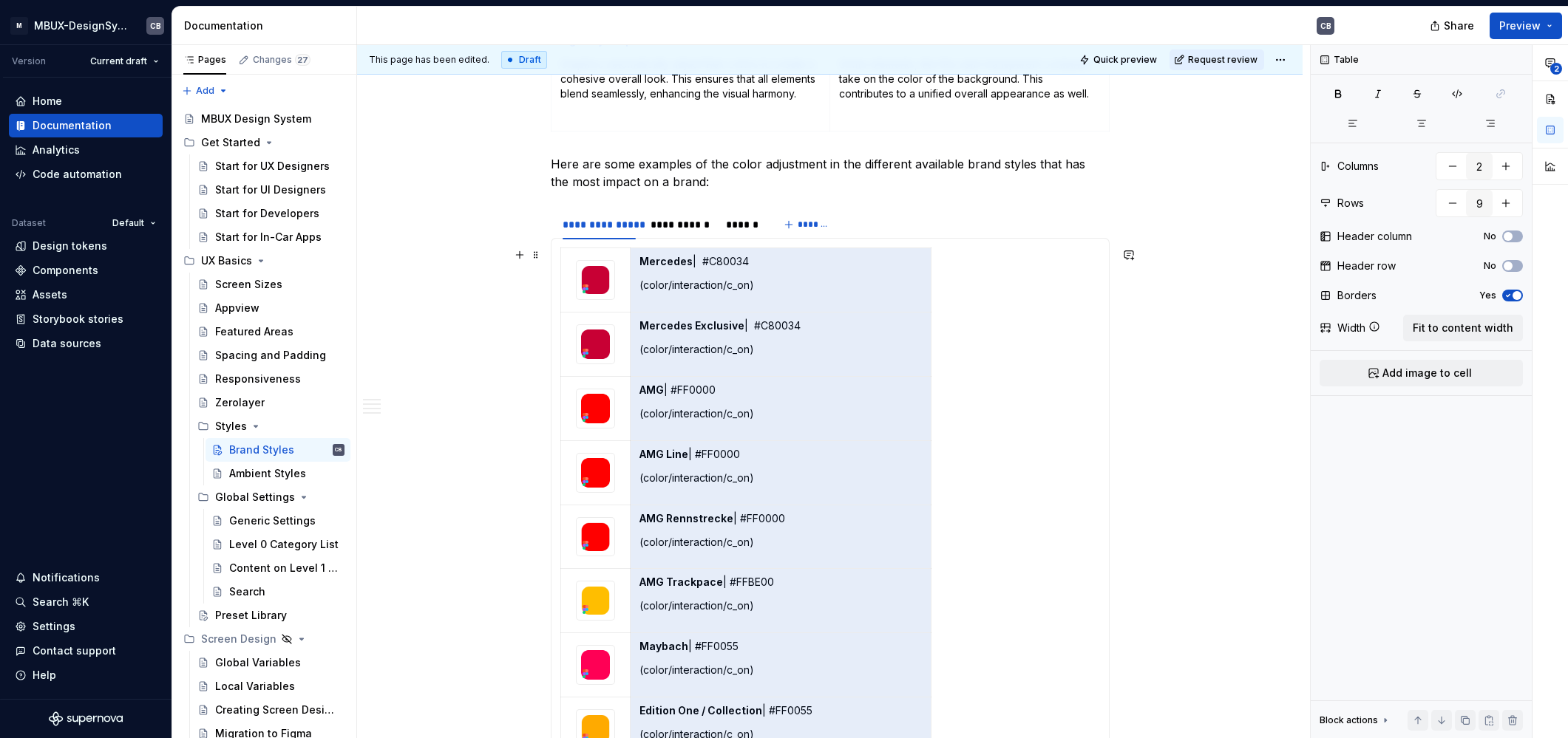
click at [778, 253] on html "M MBUX-DesignSystem CB Version Current draft Home Documentation Analytics Code …" at bounding box center [784, 369] width 1568 height 738
click at [1450, 327] on span "Fit to content width" at bounding box center [1463, 328] width 101 height 15
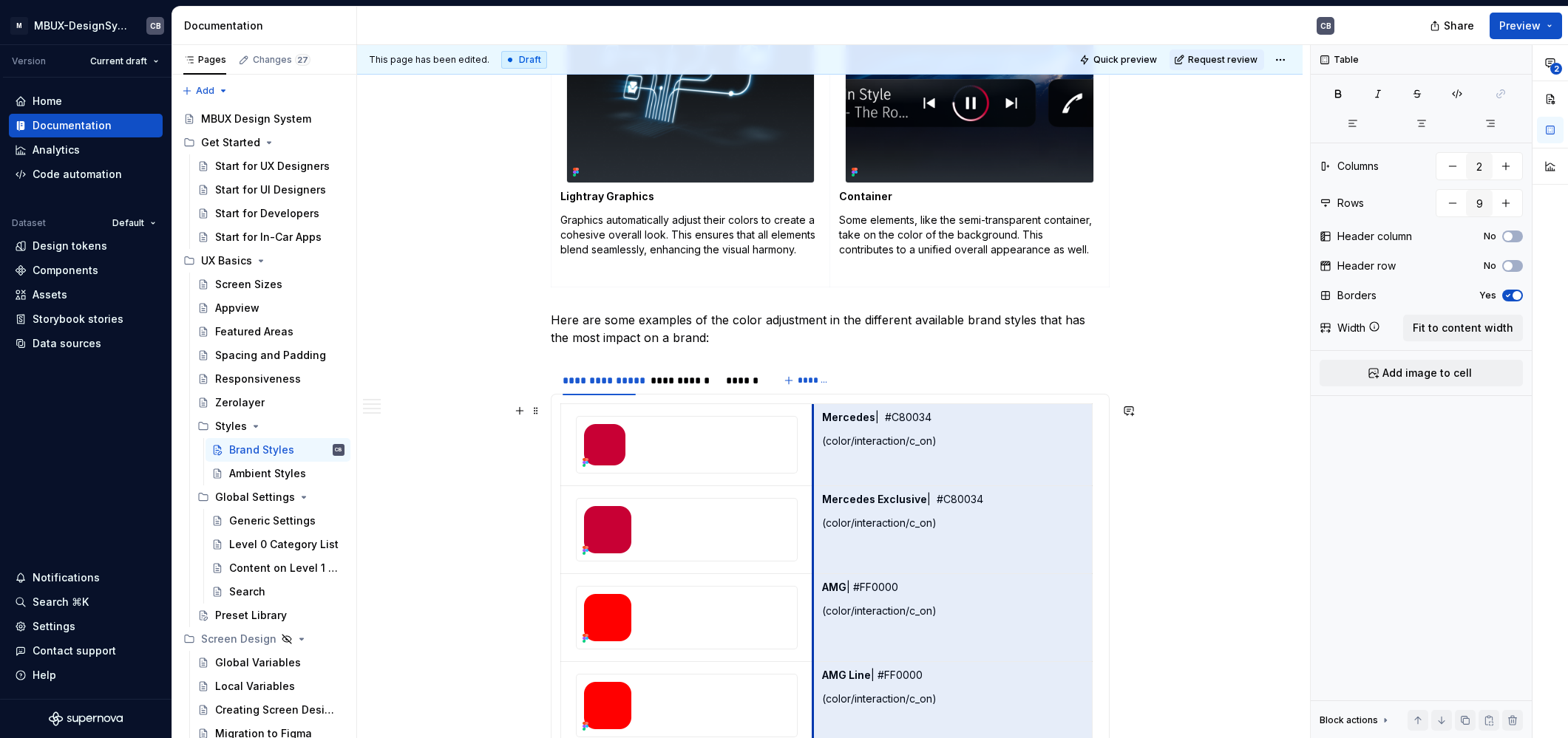
scroll to position [0, 0]
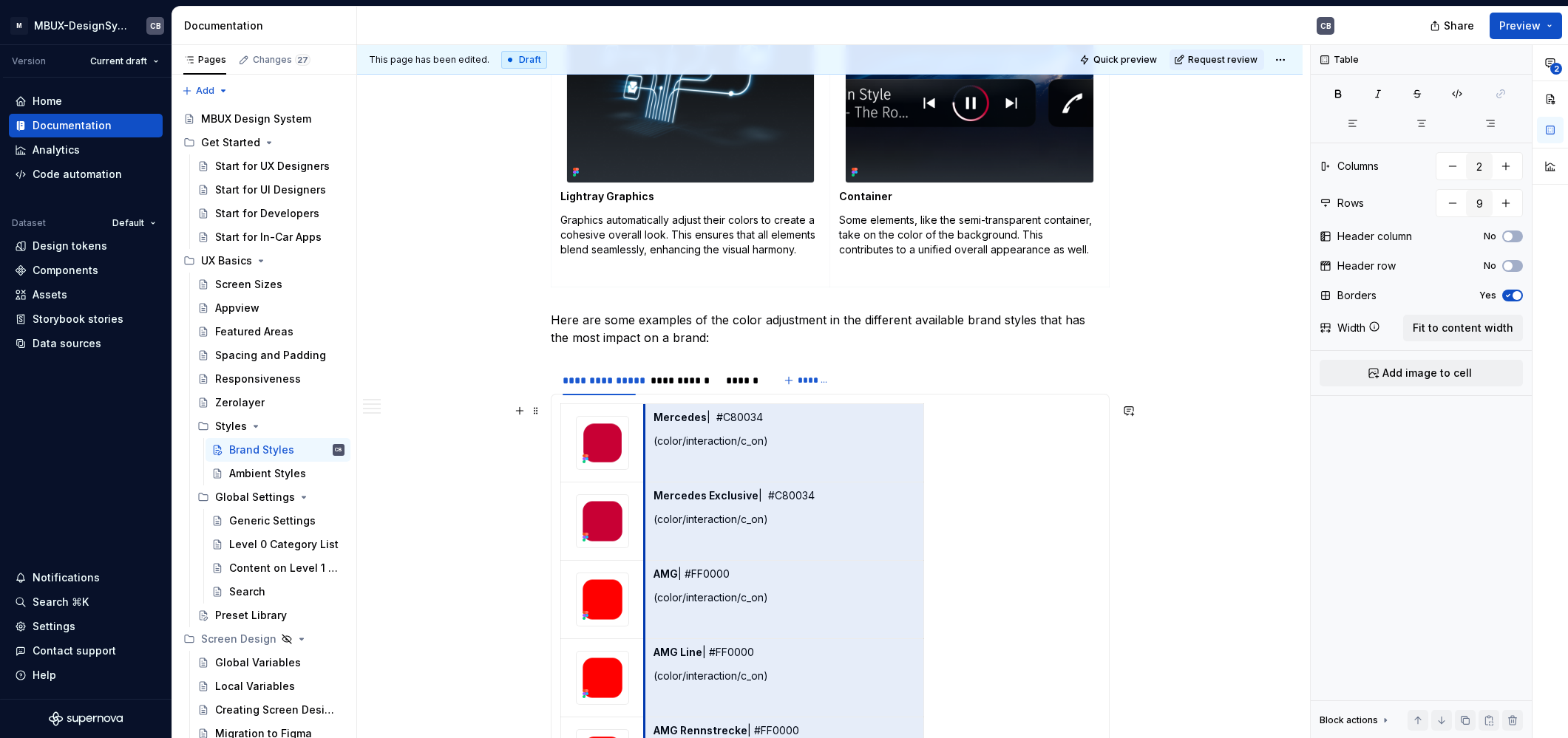
drag, startPoint x: 826, startPoint y: 437, endPoint x: 857, endPoint y: 454, distance: 35.4
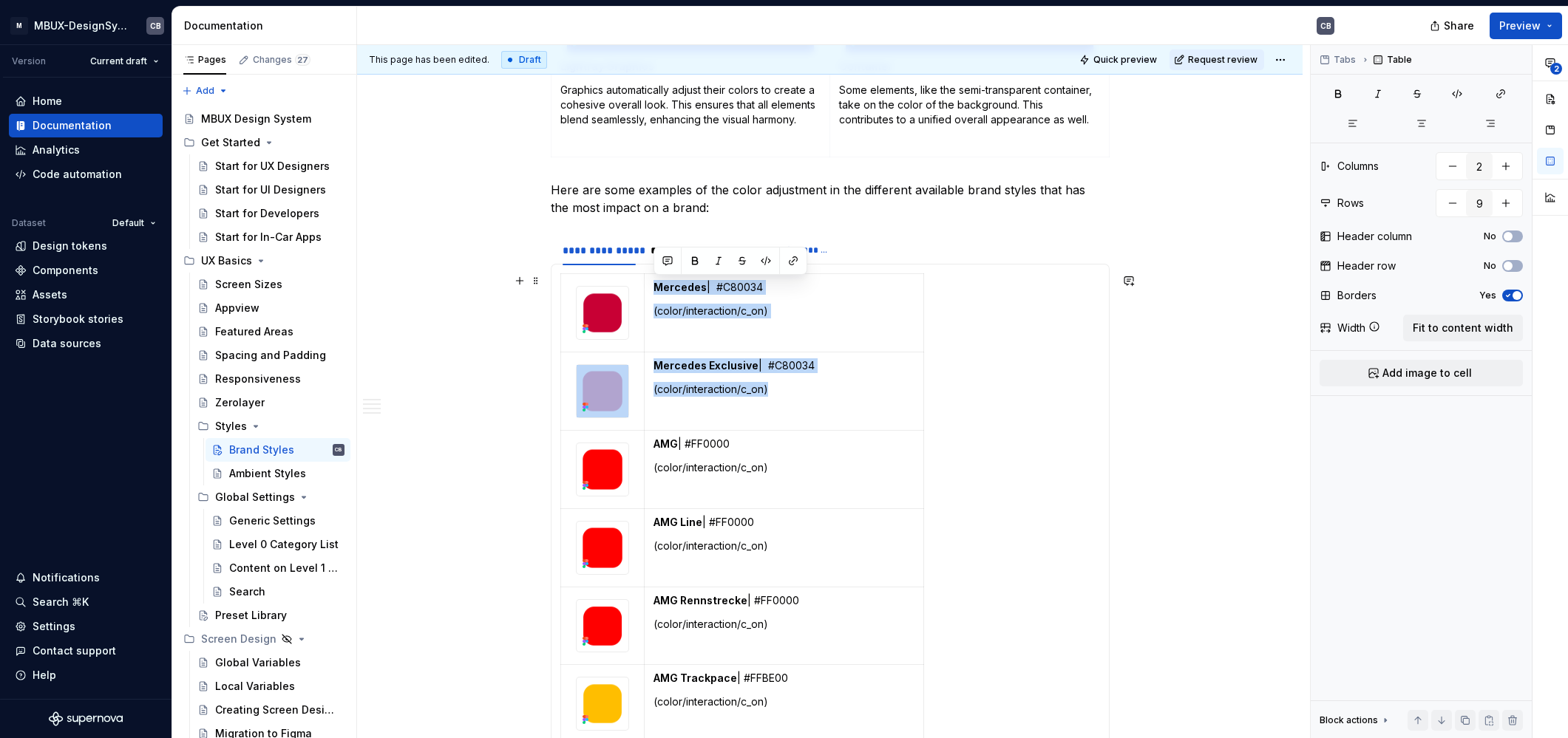
drag, startPoint x: 923, startPoint y: 418, endPoint x: 941, endPoint y: 418, distance: 18.0
click at [941, 418] on div "Mercedes | #C80034 (color/interaction/c_on) Mercedes Exclusive | #C80034 (color…" at bounding box center [830, 628] width 540 height 710
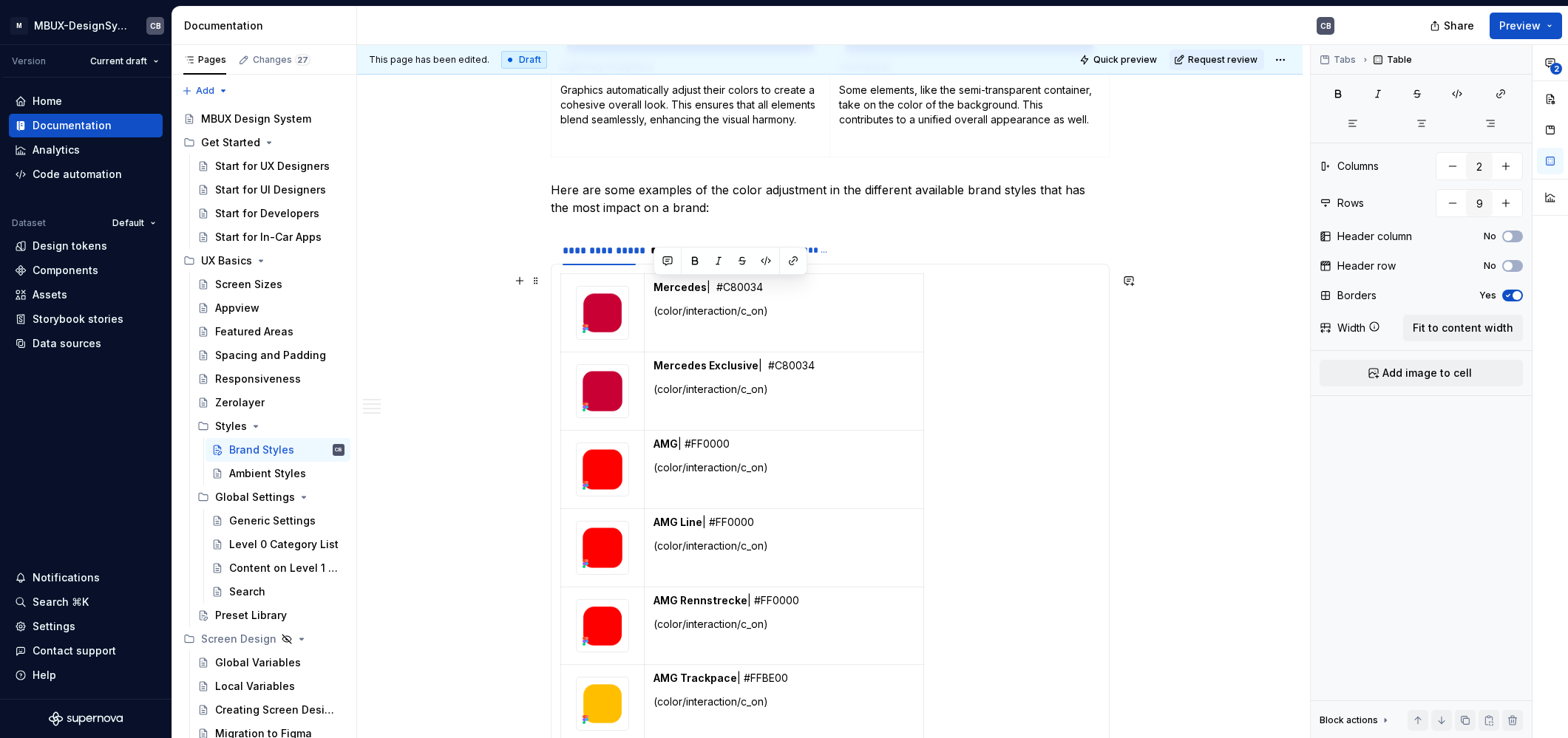
drag, startPoint x: 960, startPoint y: 417, endPoint x: 952, endPoint y: 409, distance: 11.3
click at [959, 417] on div "Mercedes | #C80034 (color/interaction/c_on) Mercedes Exclusive | #C80034 (color…" at bounding box center [830, 628] width 540 height 710
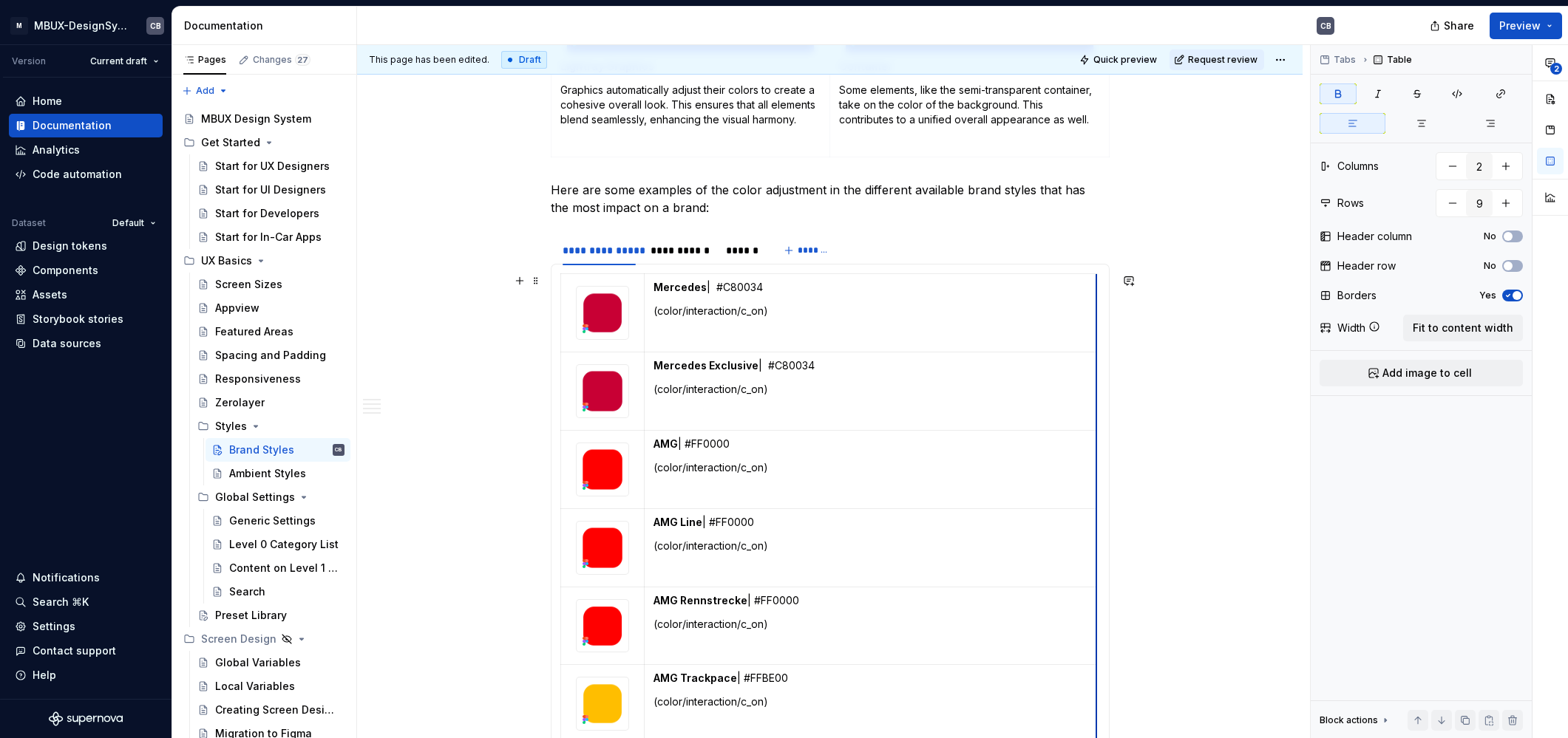
drag, startPoint x: 922, startPoint y: 345, endPoint x: 1094, endPoint y: 350, distance: 172.1
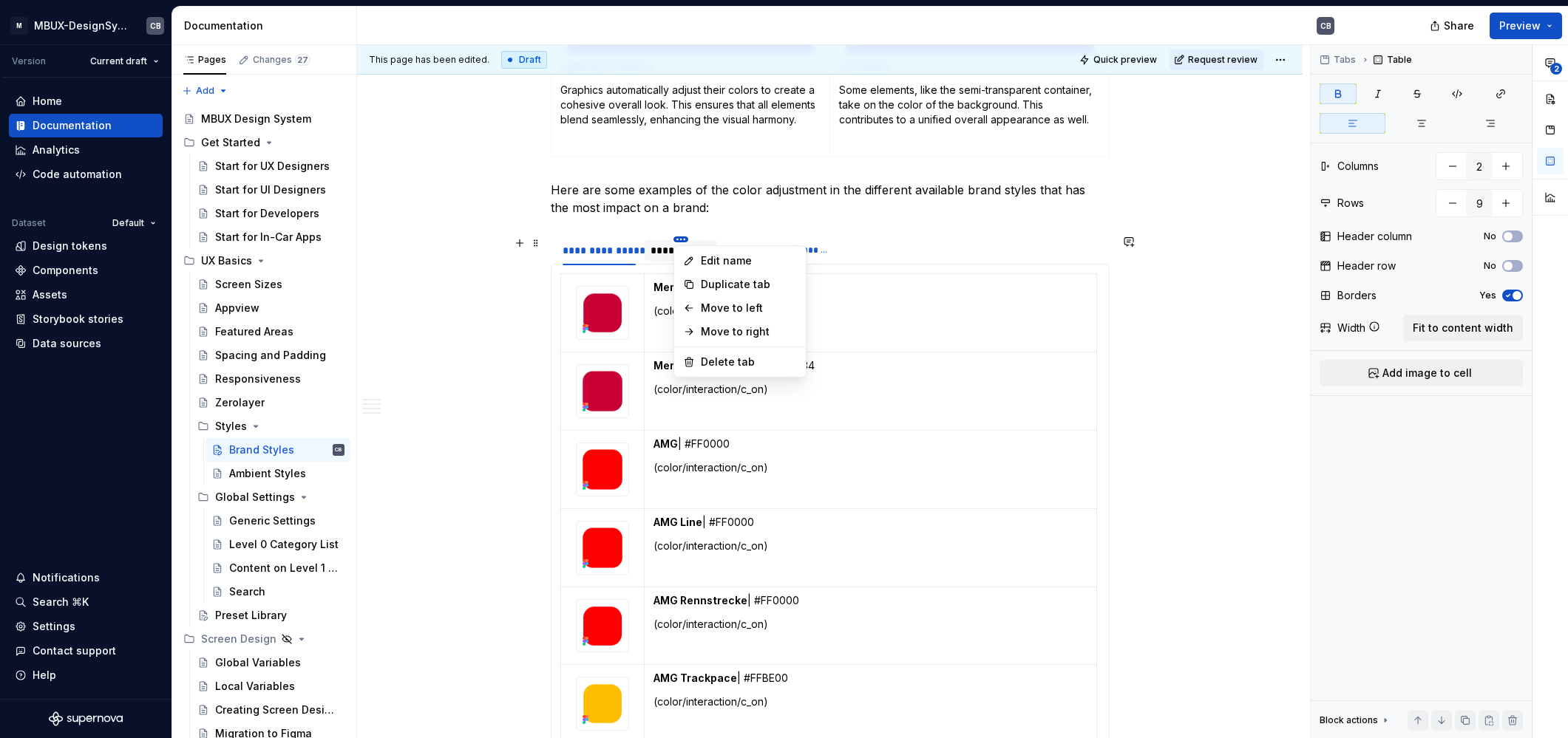
click at [682, 241] on html "M MBUX-DesignSystem CB Version Current draft Home Documentation Analytics Code …" at bounding box center [784, 369] width 1568 height 738
click at [660, 253] on html "M MBUX-DesignSystem CB Version Current draft Home Documentation Analytics Code …" at bounding box center [784, 369] width 1568 height 738
click at [664, 251] on div "**********" at bounding box center [681, 250] width 61 height 15
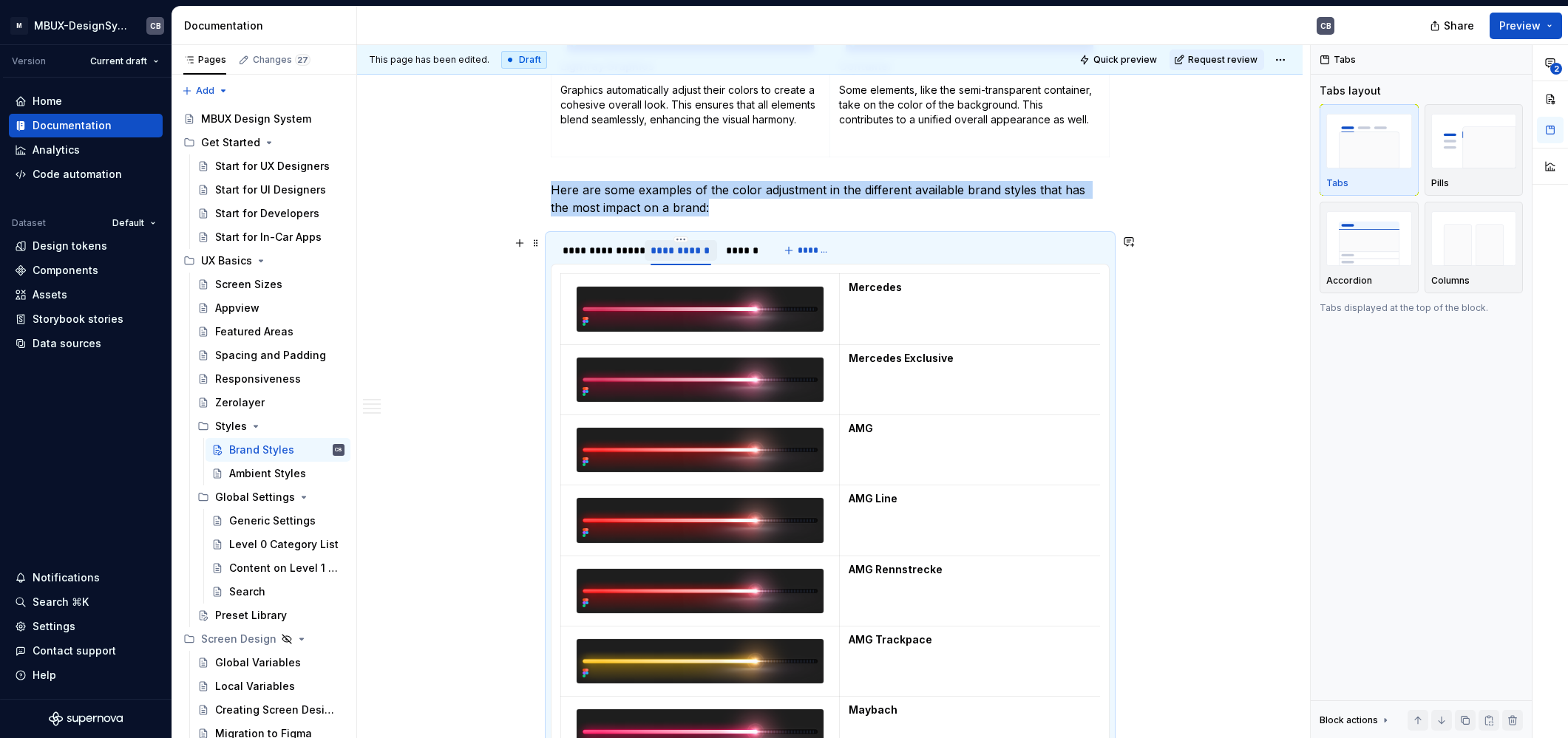
click at [661, 249] on div "**********" at bounding box center [681, 250] width 61 height 15
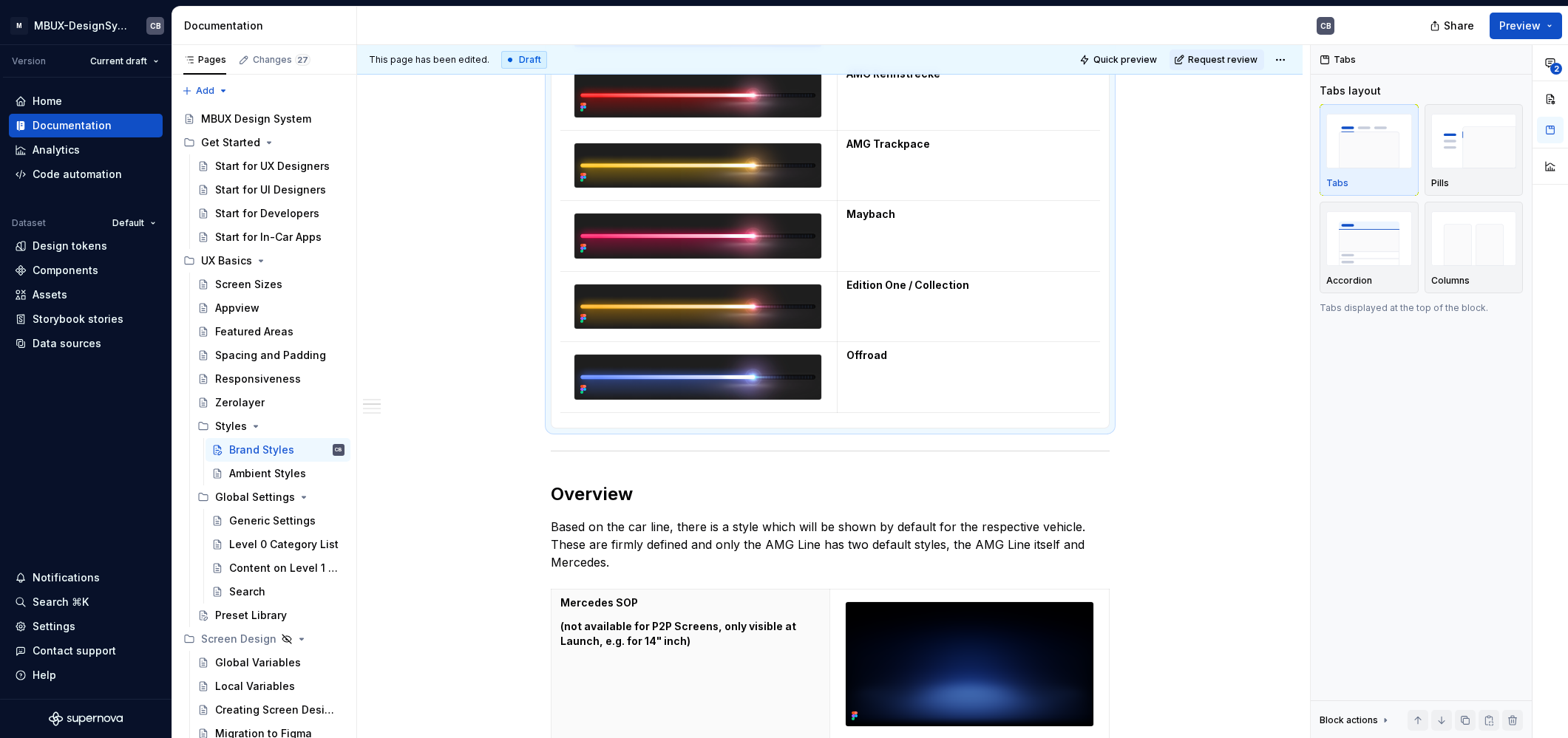
scroll to position [0, 0]
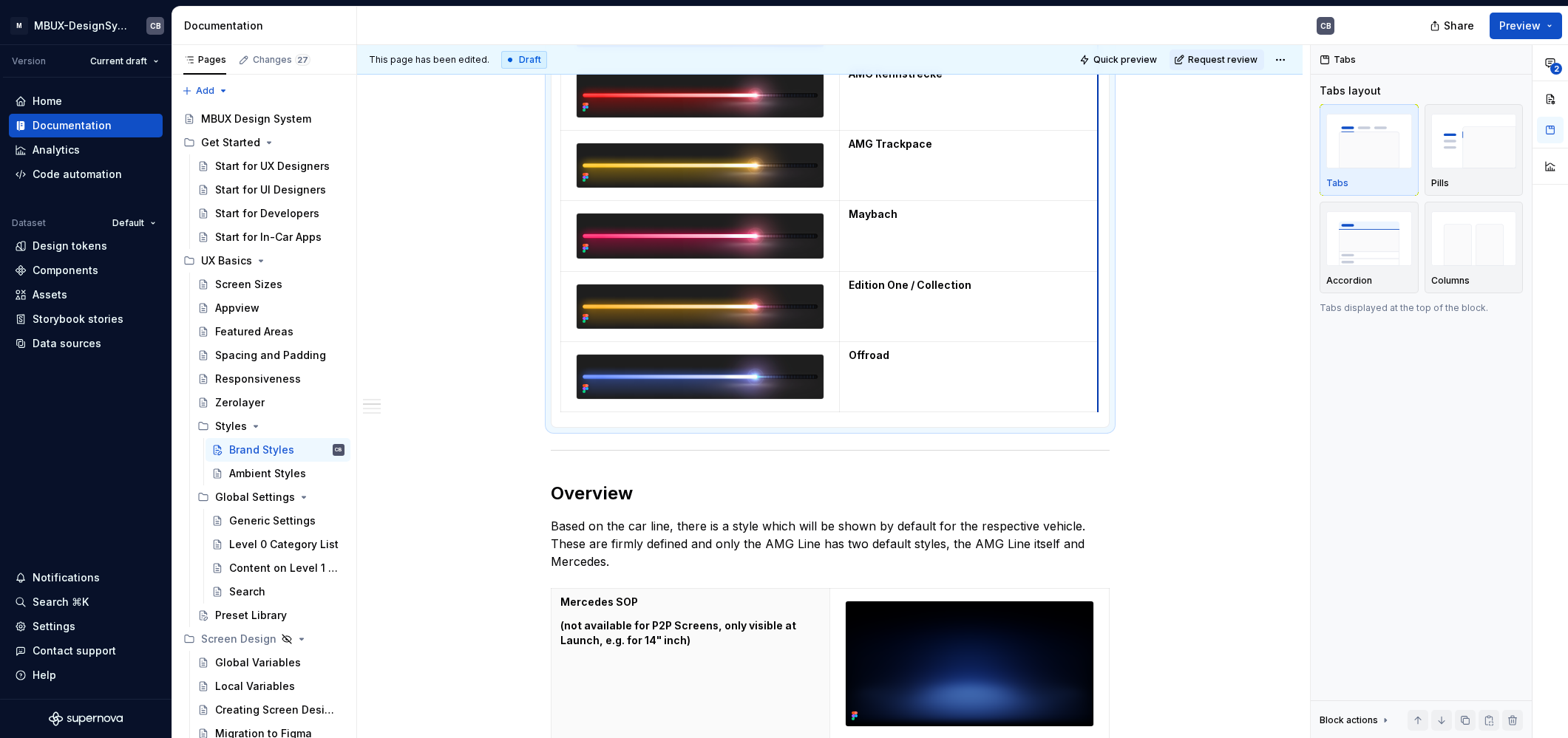
drag, startPoint x: 1097, startPoint y: 340, endPoint x: 1076, endPoint y: 339, distance: 21.0
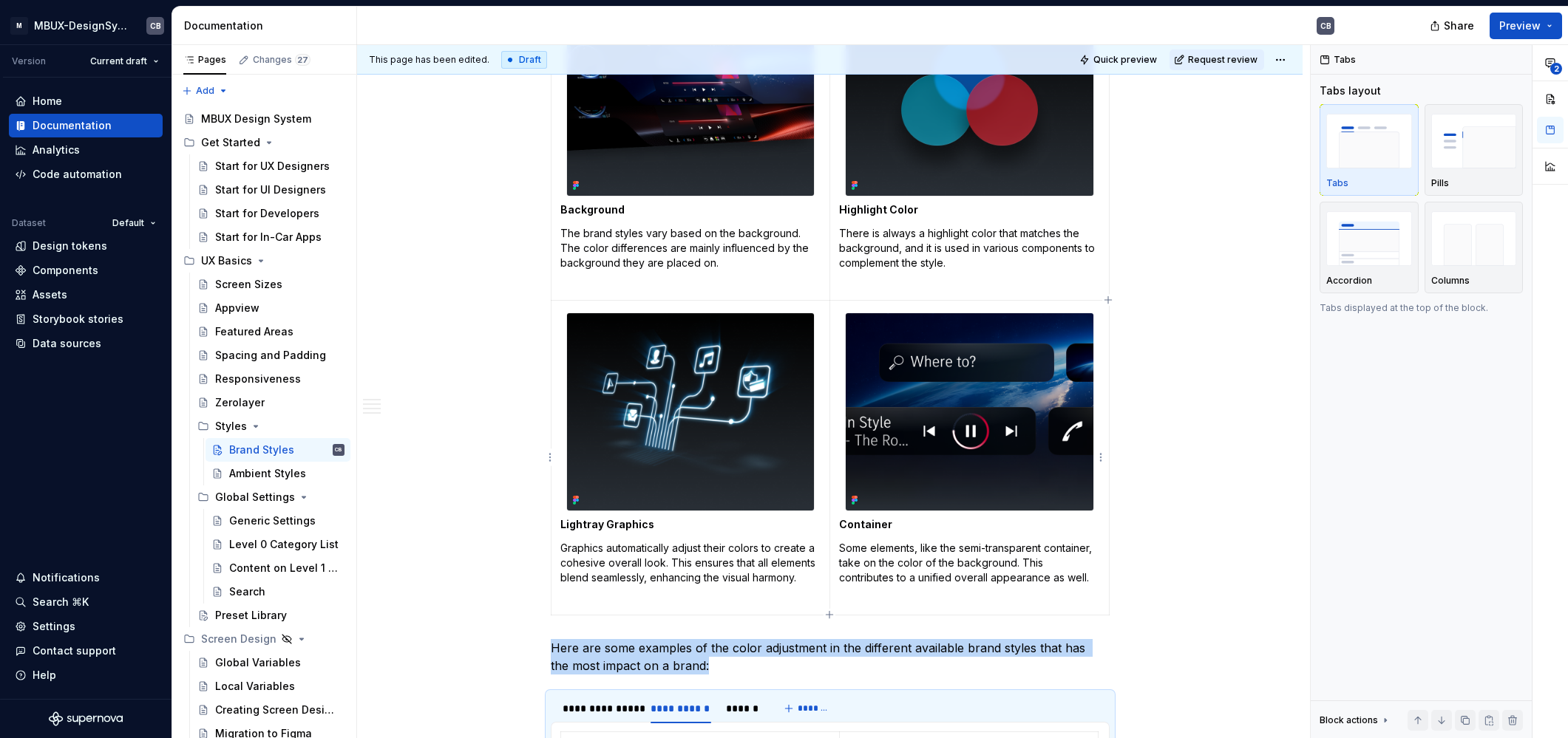
scroll to position [947, 0]
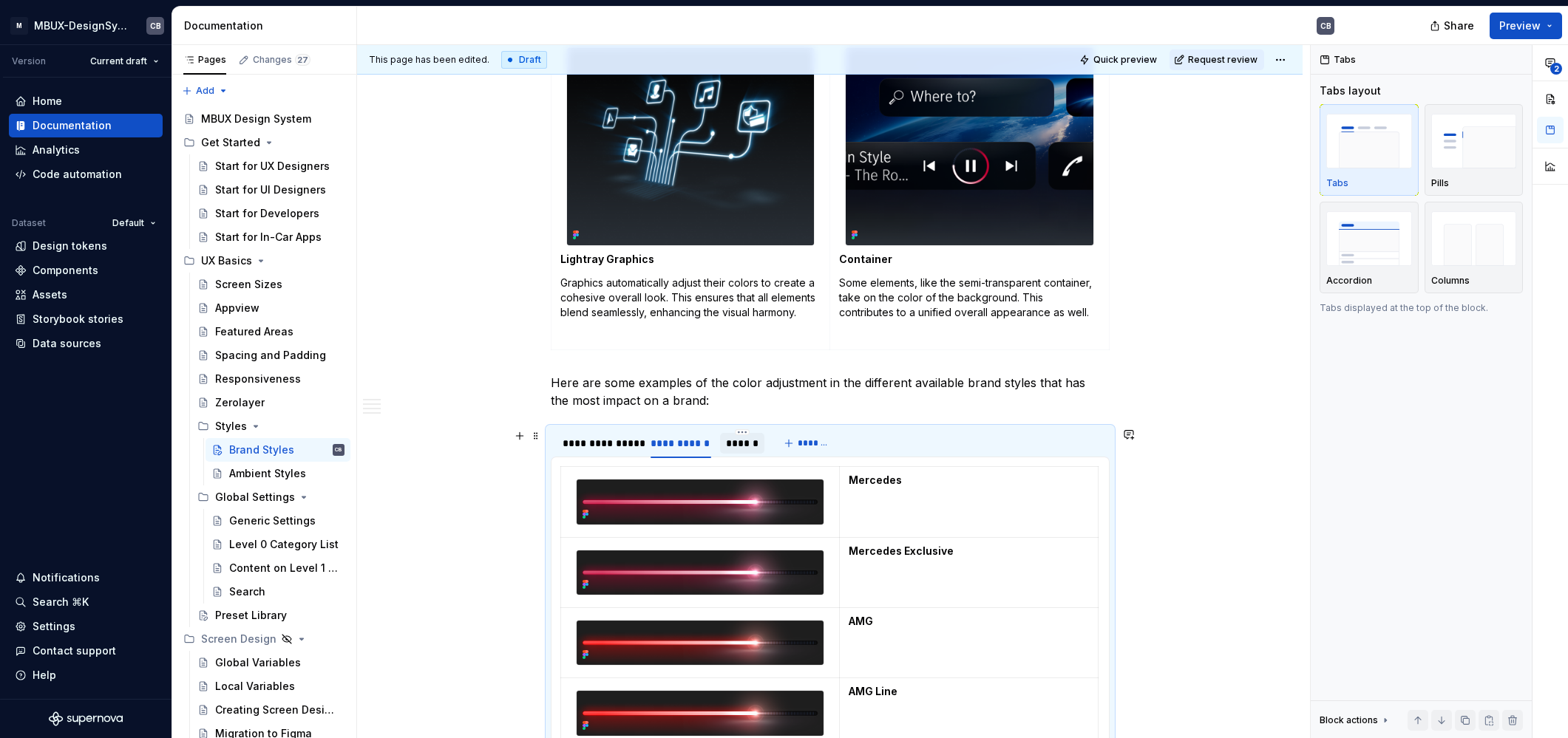
click at [747, 441] on div "******" at bounding box center [742, 444] width 33 height 15
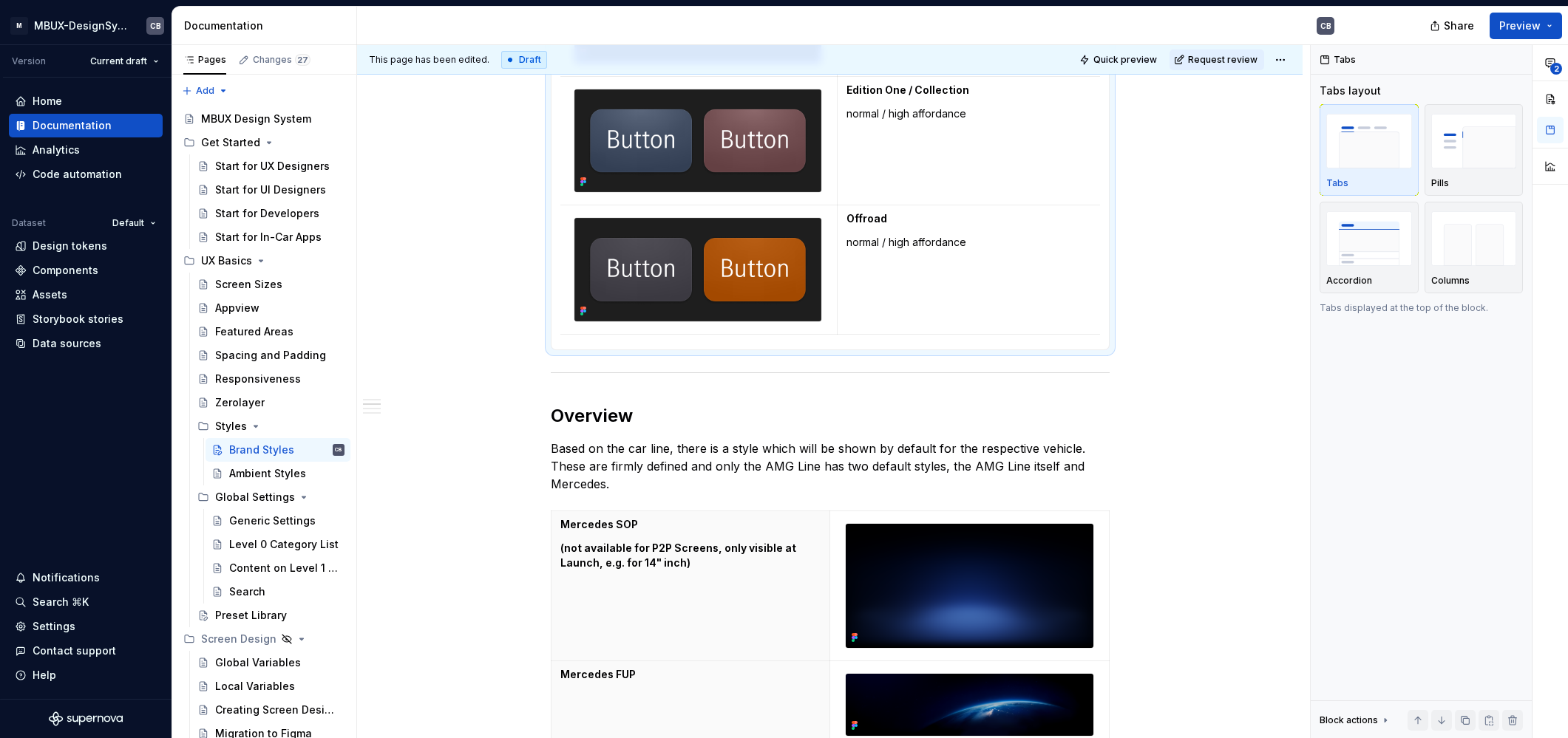
scroll to position [0, 0]
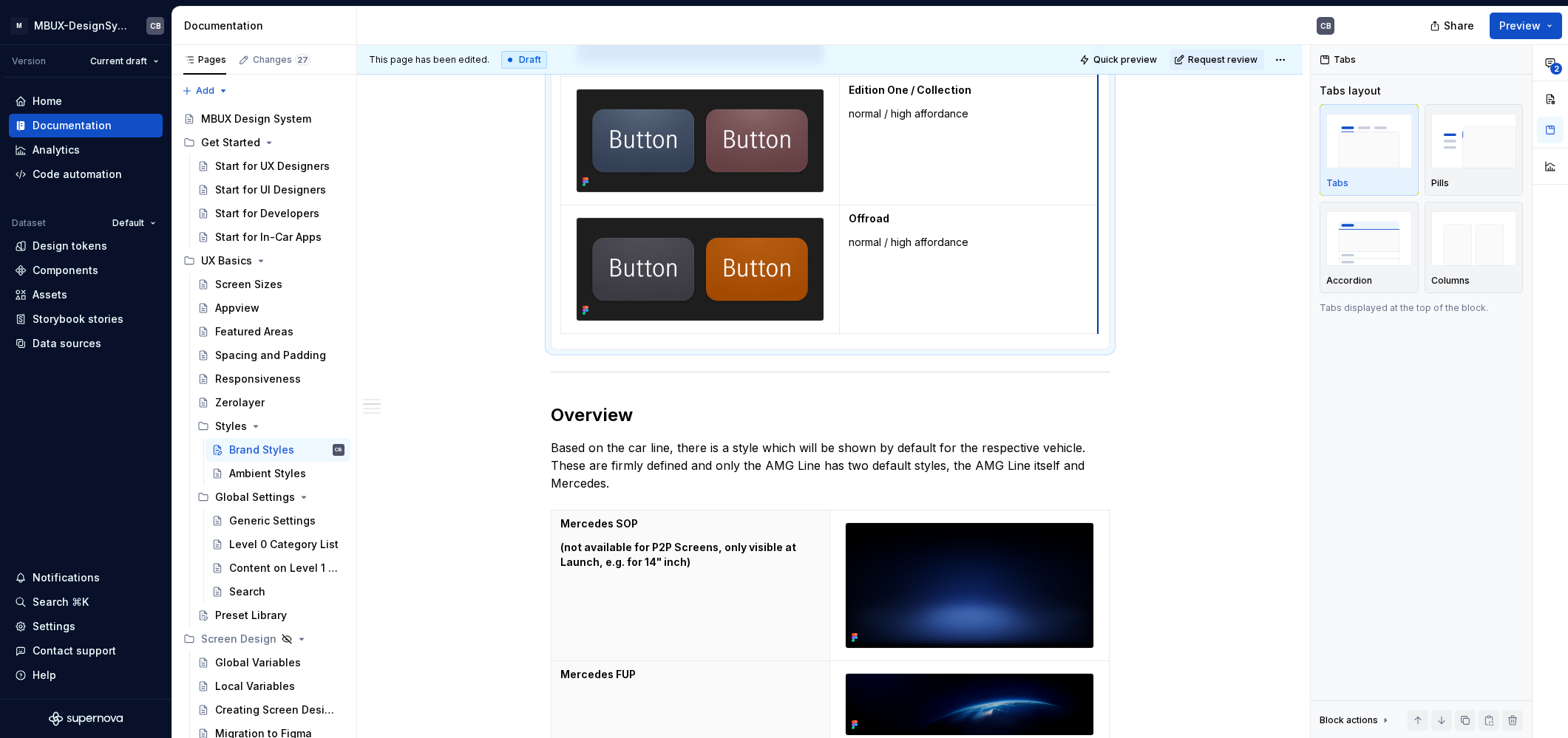
drag, startPoint x: 1098, startPoint y: 299, endPoint x: 1077, endPoint y: 299, distance: 21.0
click at [1125, 54] on span "Quick preview" at bounding box center [1125, 59] width 63 height 11
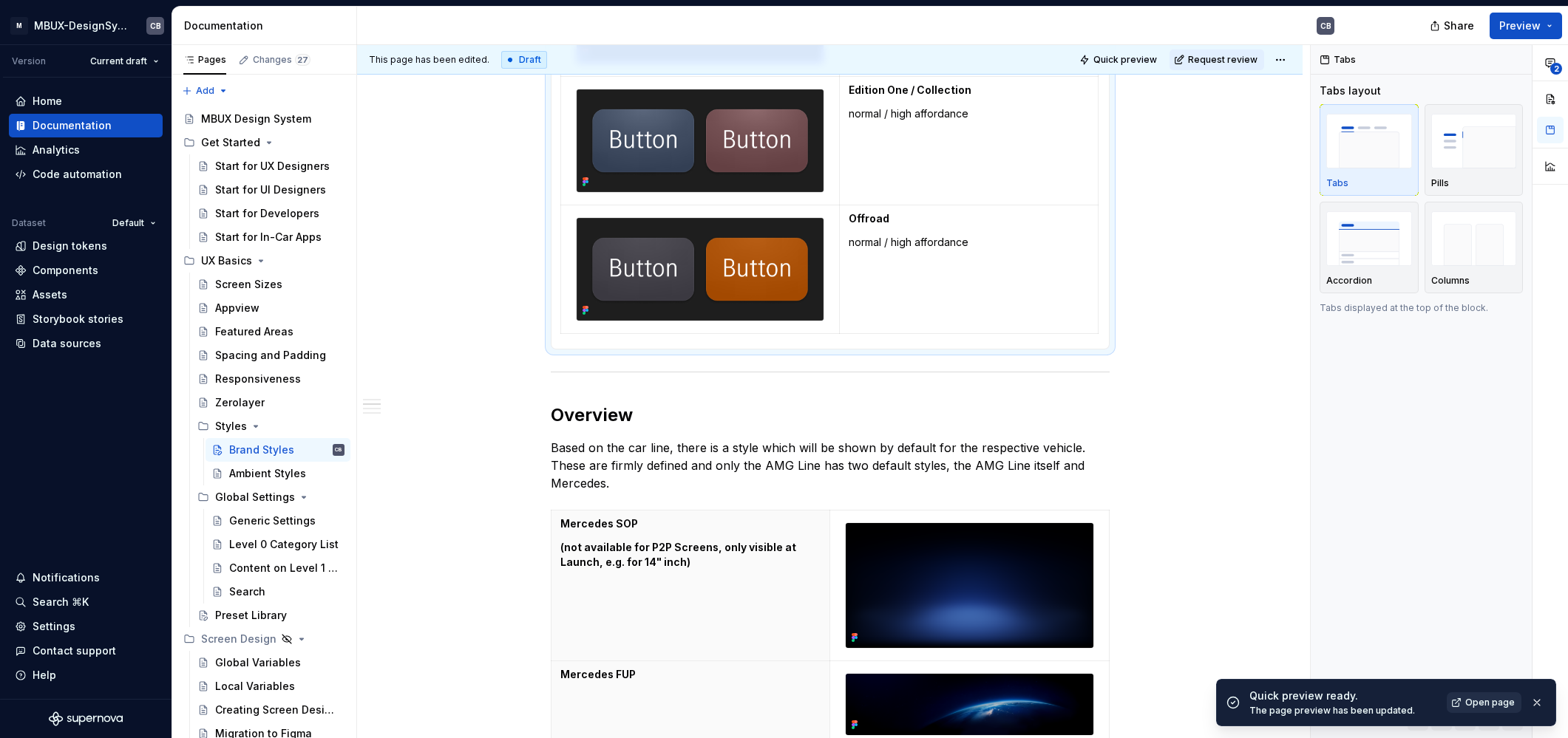
click at [1490, 704] on span "Open page" at bounding box center [1490, 702] width 49 height 11
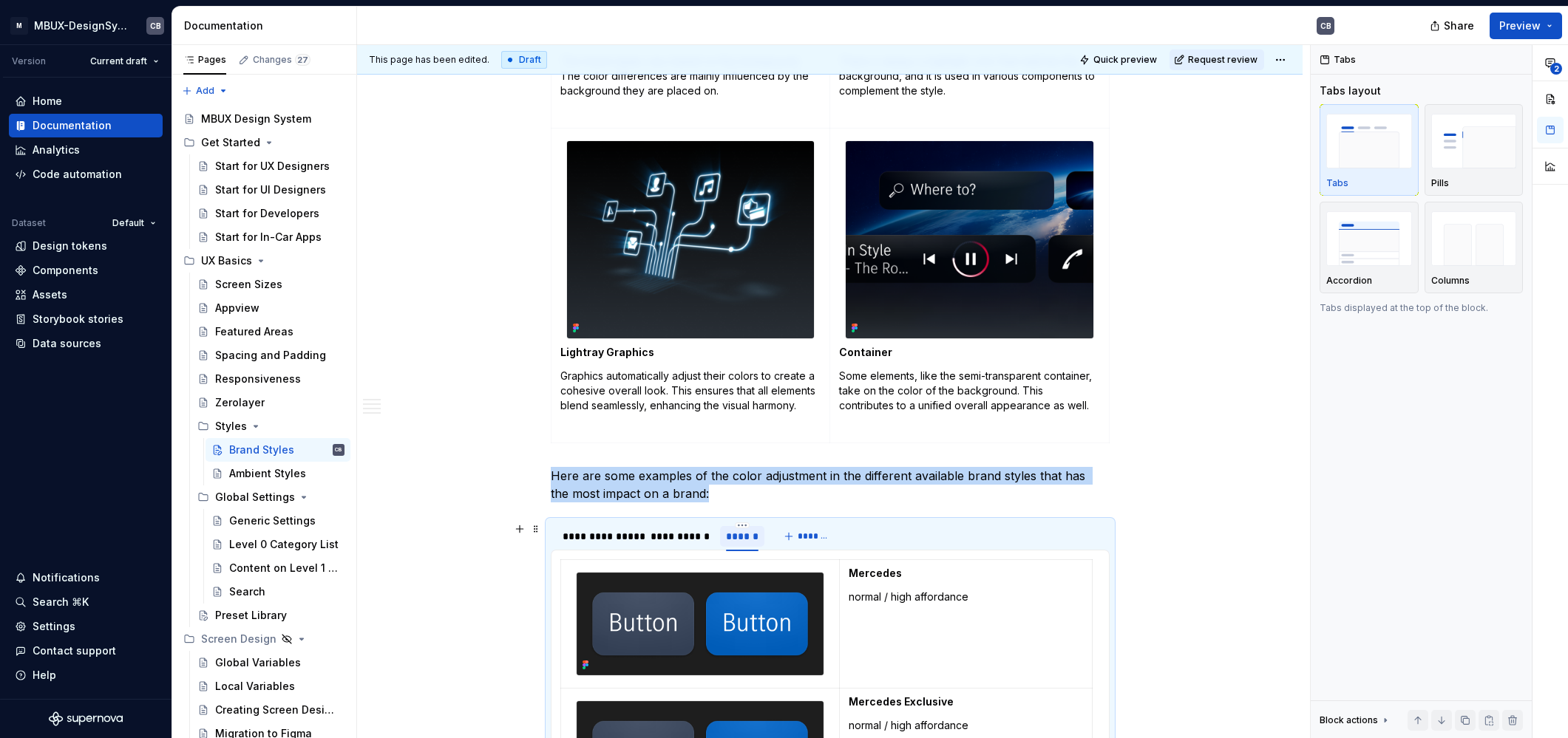
scroll to position [854, 0]
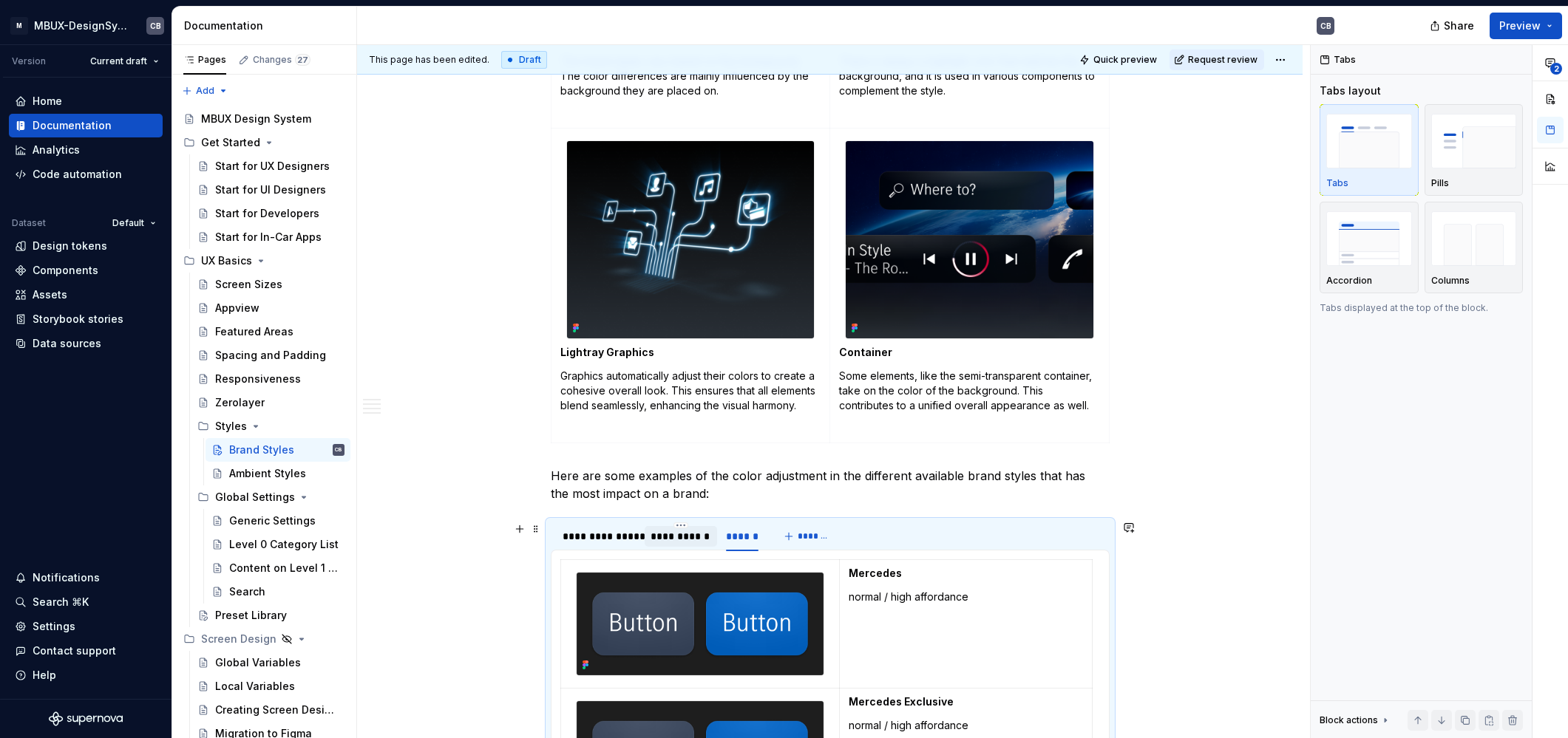
click at [687, 537] on div "**********" at bounding box center [681, 536] width 61 height 15
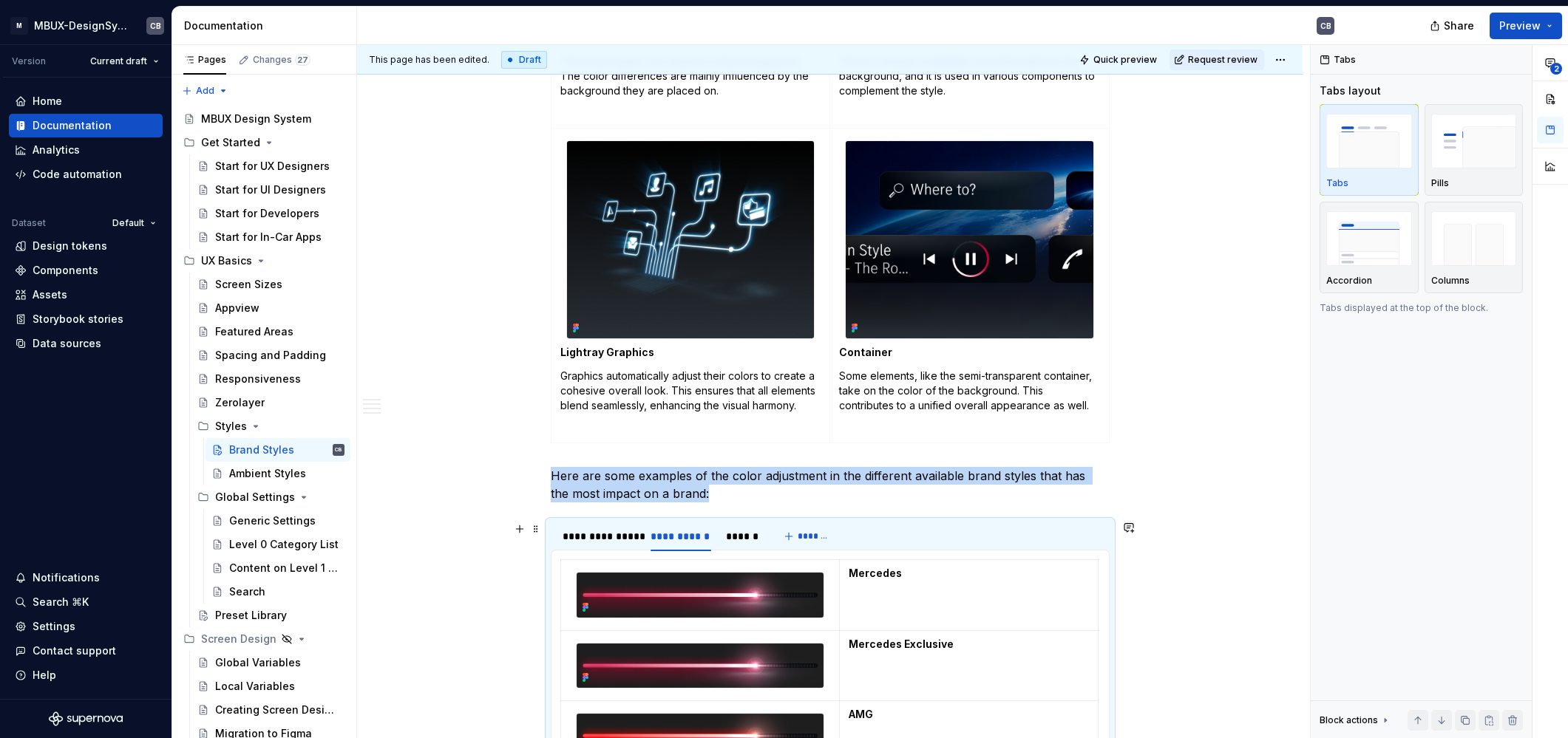
scroll to position [1146, 0]
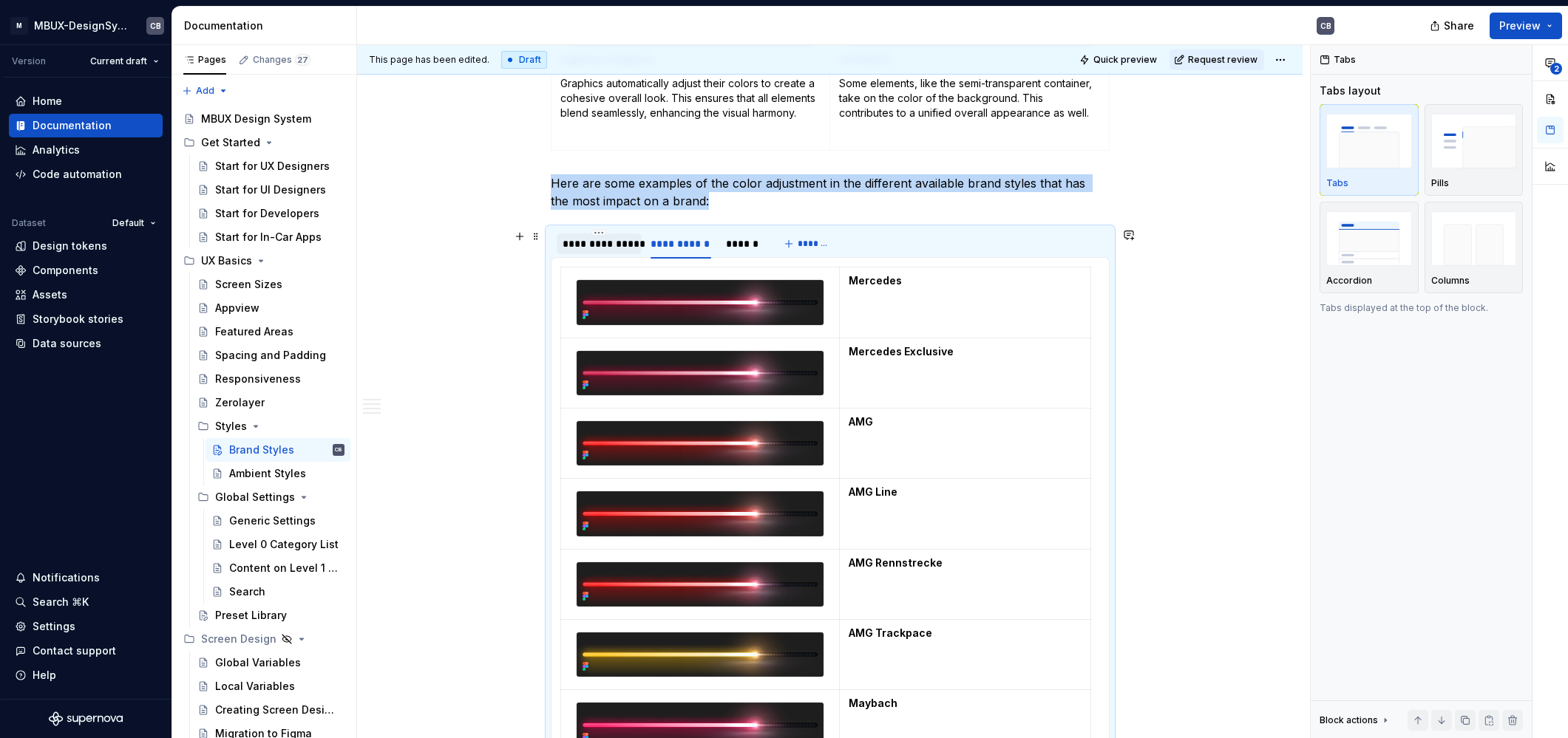
click at [596, 245] on div "**********" at bounding box center [600, 243] width 74 height 15
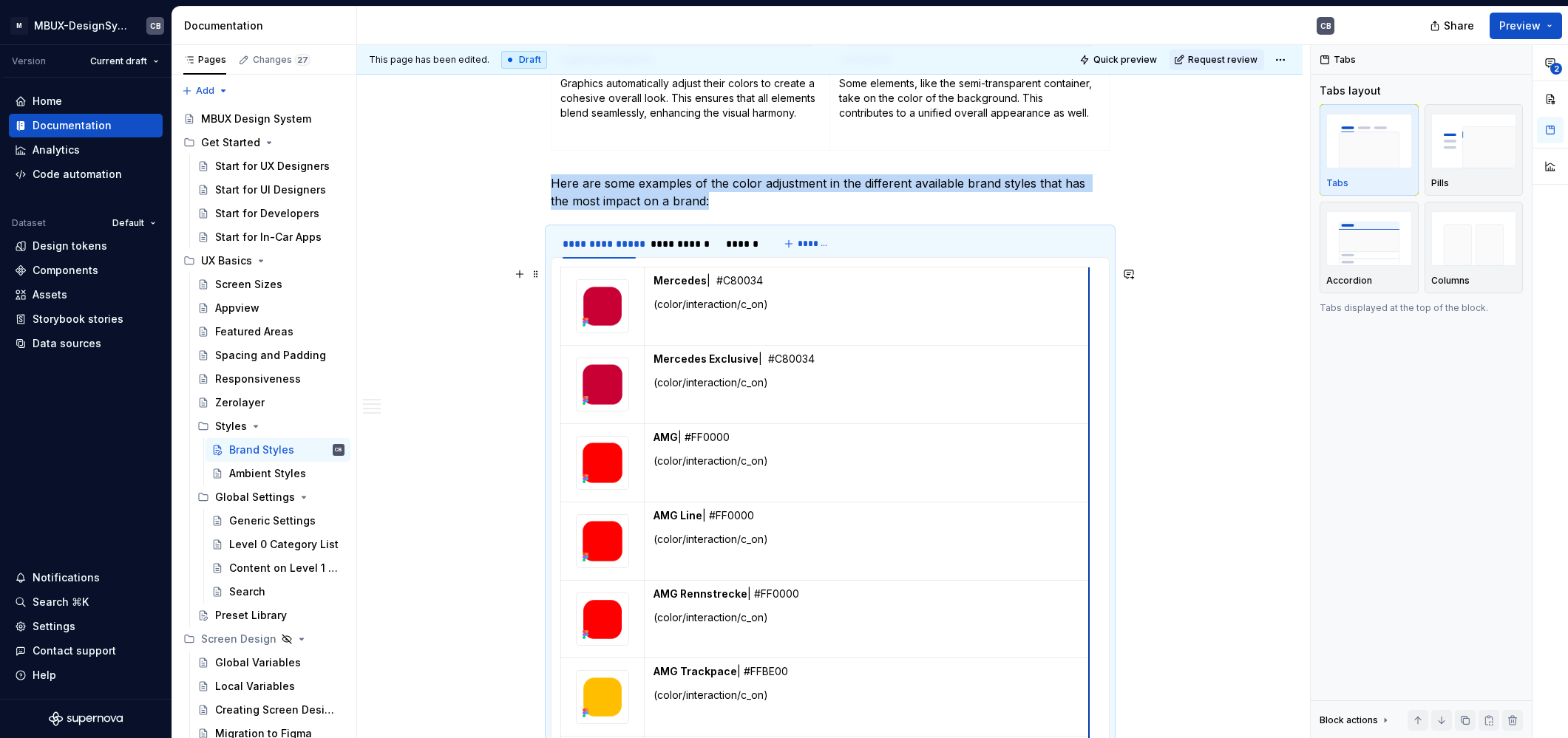
drag, startPoint x: 1094, startPoint y: 372, endPoint x: 1086, endPoint y: 370, distance: 8.2
click at [1124, 66] on button "Quick preview" at bounding box center [1119, 59] width 89 height 20
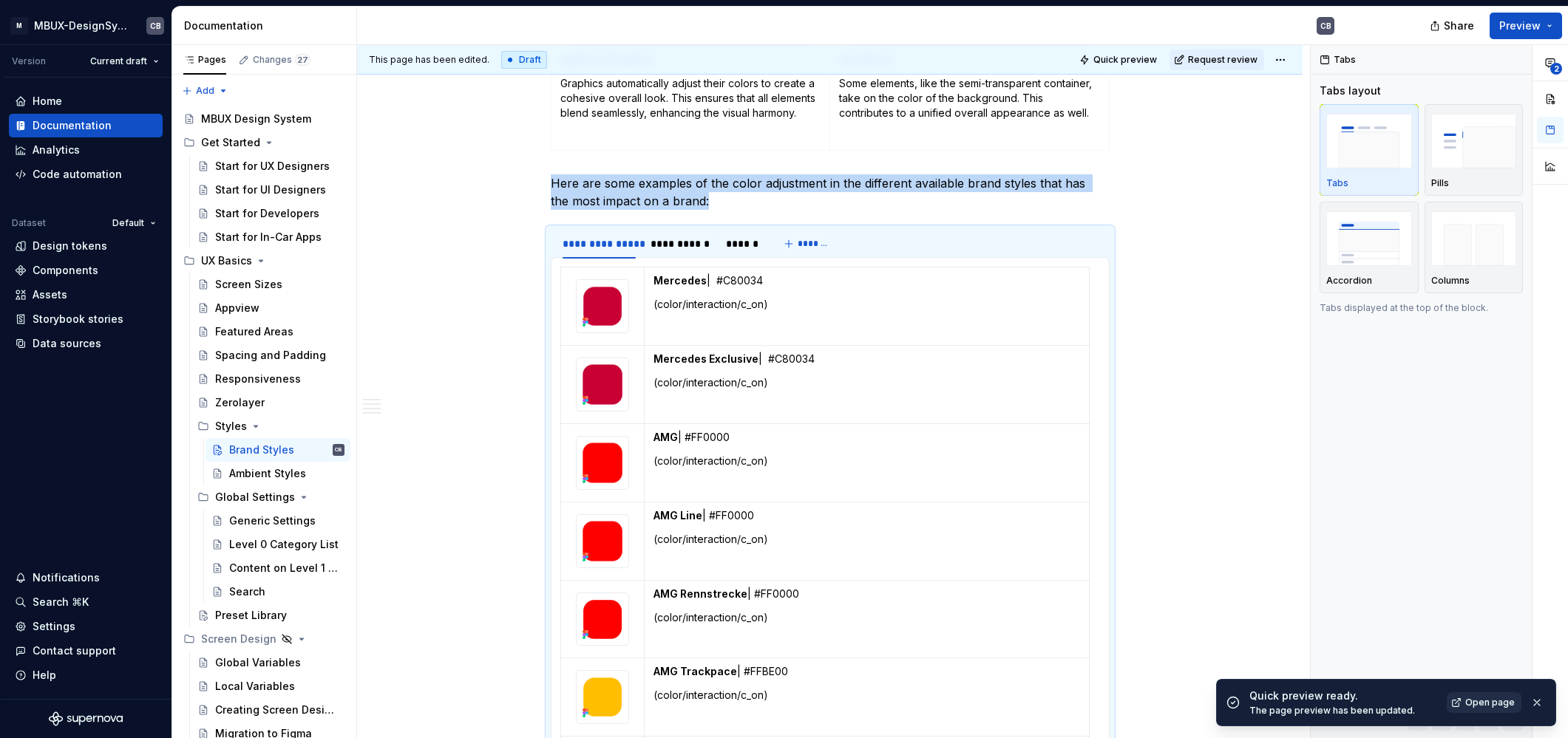
click at [1475, 703] on span "Open page" at bounding box center [1490, 702] width 49 height 11
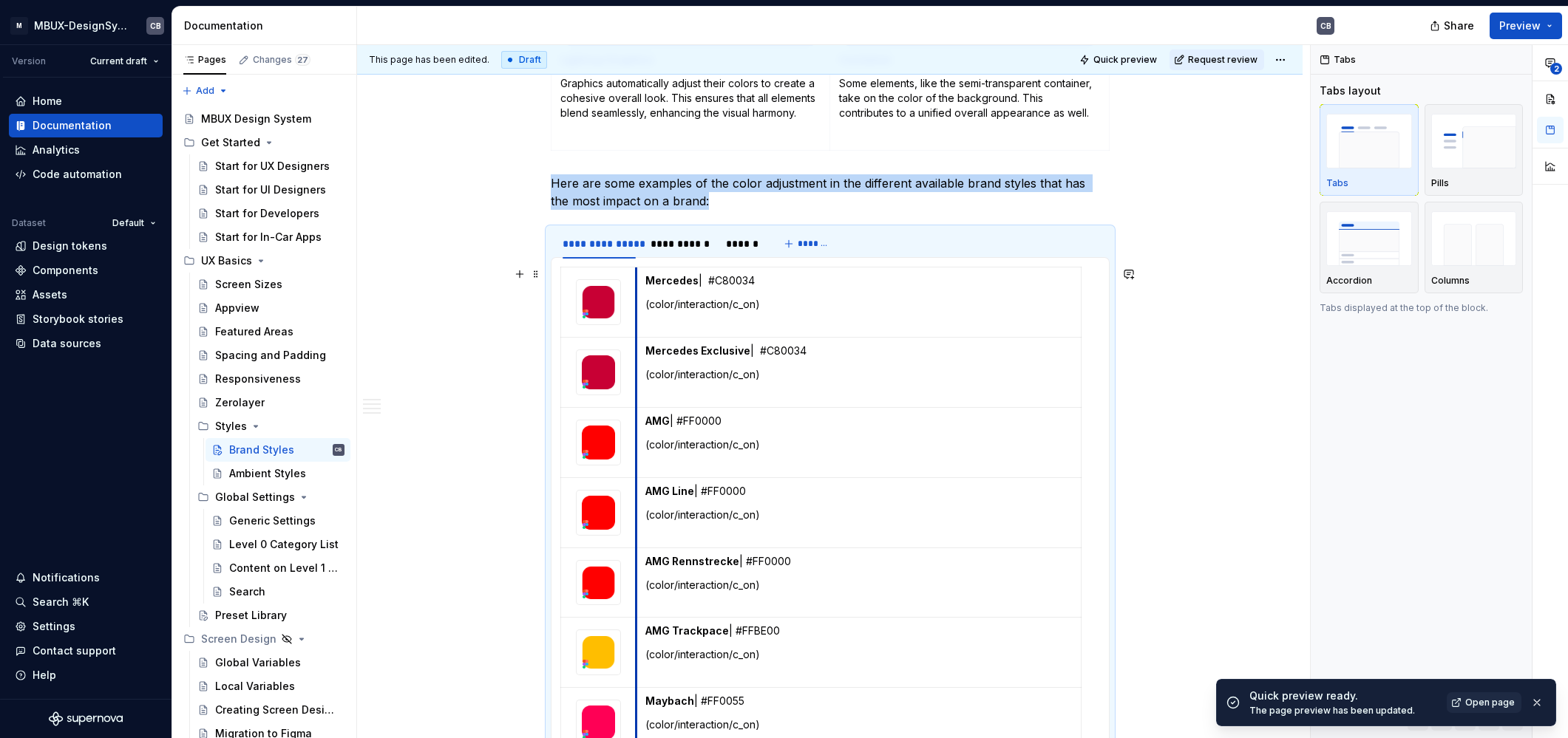
drag, startPoint x: 646, startPoint y: 281, endPoint x: 638, endPoint y: 280, distance: 8.1
click at [638, 280] on td "Mercedes | #C80034 (color/interaction/c_on)" at bounding box center [859, 302] width 444 height 71
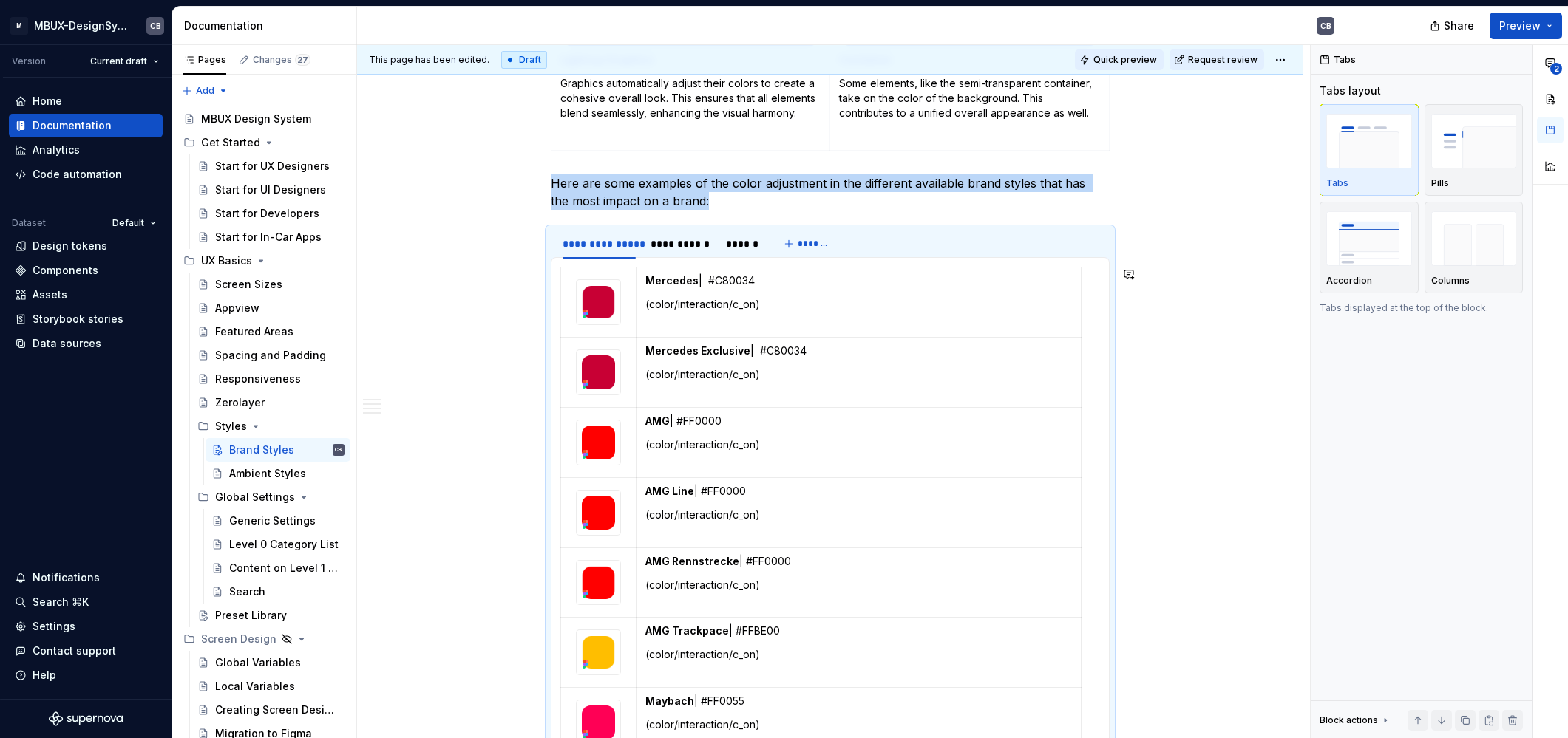
click at [1109, 52] on button "Quick preview" at bounding box center [1119, 59] width 89 height 20
click at [1081, 331] on div "Mercedes | #C80034 (color/interaction/c_on) Mercedes Exclusive | #C80034 (color…" at bounding box center [830, 585] width 540 height 637
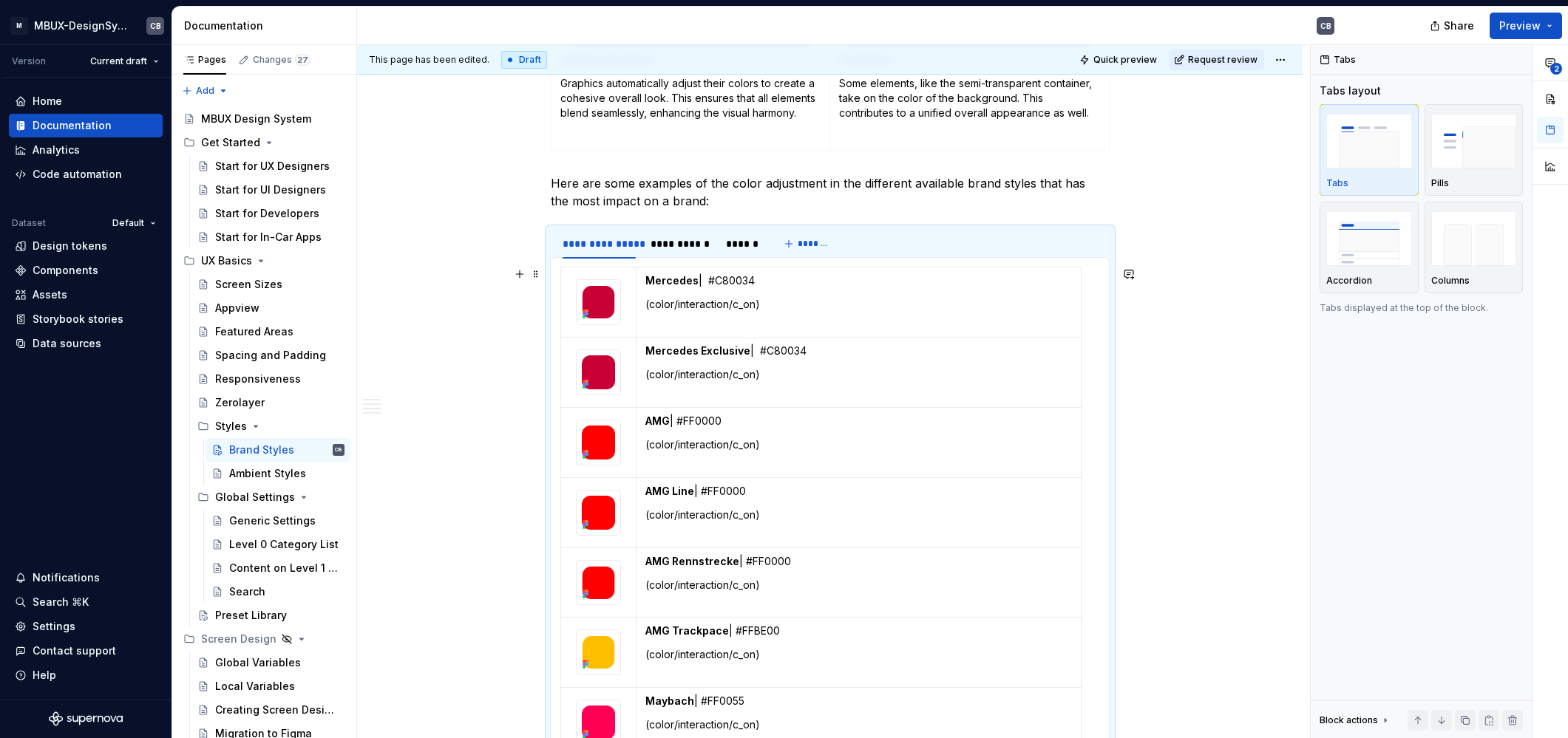
scroll to position [7, 0]
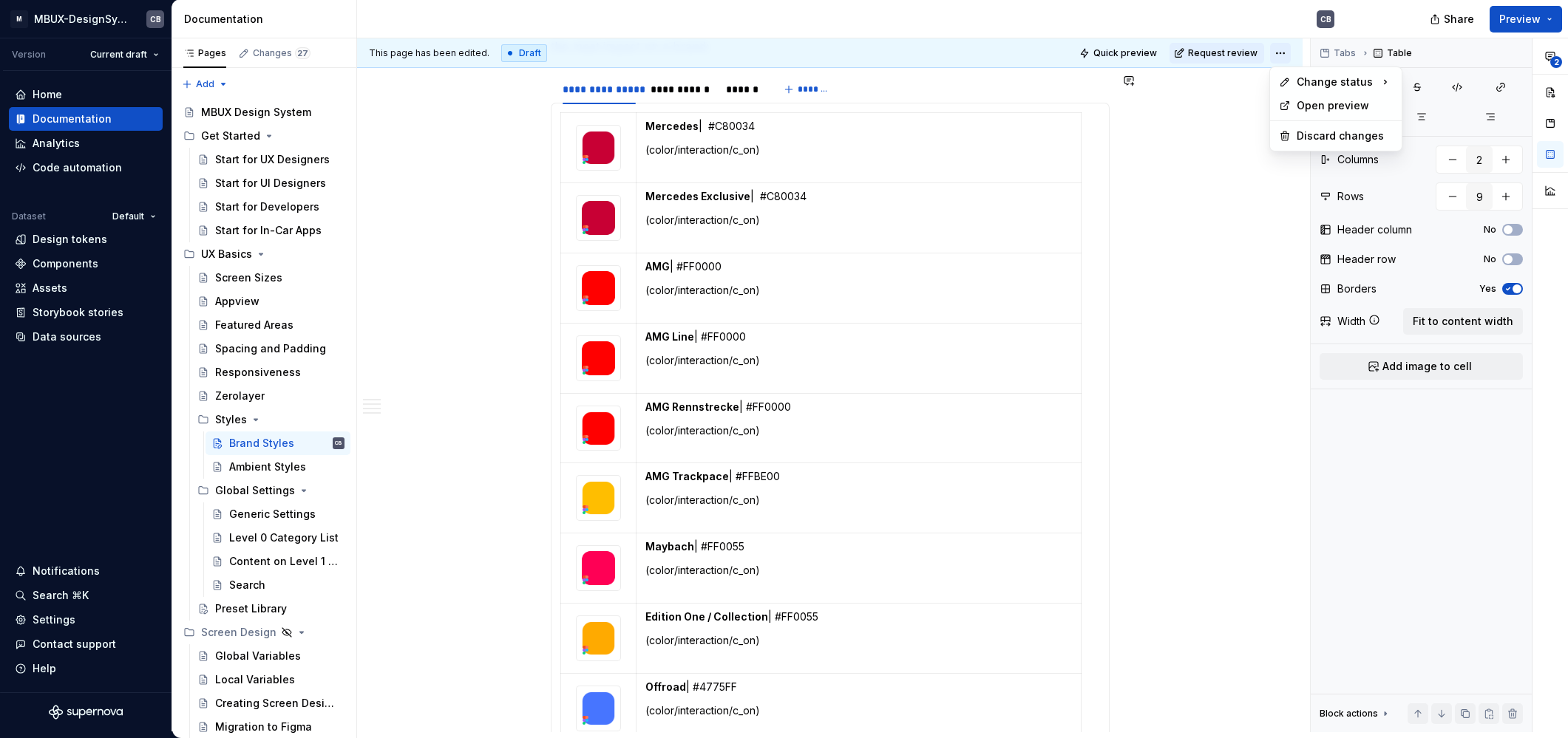
click at [1281, 53] on html "M MBUX-DesignSystem CB Version Current draft Home Documentation Analytics Code …" at bounding box center [784, 369] width 1568 height 738
click at [1309, 104] on div "Open preview" at bounding box center [1344, 105] width 96 height 15
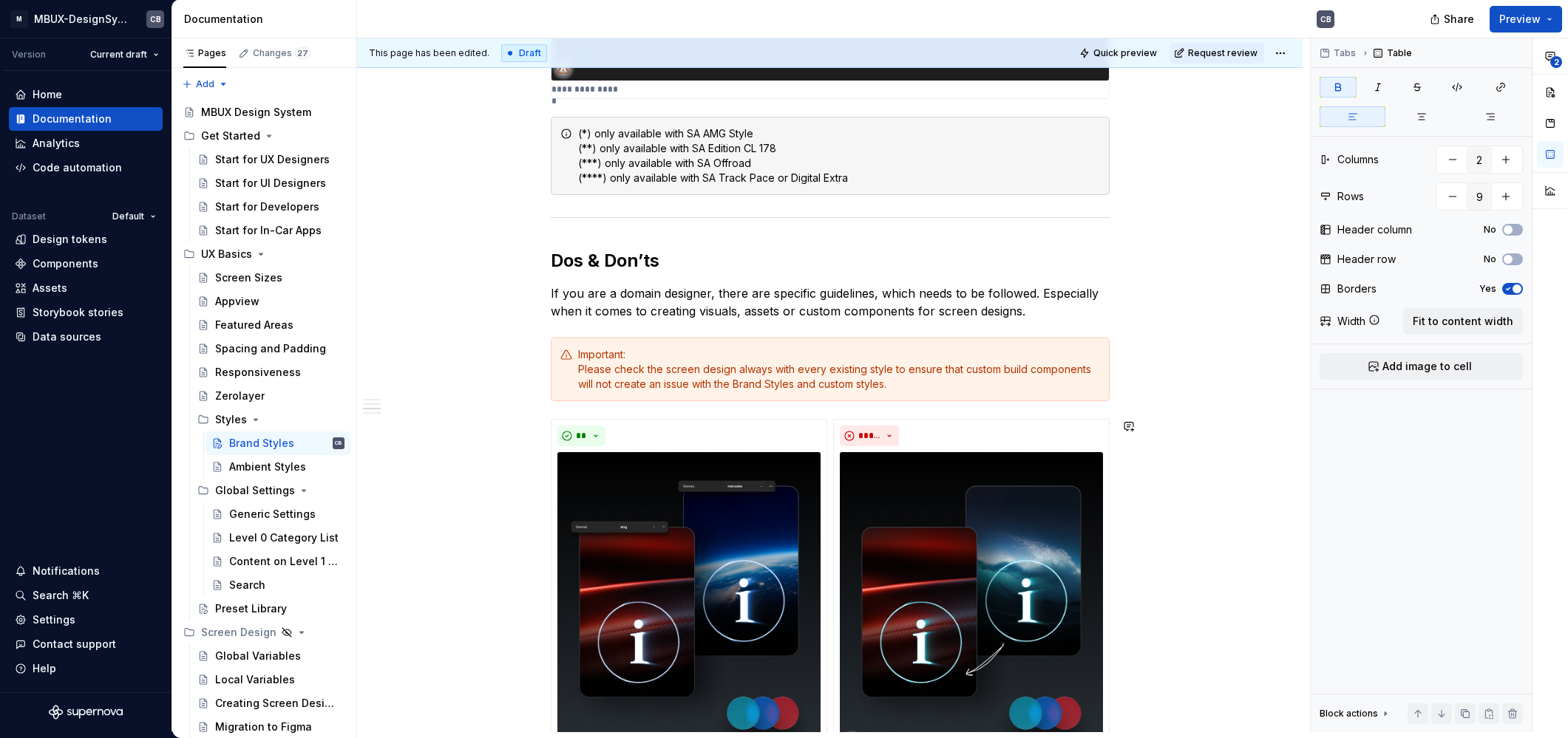
scroll to position [3013, 0]
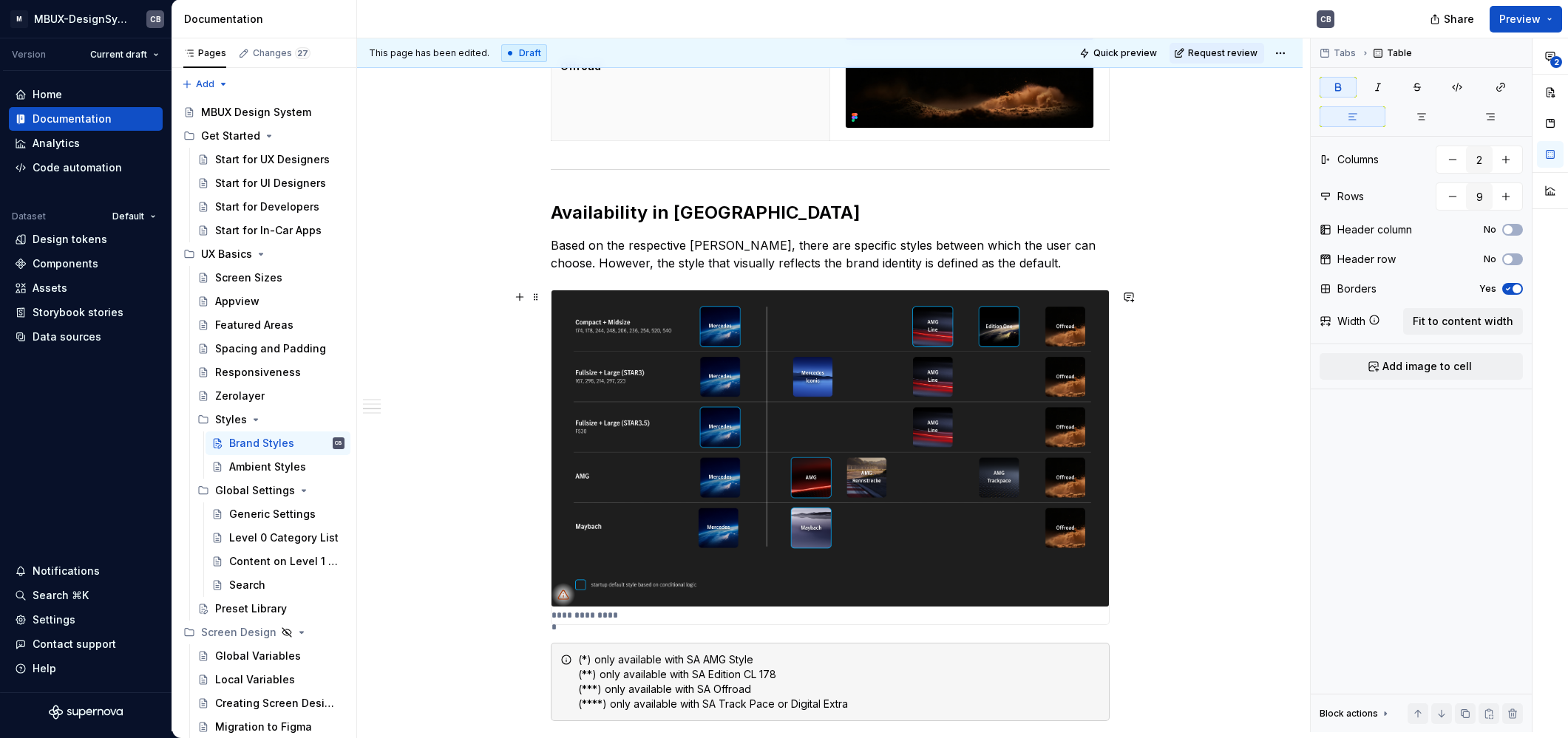
click at [818, 436] on img at bounding box center [830, 448] width 557 height 317
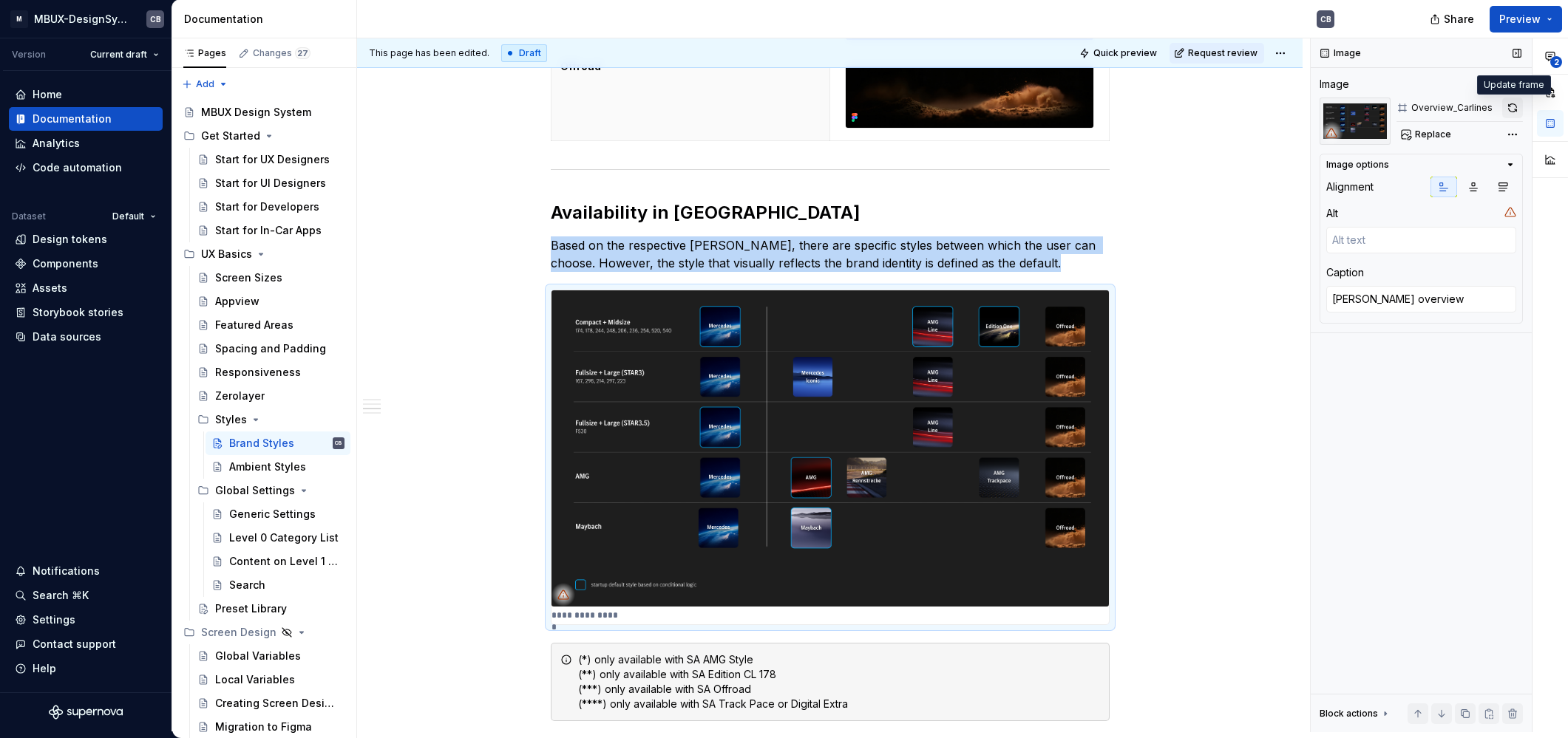
click at [1514, 103] on button "button" at bounding box center [1512, 108] width 20 height 20
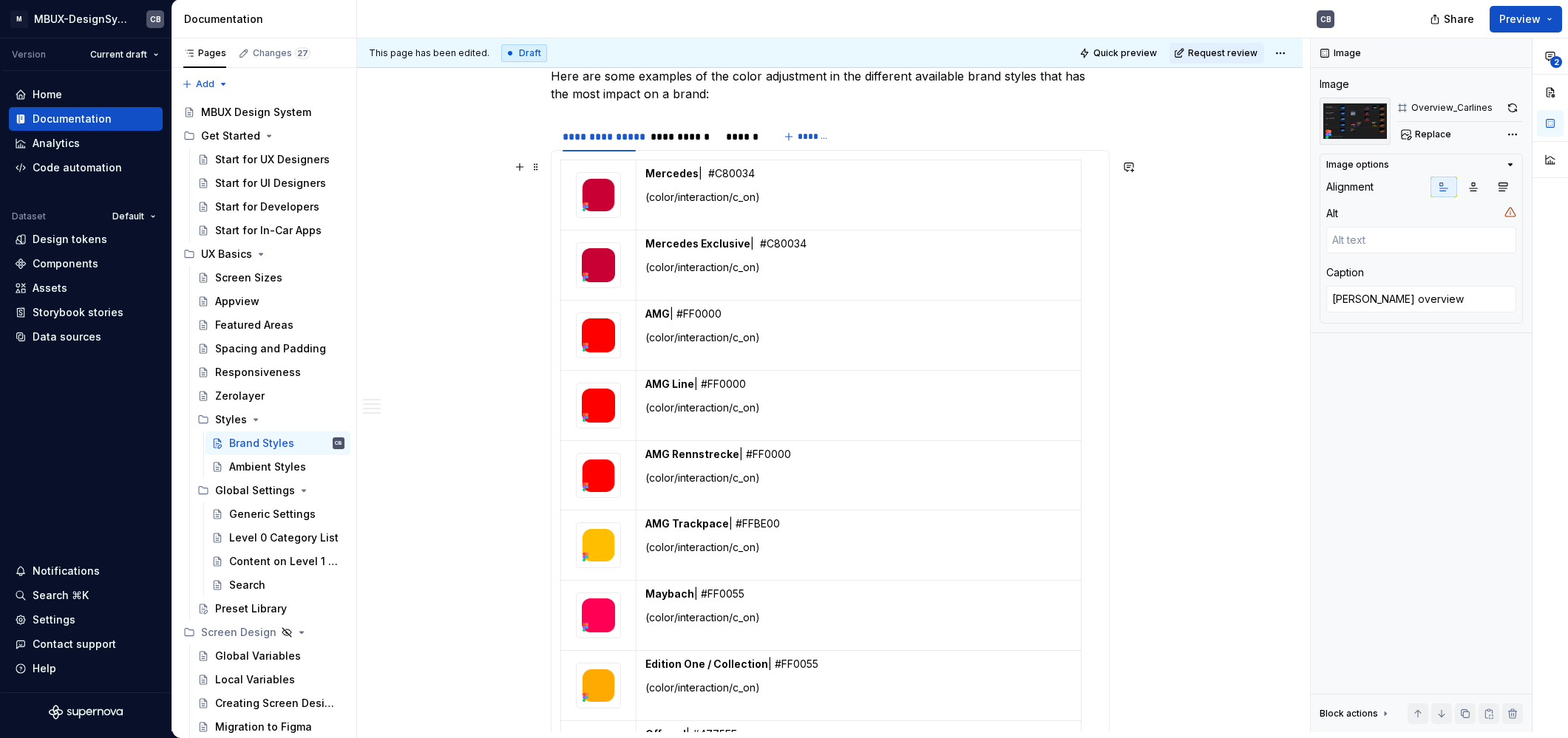
scroll to position [1128, 0]
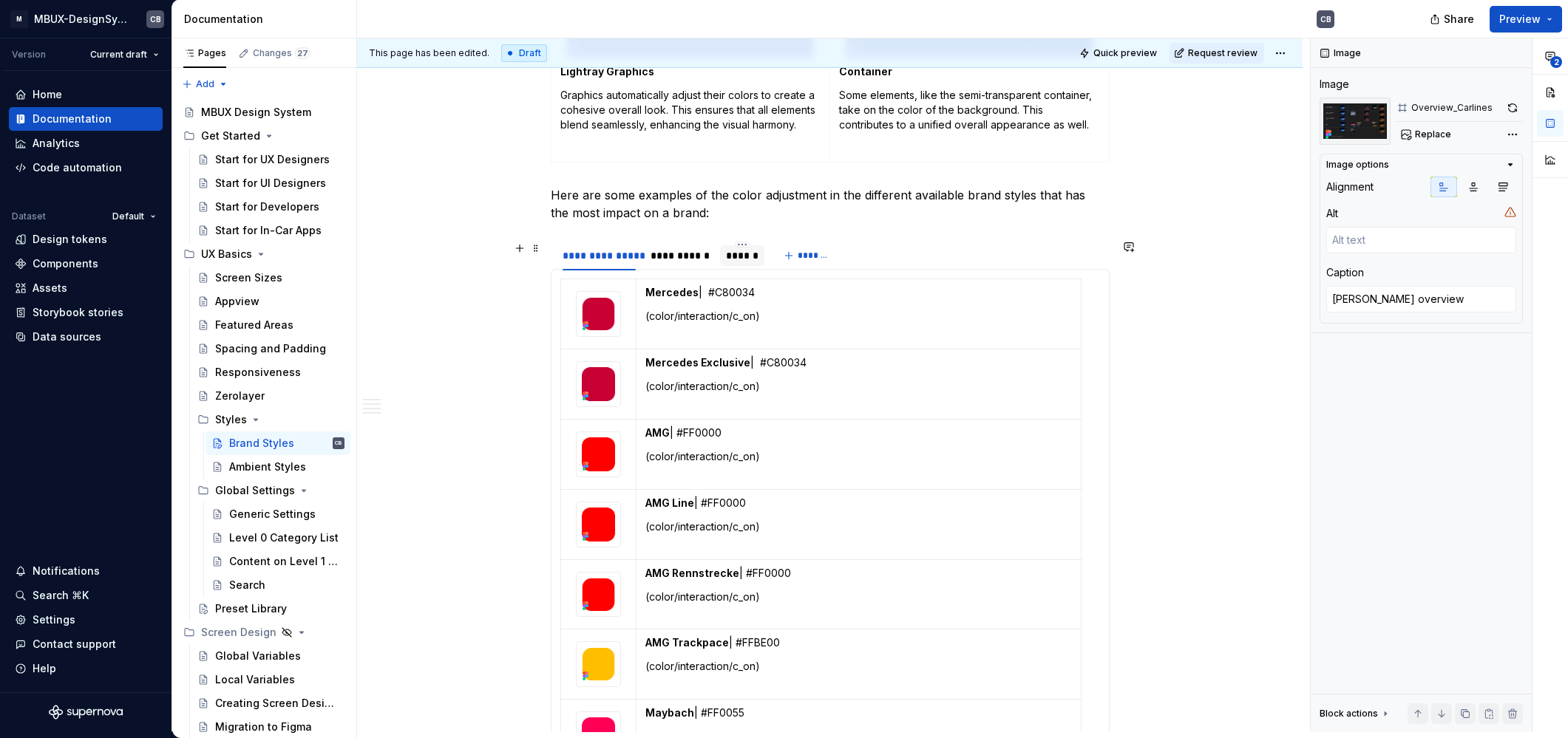
click at [730, 249] on div "******" at bounding box center [742, 256] width 33 height 15
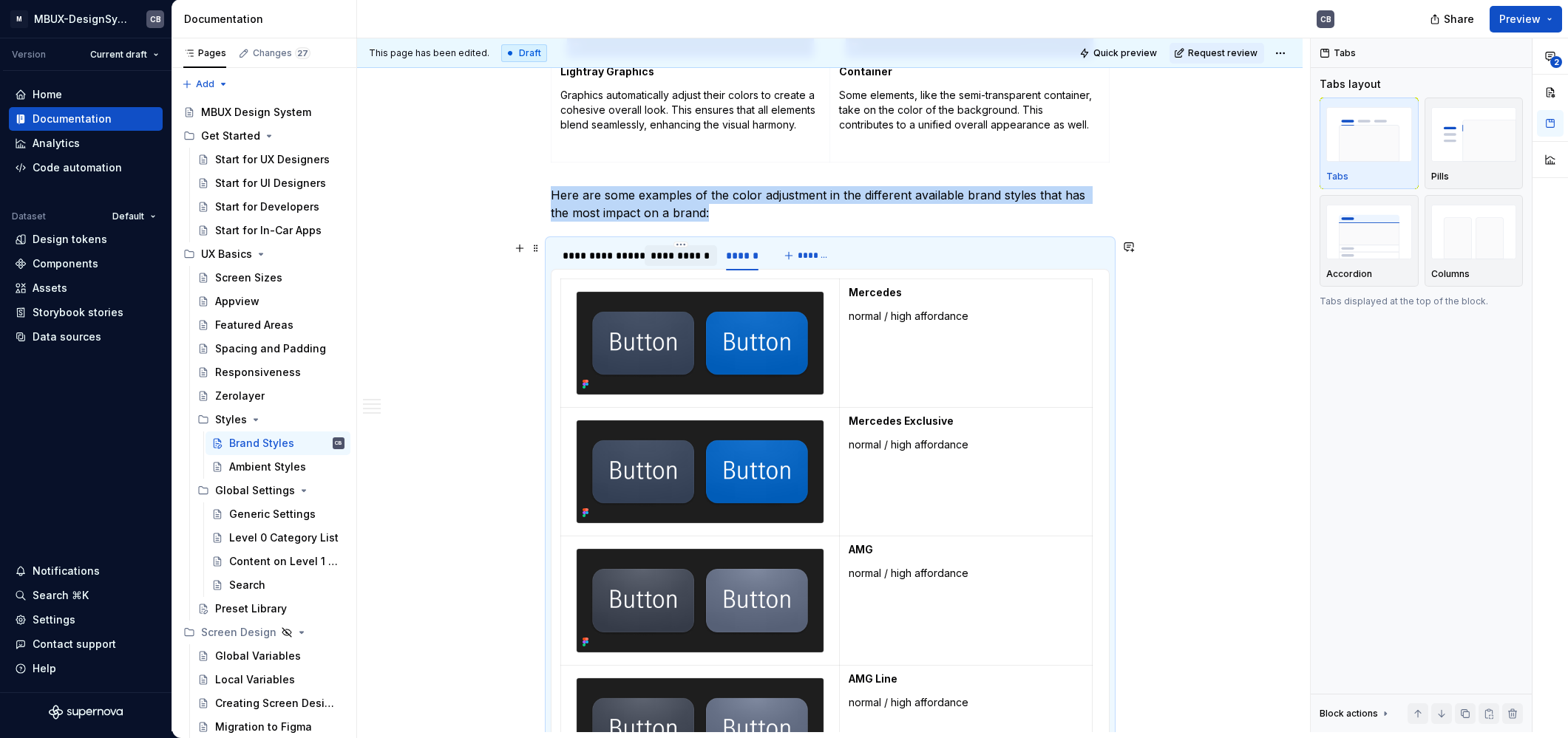
click at [682, 249] on div "**********" at bounding box center [681, 256] width 61 height 15
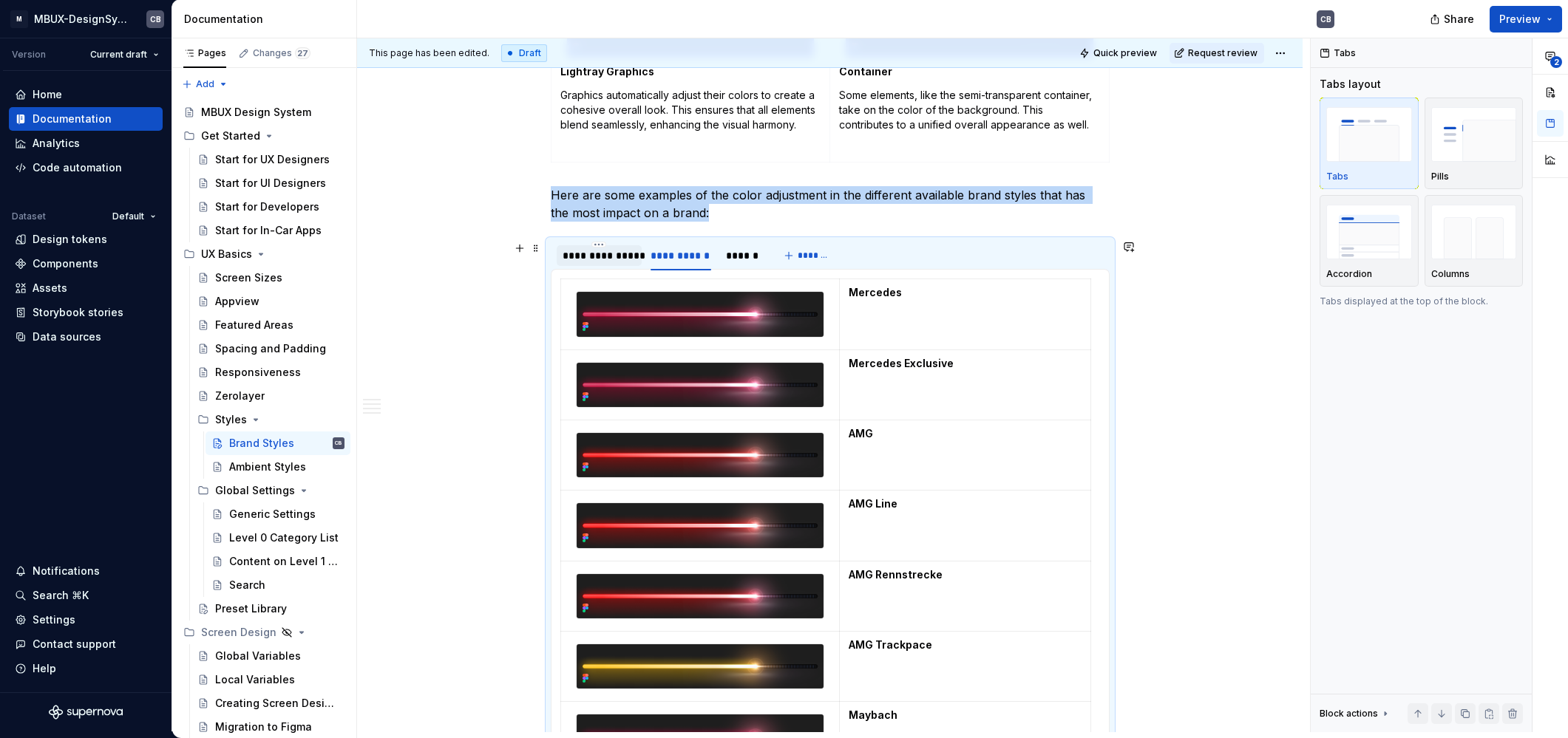
click at [609, 250] on div "**********" at bounding box center [600, 256] width 74 height 15
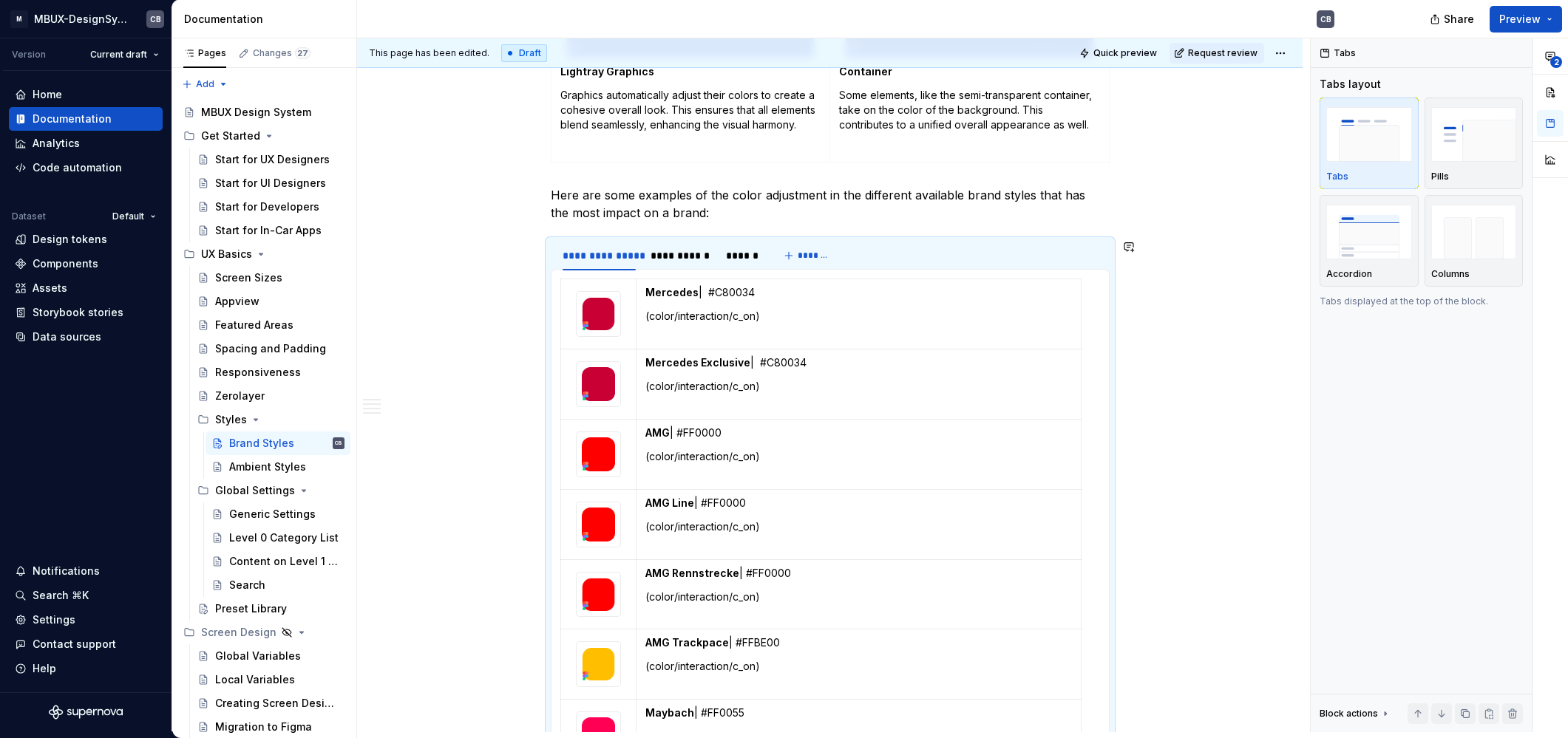
type textarea "*"
